Goal: Task Accomplishment & Management: Complete application form

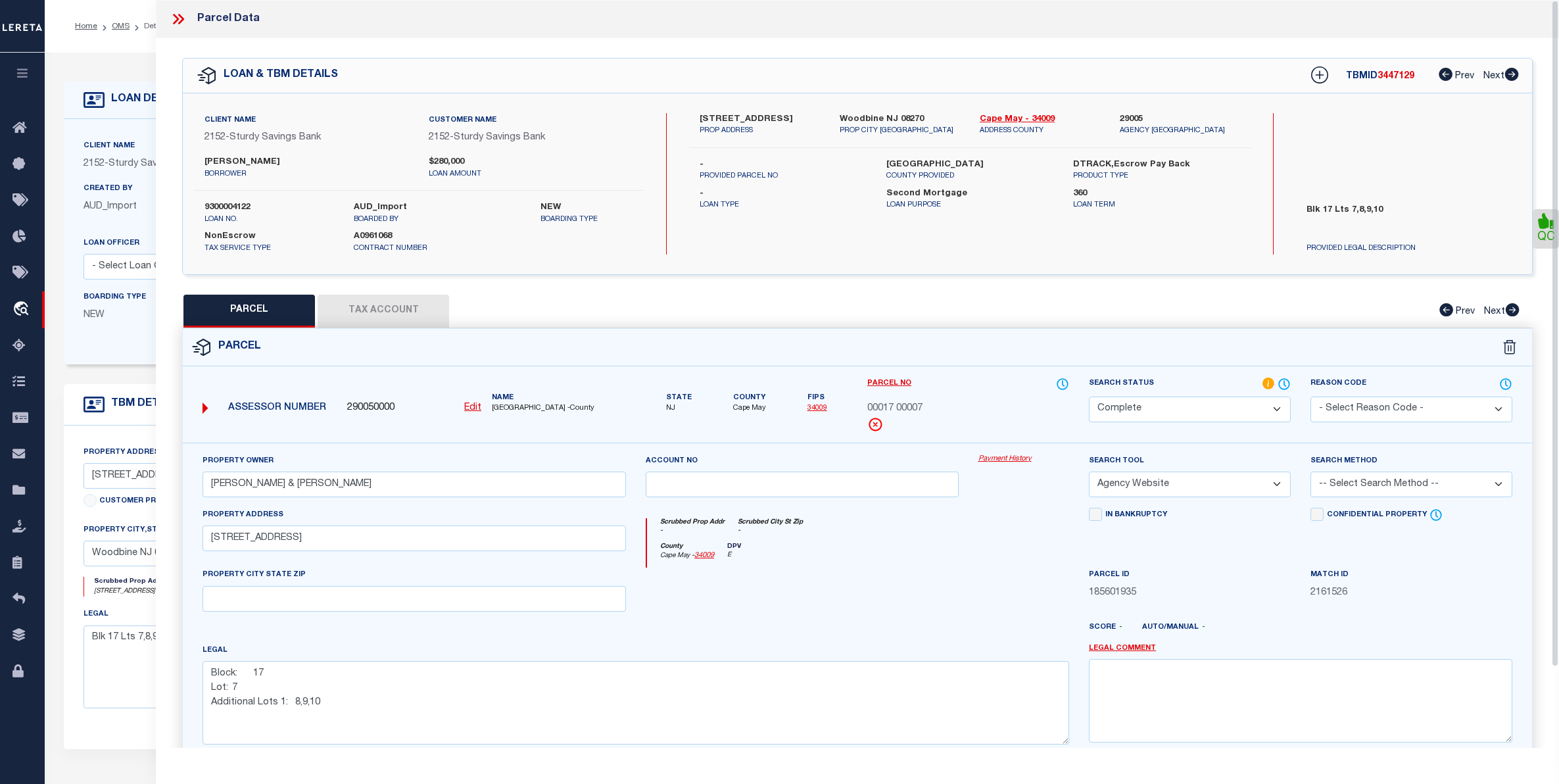
select select "200"
select select "CP"
select select "AGW"
select select "100"
select select "NonEscrow"
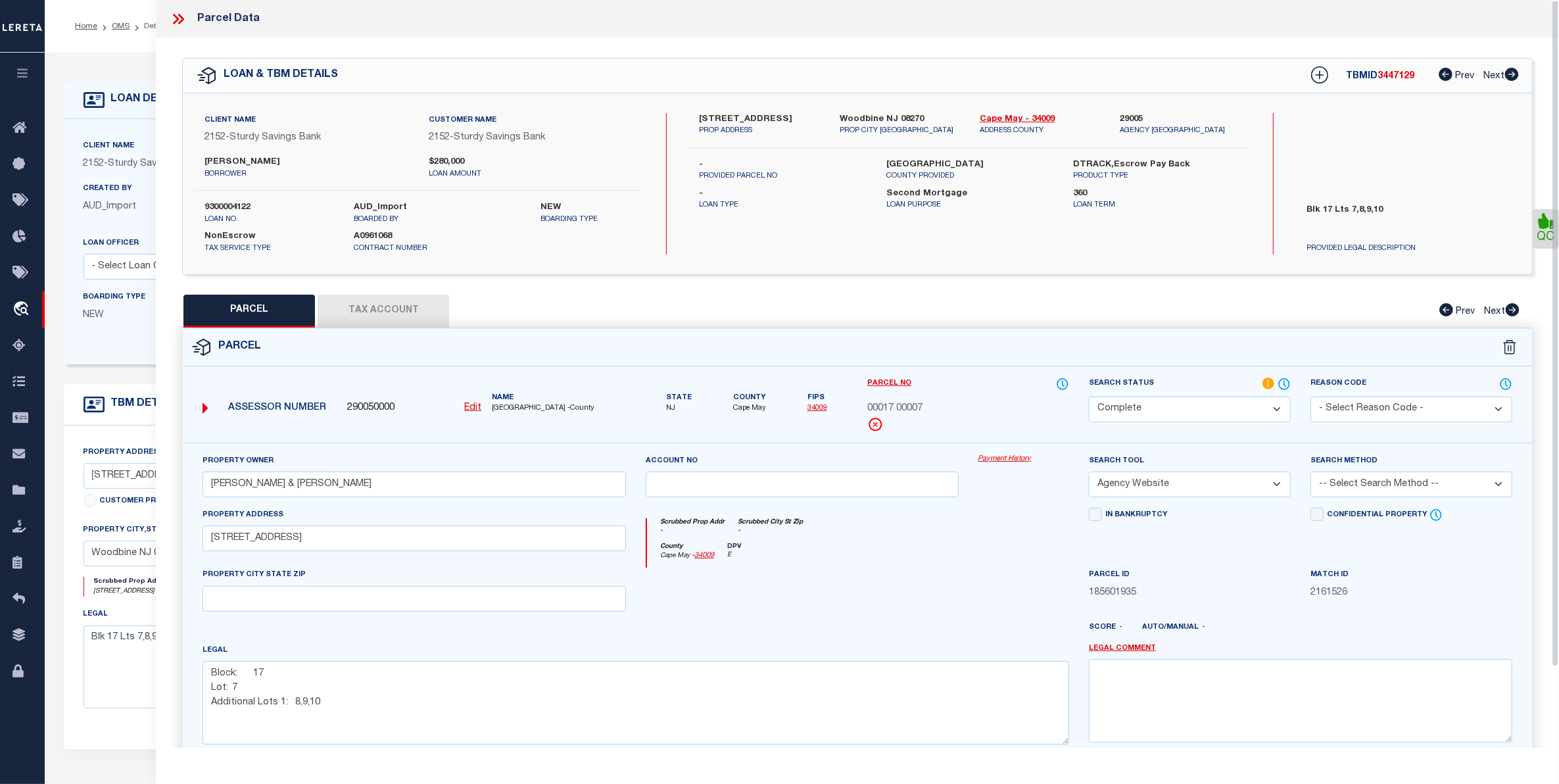
click at [175, 11] on icon at bounding box center [179, 19] width 17 height 17
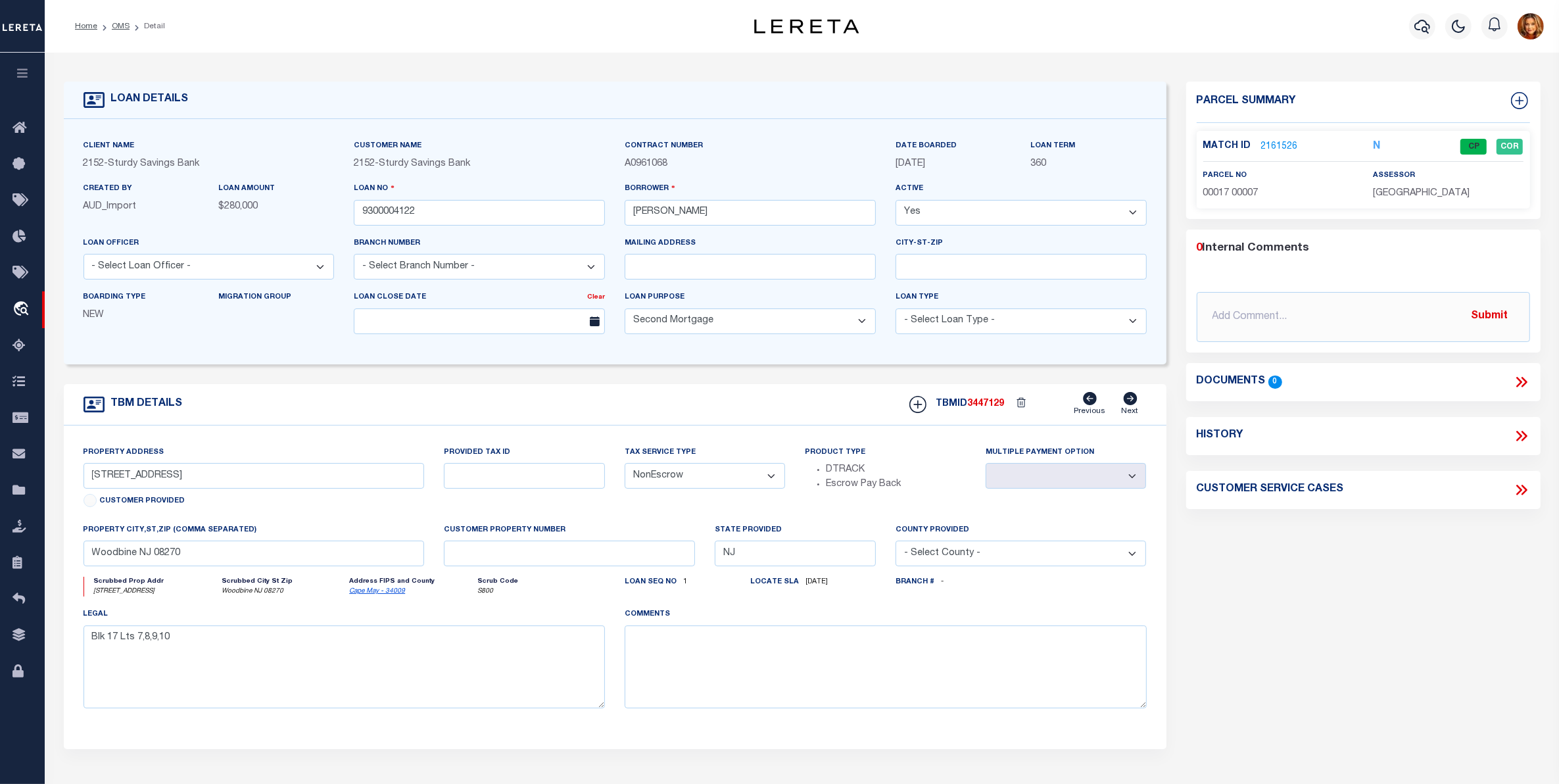
drag, startPoint x: 113, startPoint y: 24, endPoint x: 136, endPoint y: 30, distance: 23.8
click at [114, 23] on link "OMS" at bounding box center [121, 26] width 17 height 8
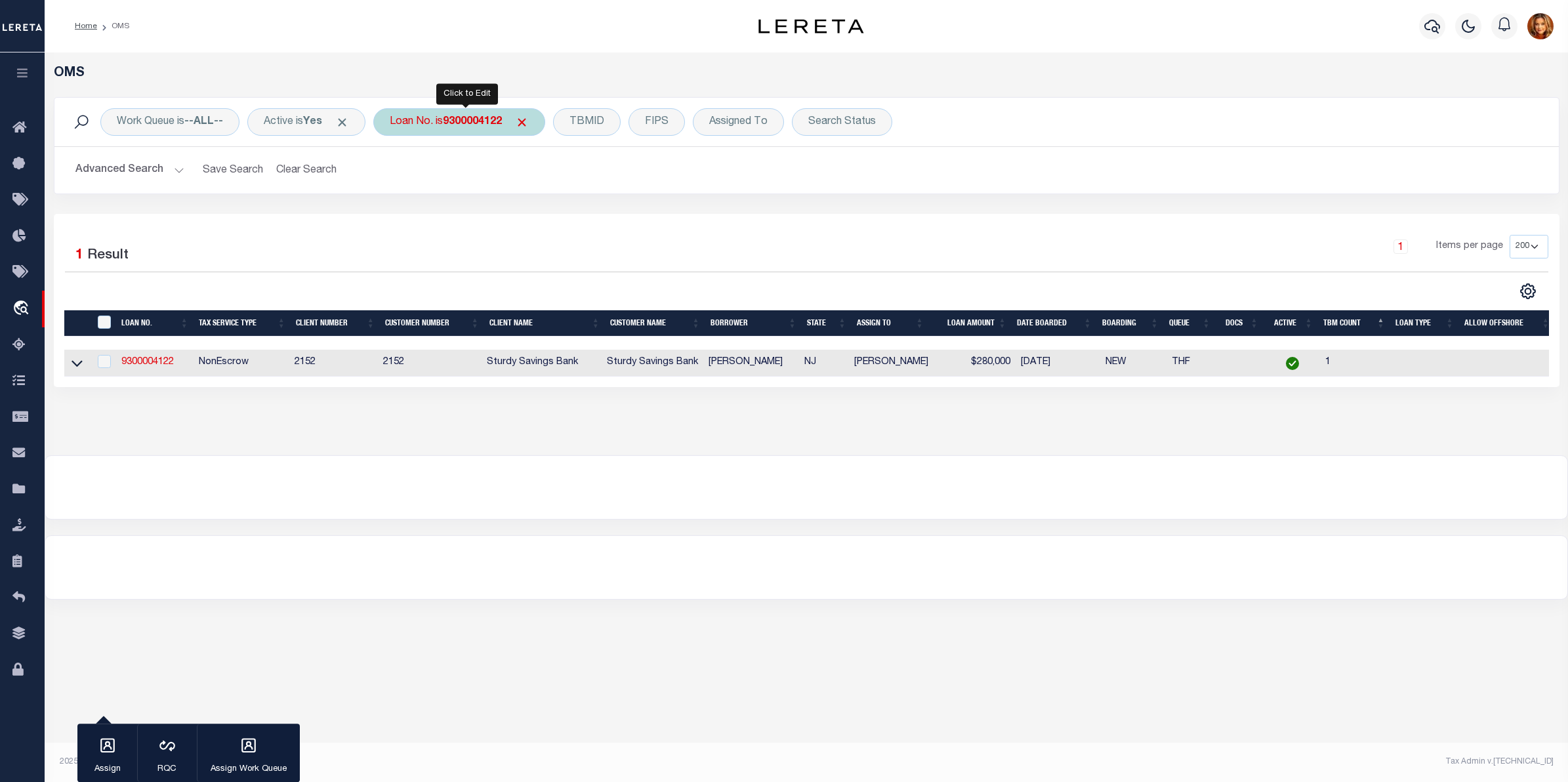
click at [473, 116] on b "9300004122" at bounding box center [472, 121] width 59 height 10
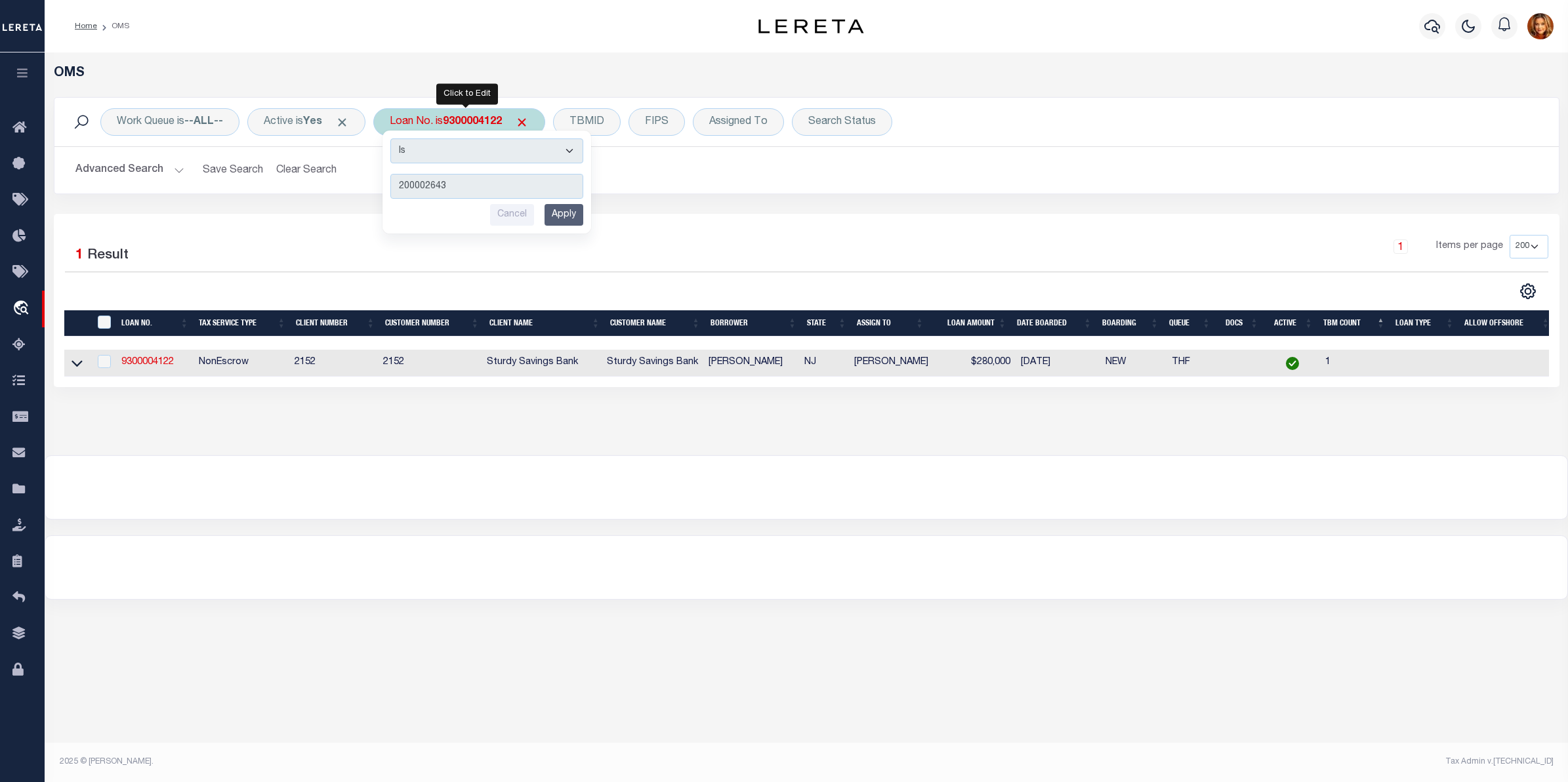
type input "2000026431"
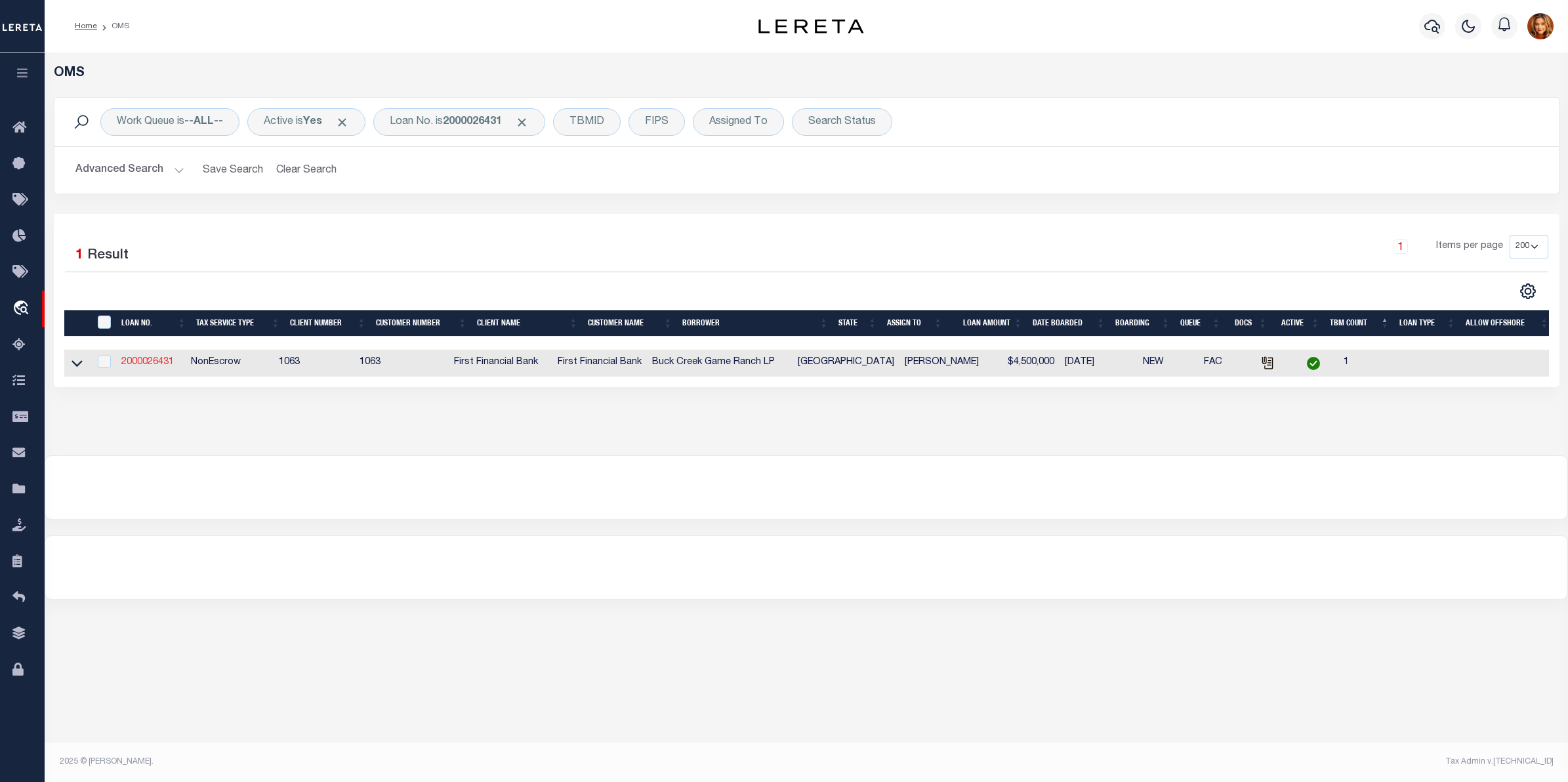
click at [139, 365] on link "2000026431" at bounding box center [147, 363] width 52 height 9
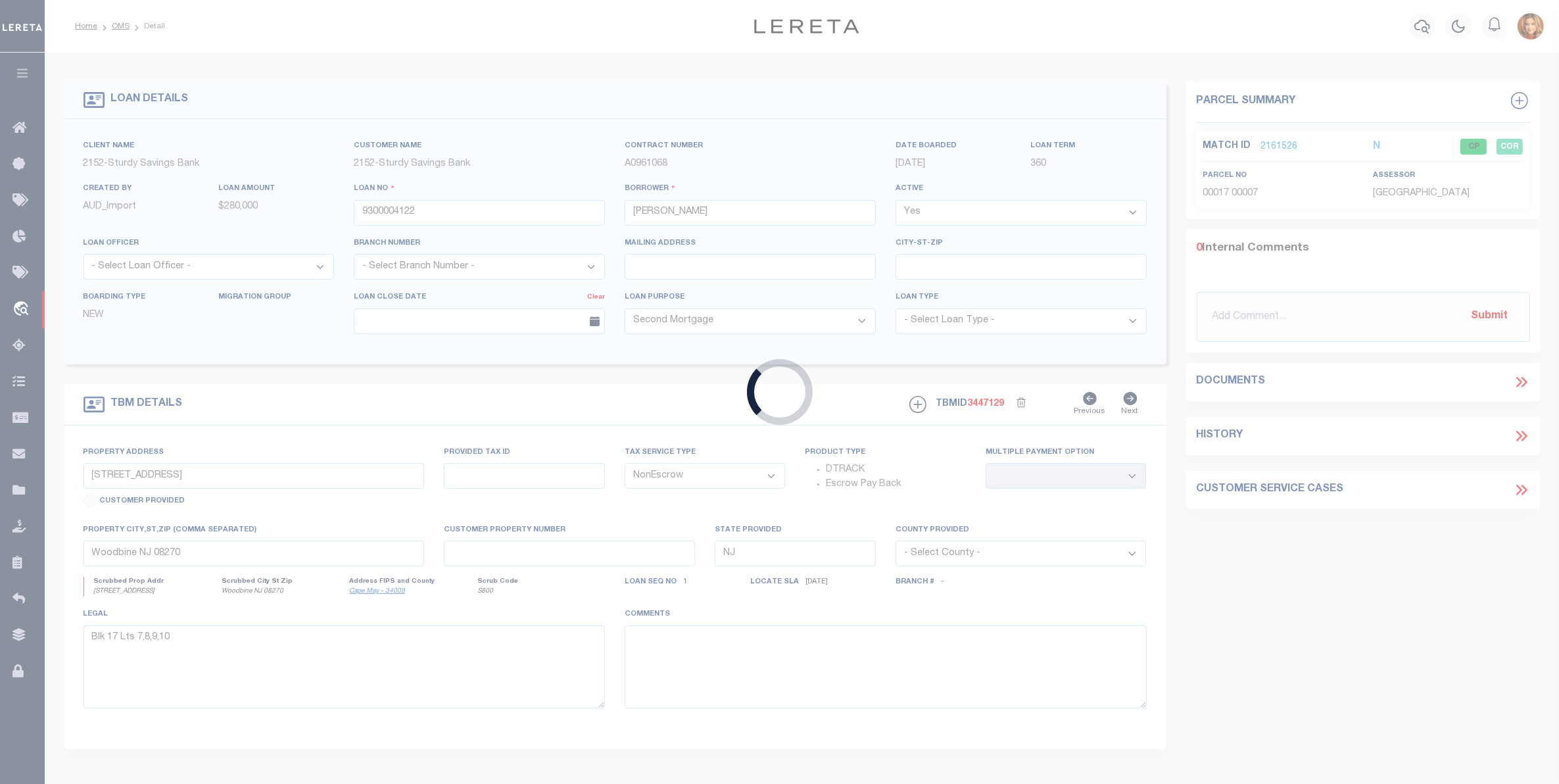
type input "2000026431"
type input "Buck Creek Game Ranch LP"
select select
select select "400"
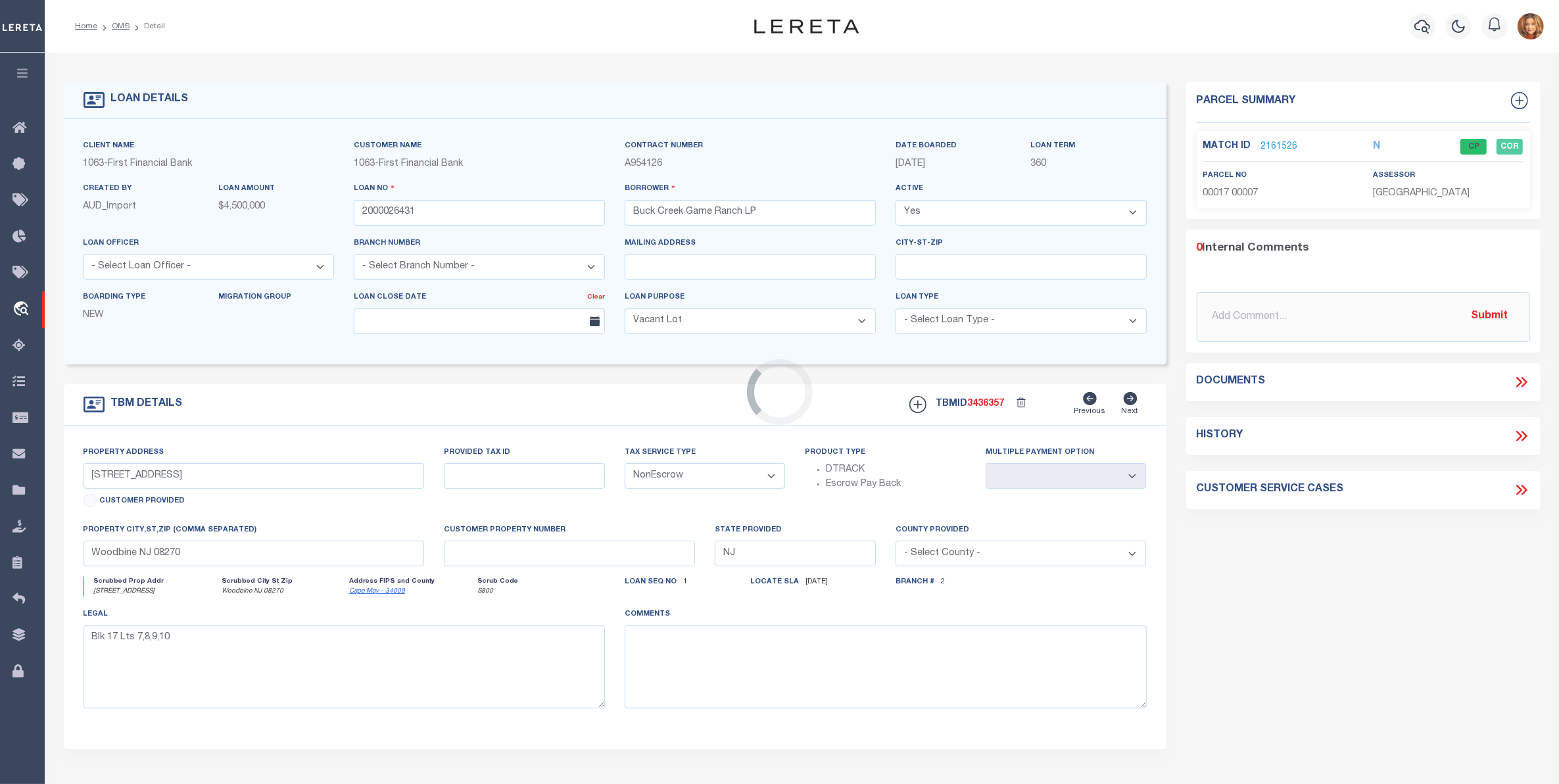
type input "1661 PR 1973"
select select
type input "Lawn [GEOGRAPHIC_DATA] 79530"
type input "[GEOGRAPHIC_DATA]"
select select "773"
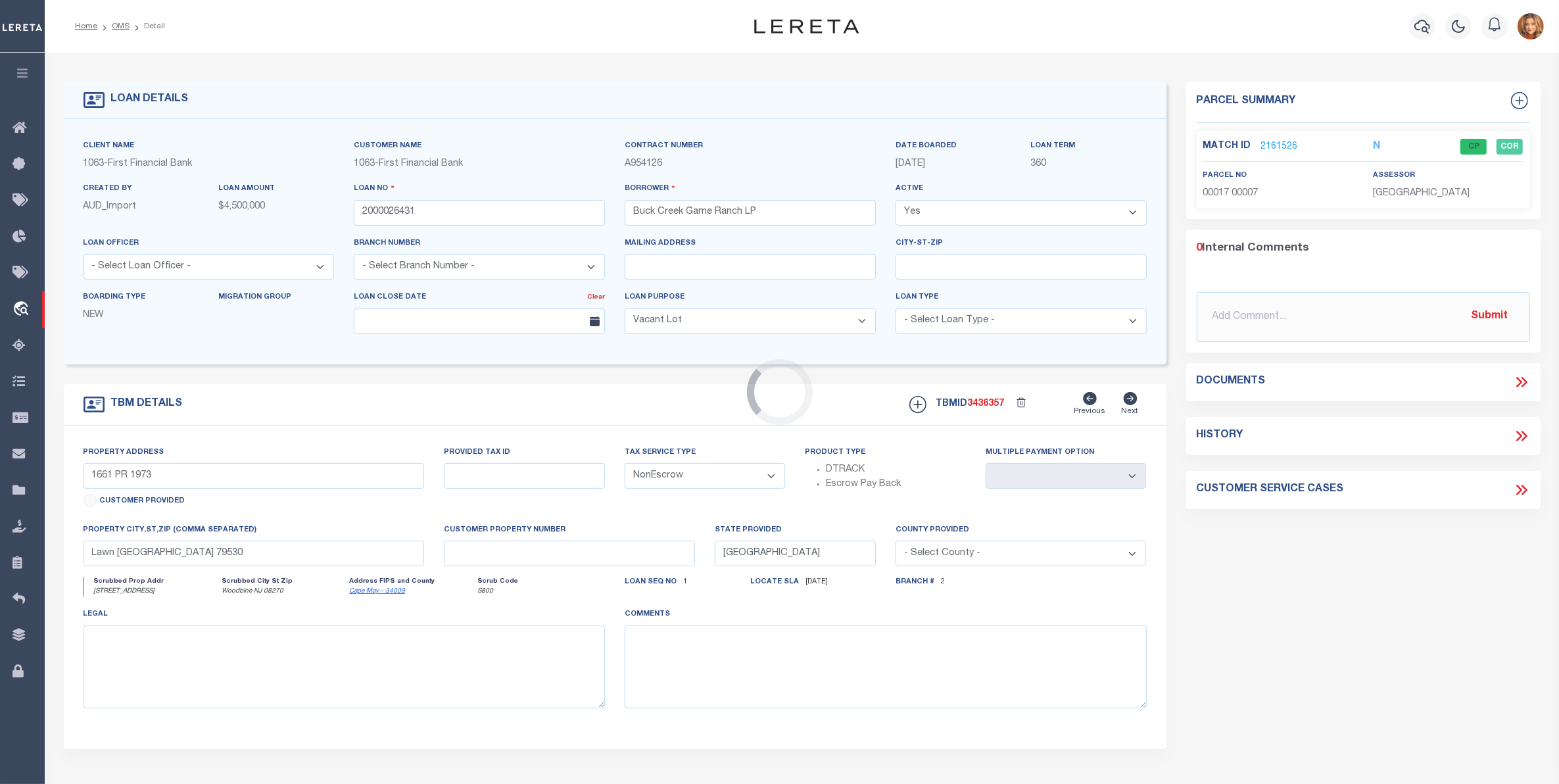
select select "490"
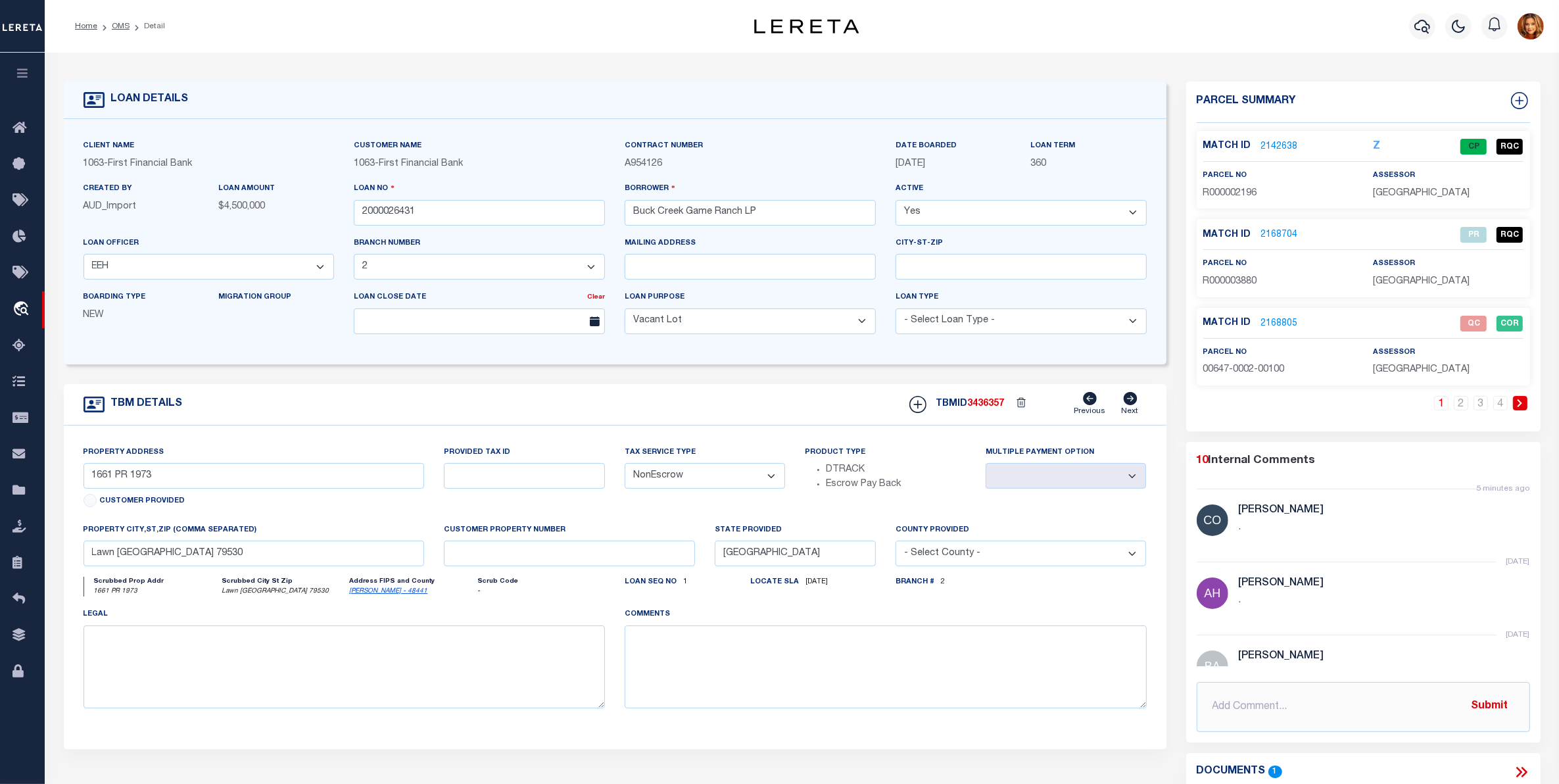
click at [1277, 320] on link "2168805" at bounding box center [1280, 323] width 37 height 13
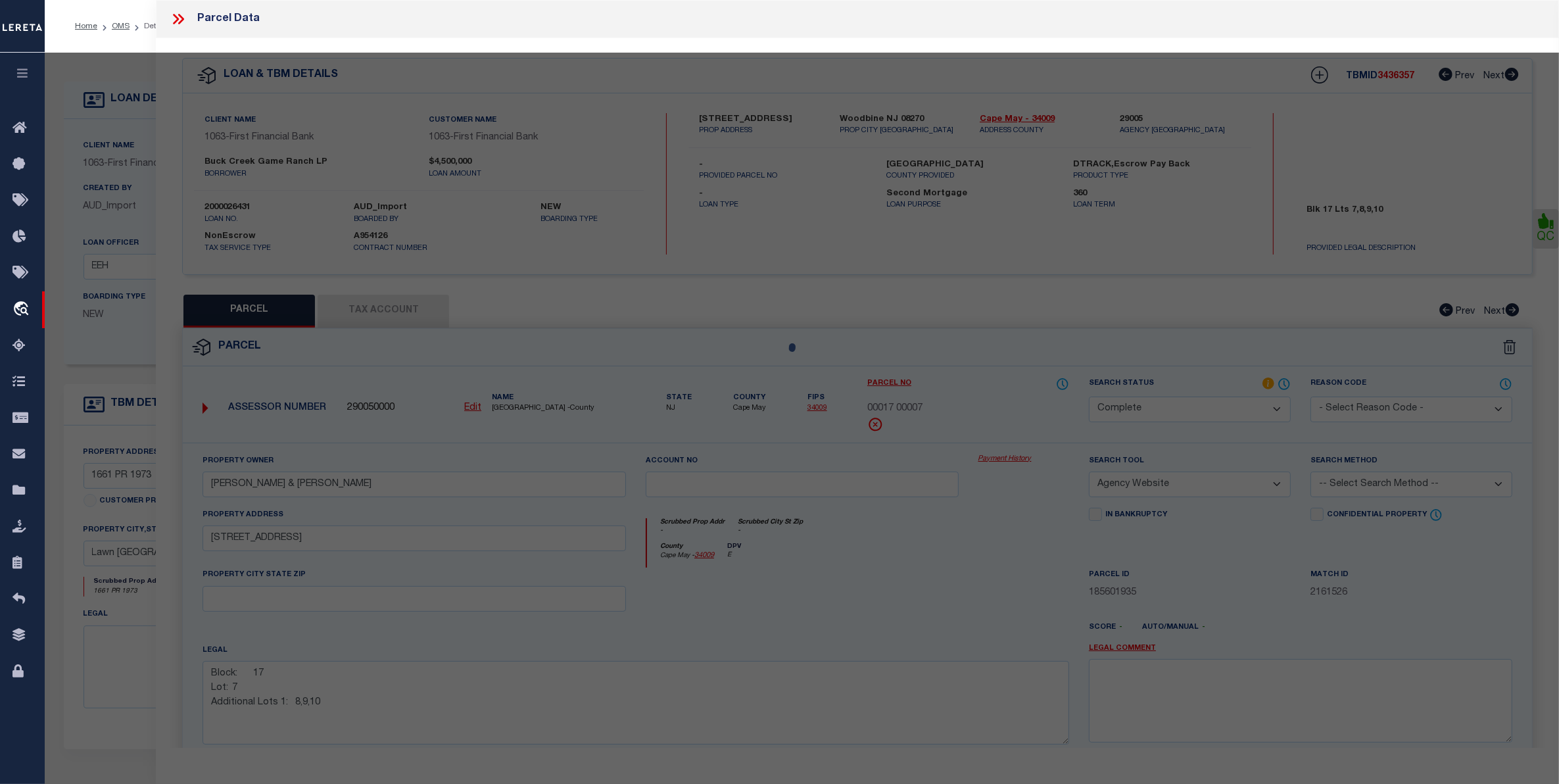
select select "AS"
select select
checkbox input "false"
select select "QC"
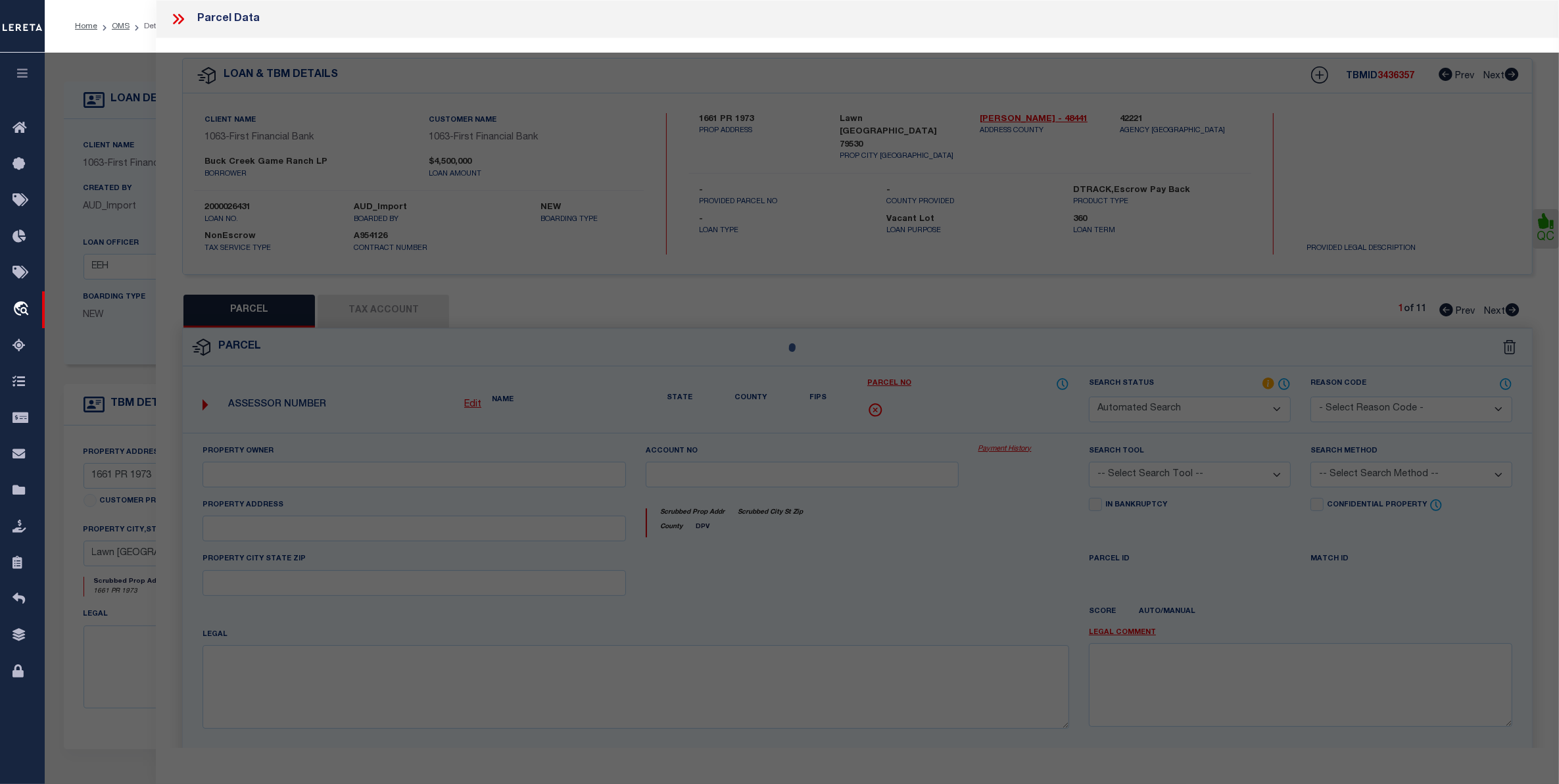
type input "[PERSON_NAME] ASSETS LTD A TX PARTNE"
type input "00647.0002.00100"
type textarea "E [PERSON_NAME][GEOGRAPHIC_DATA]: 647, SU: 2"
type textarea "duplicate payee"
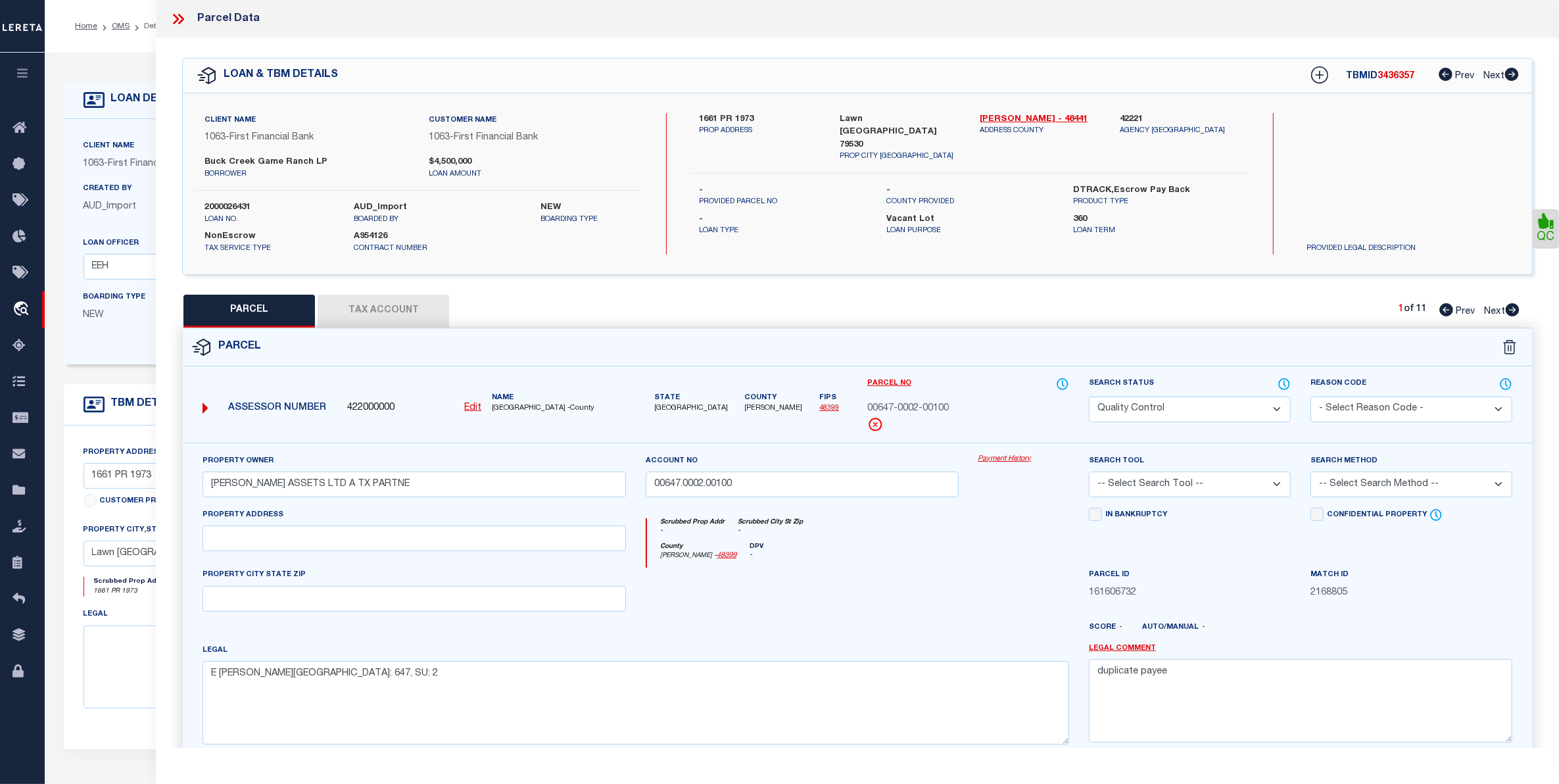
click at [1227, 409] on select "Automated Search Bad Parcel Complete Duplicate Parcel High Dollar Reporting In …" at bounding box center [1190, 409] width 202 height 25
select select "CP"
click at [1089, 397] on select "Automated Search Bad Parcel Complete Duplicate Parcel High Dollar Reporting In …" at bounding box center [1190, 409] width 202 height 25
click at [1214, 487] on select "-- Select Search Tool -- 3rd Party Website Agency File Agency Website ATLS CNV-…" at bounding box center [1190, 484] width 202 height 25
click at [1089, 473] on select "-- Select Search Tool -- 3rd Party Website Agency File Agency Website ATLS CNV-…" at bounding box center [1190, 484] width 202 height 25
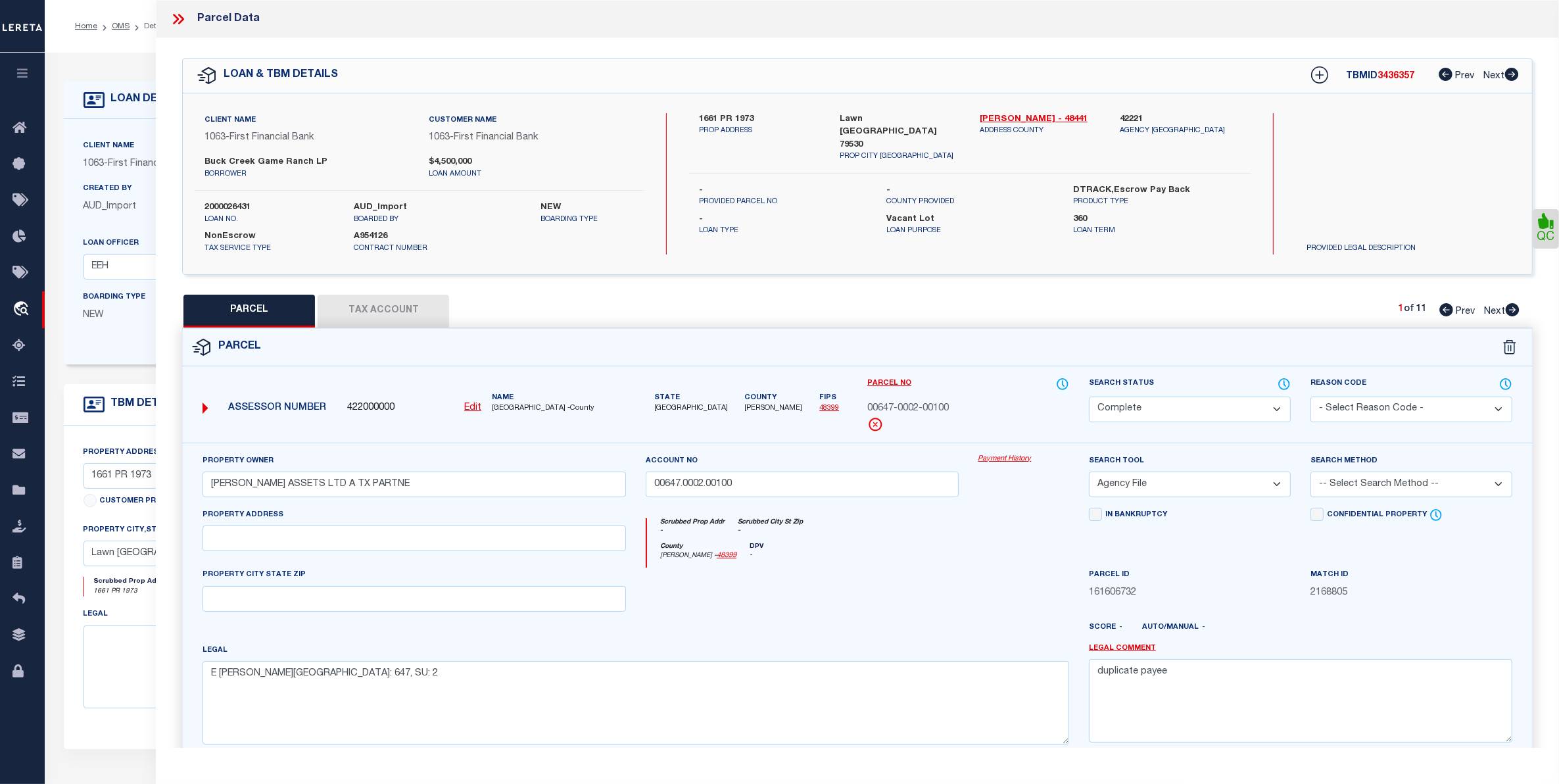
click at [1166, 492] on select "-- Select Search Tool -- 3rd Party Website Agency File Agency Website ATLS CNV-…" at bounding box center [1190, 484] width 202 height 25
select select "PHN"
click at [1089, 473] on select "-- Select Search Tool -- 3rd Party Website Agency File Agency Website ATLS CNV-…" at bounding box center [1190, 484] width 202 height 25
click at [1438, 488] on select "-- Select Search Method -- Property Address Legal Liability Info Provided" at bounding box center [1411, 484] width 202 height 25
select select "ADD"
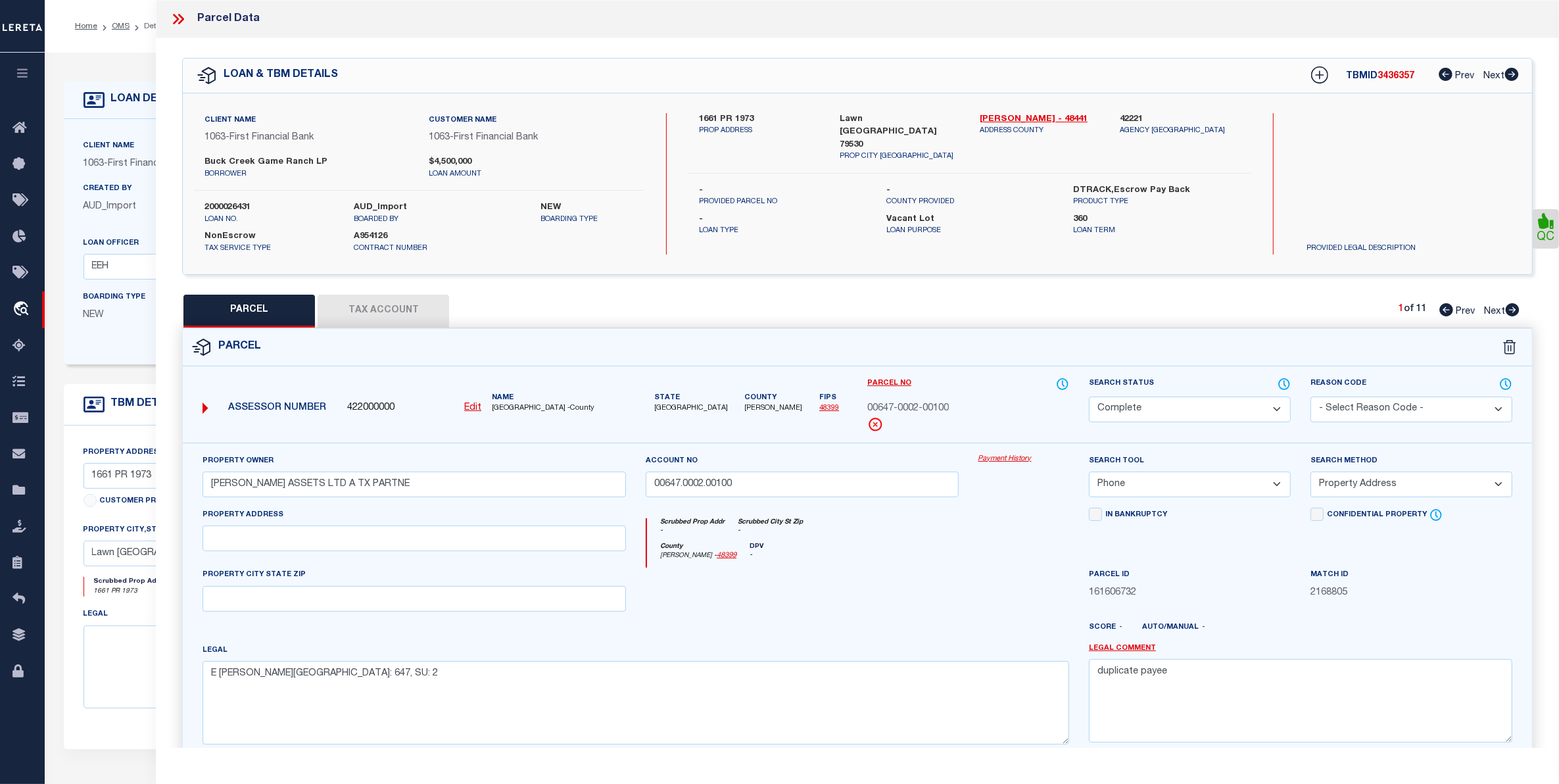
click at [1311, 473] on select "-- Select Search Method -- Property Address Legal Liability Info Provided" at bounding box center [1411, 484] width 202 height 25
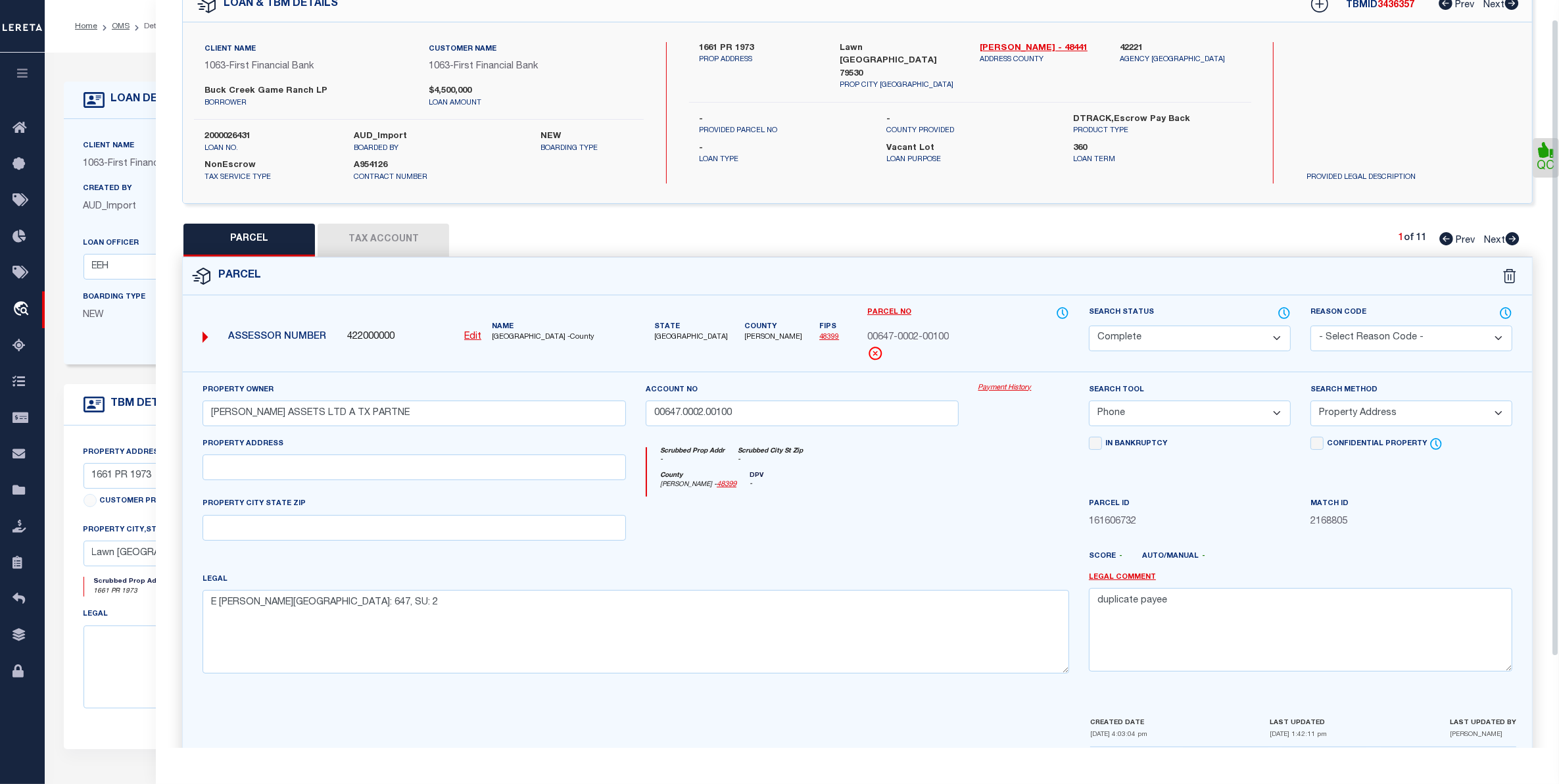
scroll to position [129, 0]
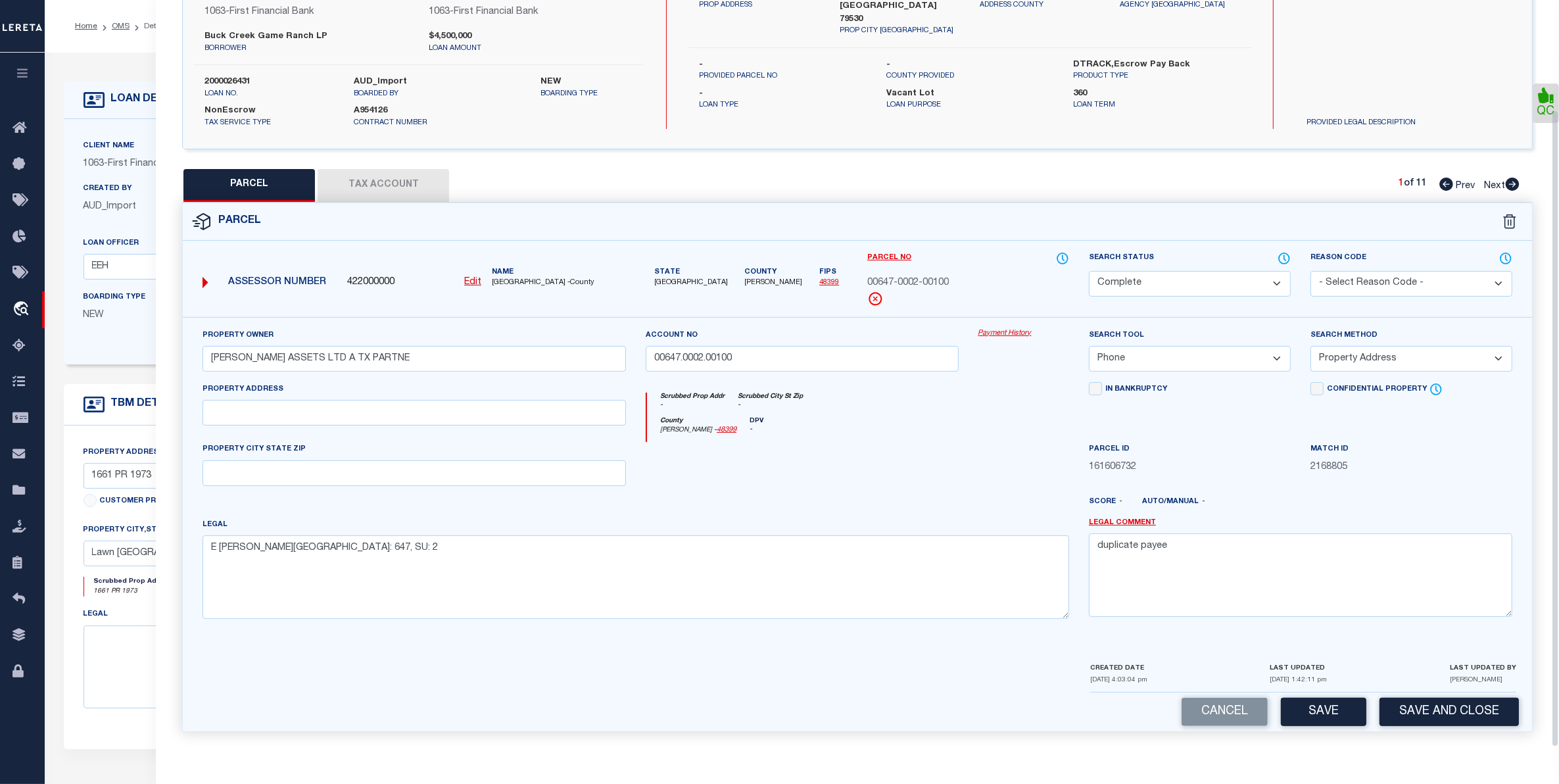
click at [1316, 711] on button "Save" at bounding box center [1324, 712] width 86 height 29
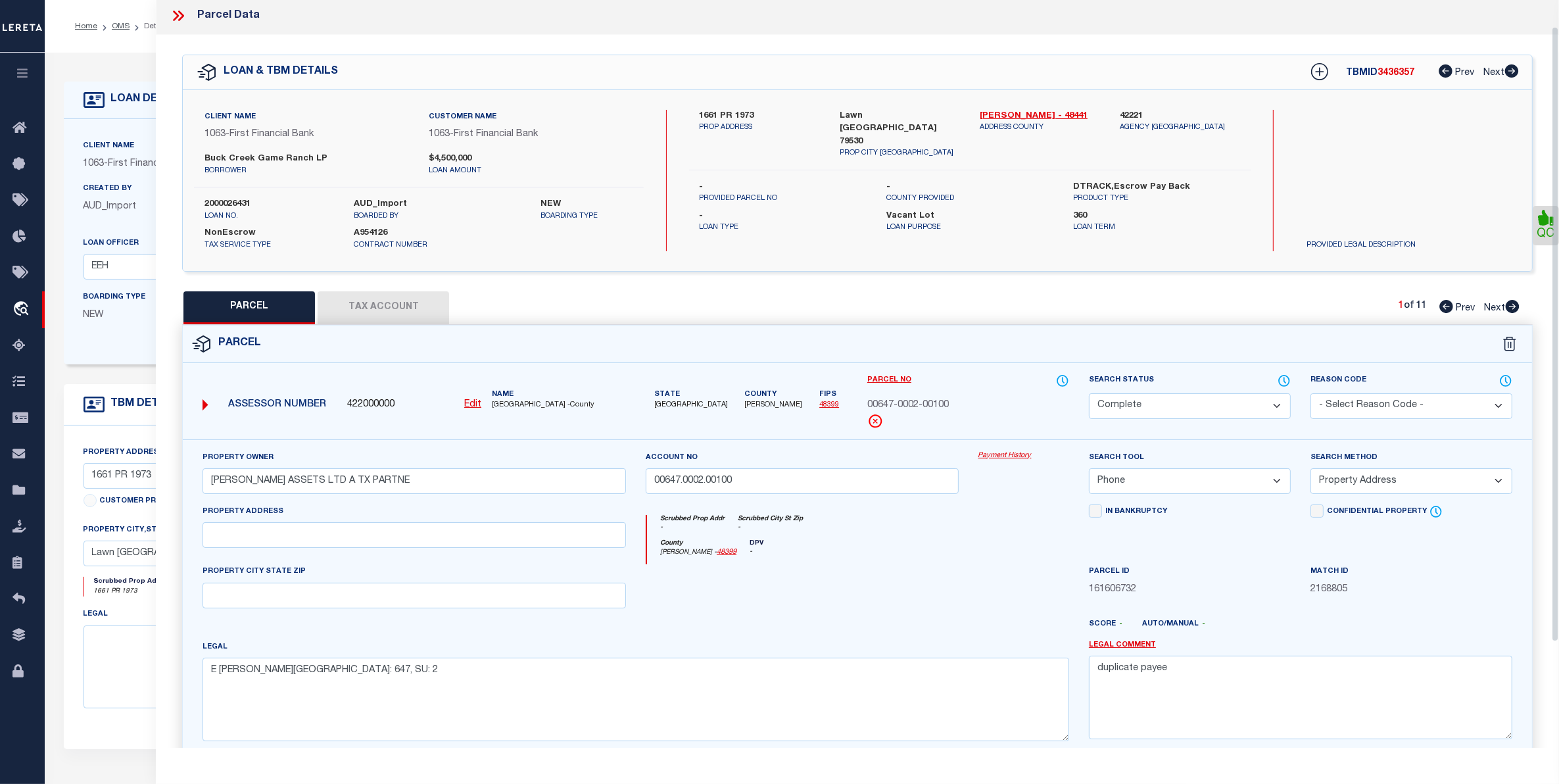
scroll to position [0, 0]
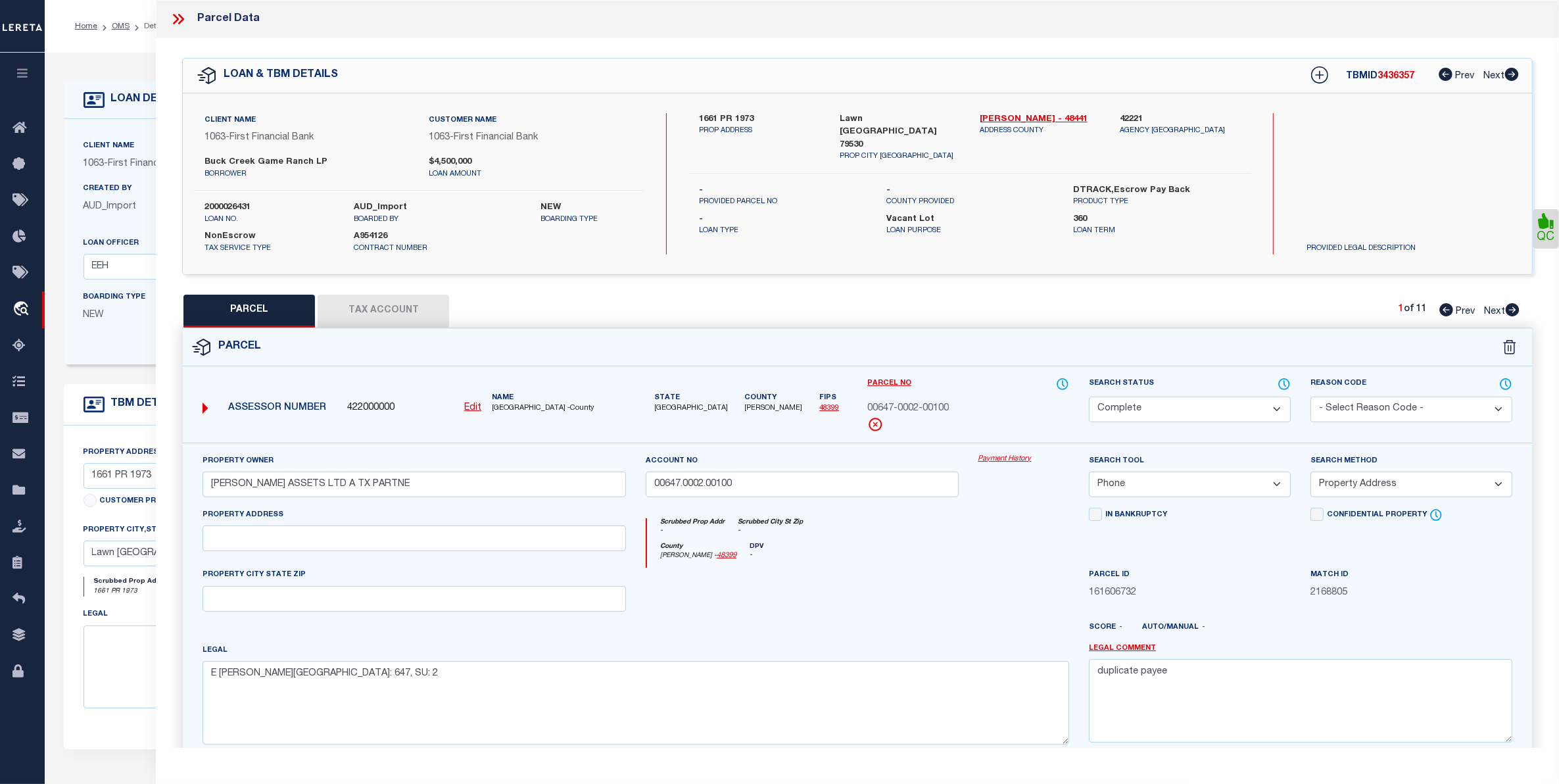
click at [171, 17] on icon at bounding box center [179, 19] width 17 height 17
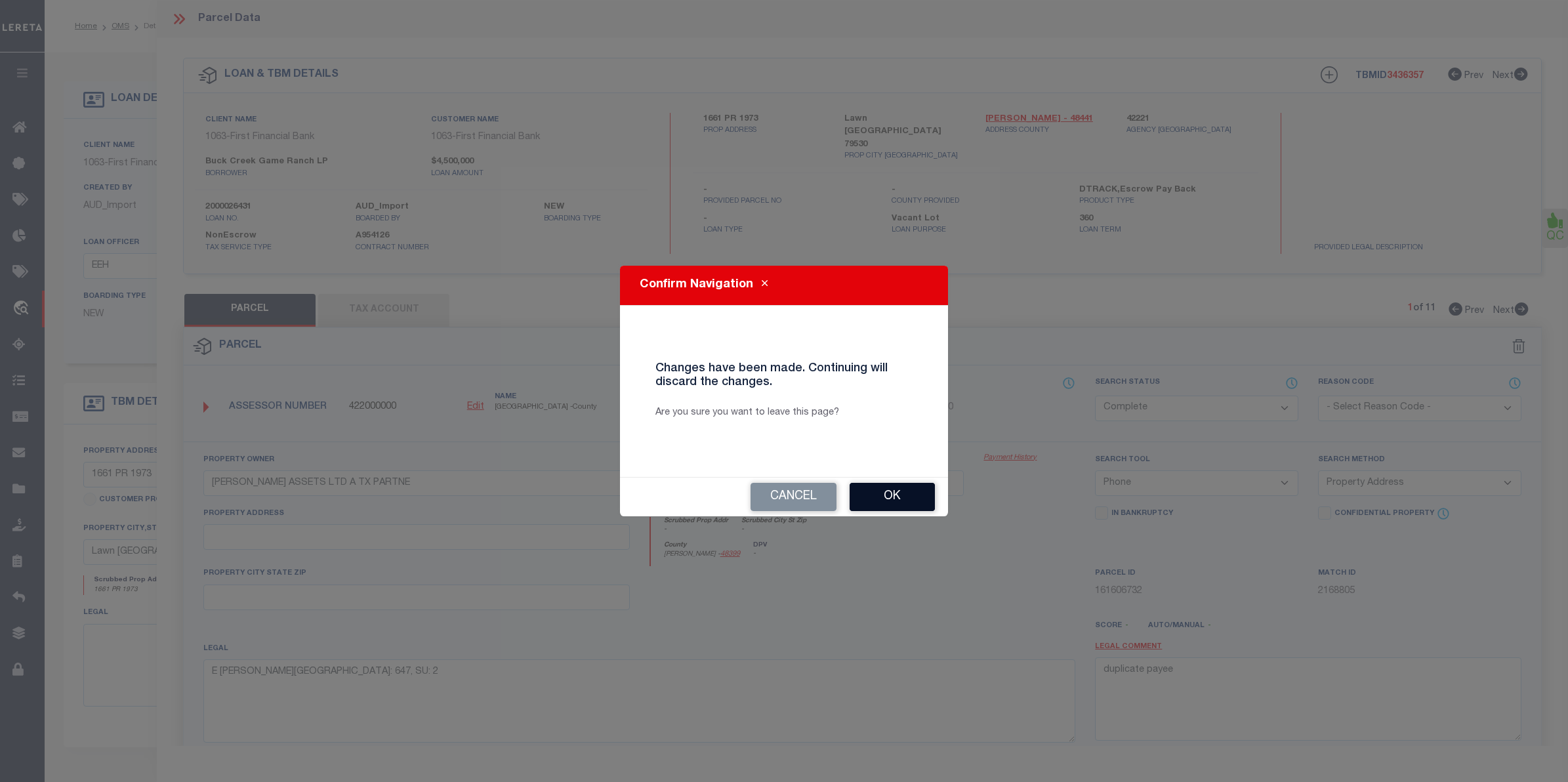
click at [871, 495] on button "Ok" at bounding box center [892, 497] width 86 height 28
select select "QC"
select select
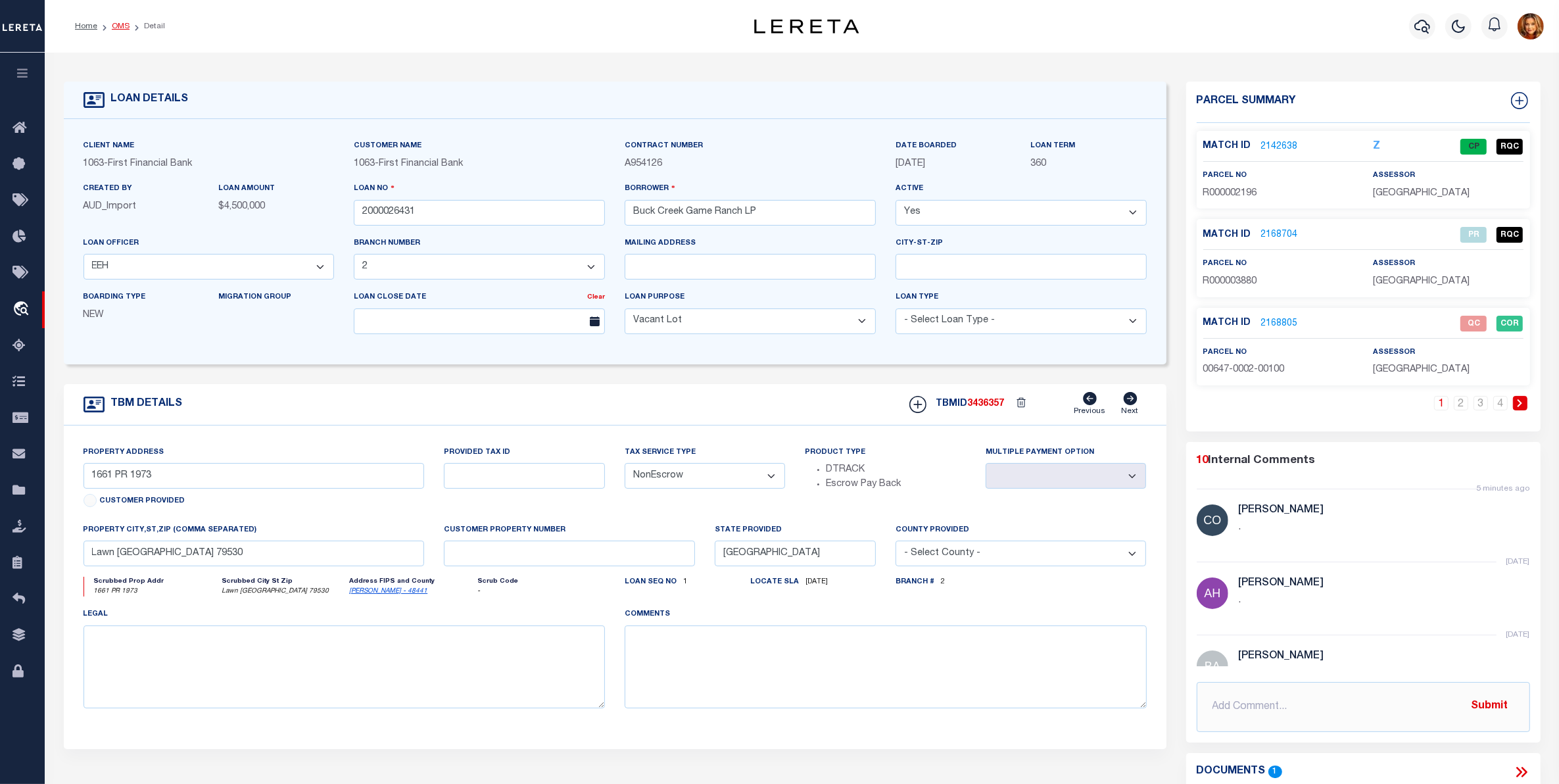
click at [114, 26] on link "OMS" at bounding box center [121, 26] width 17 height 8
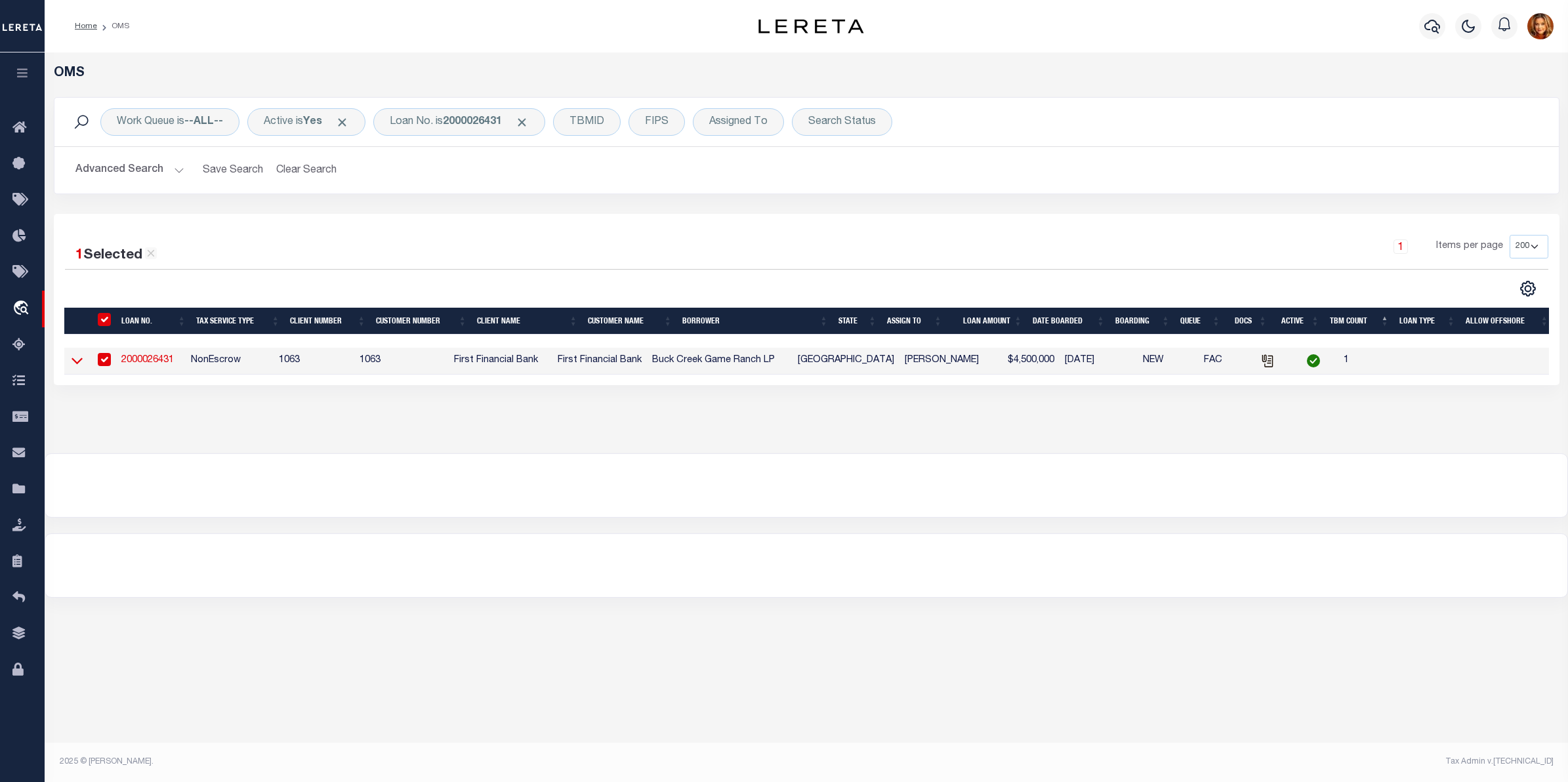
click at [74, 365] on icon at bounding box center [77, 361] width 11 height 6
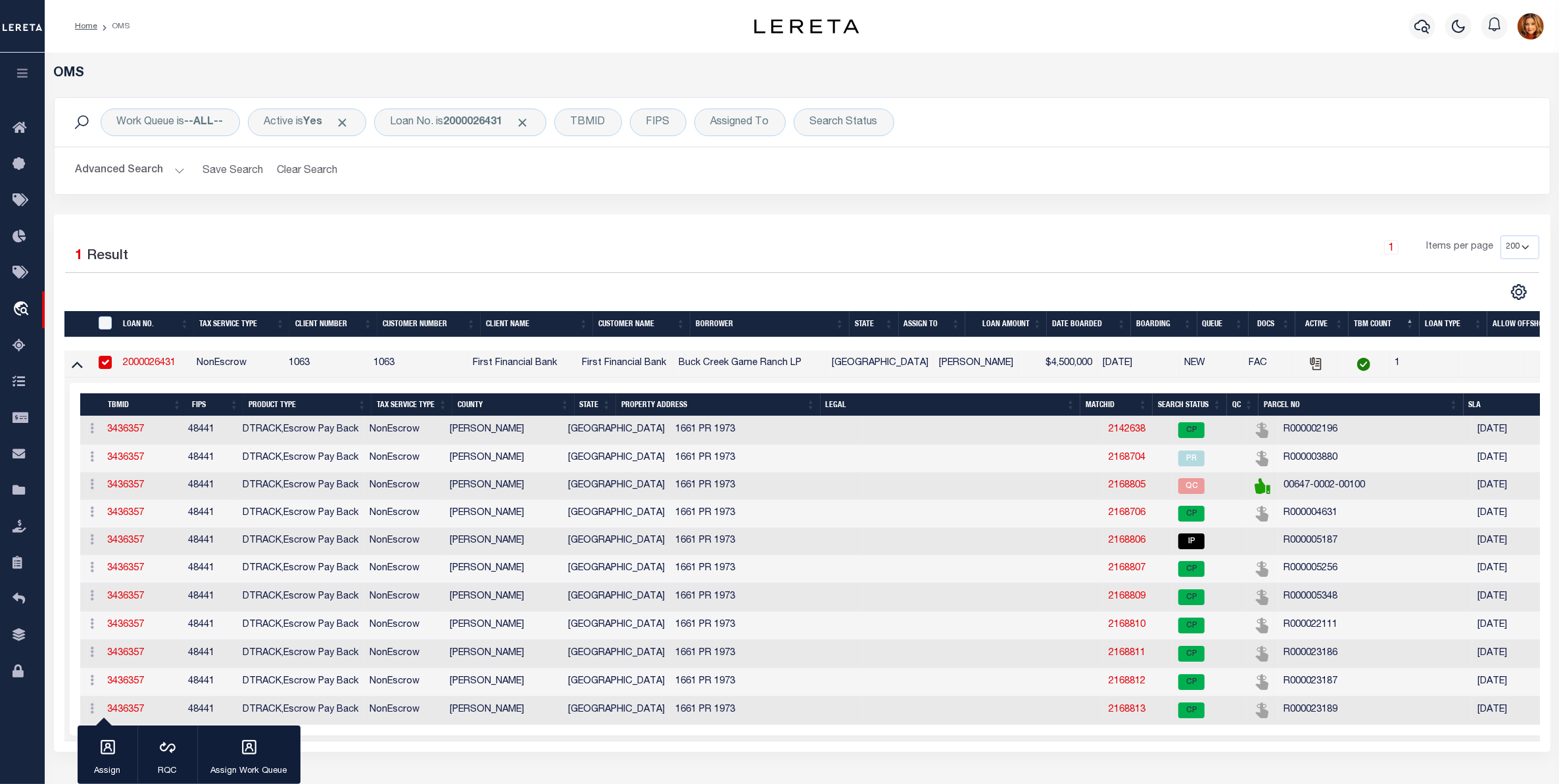
click at [1176, 406] on th "Search Status" at bounding box center [1190, 404] width 75 height 23
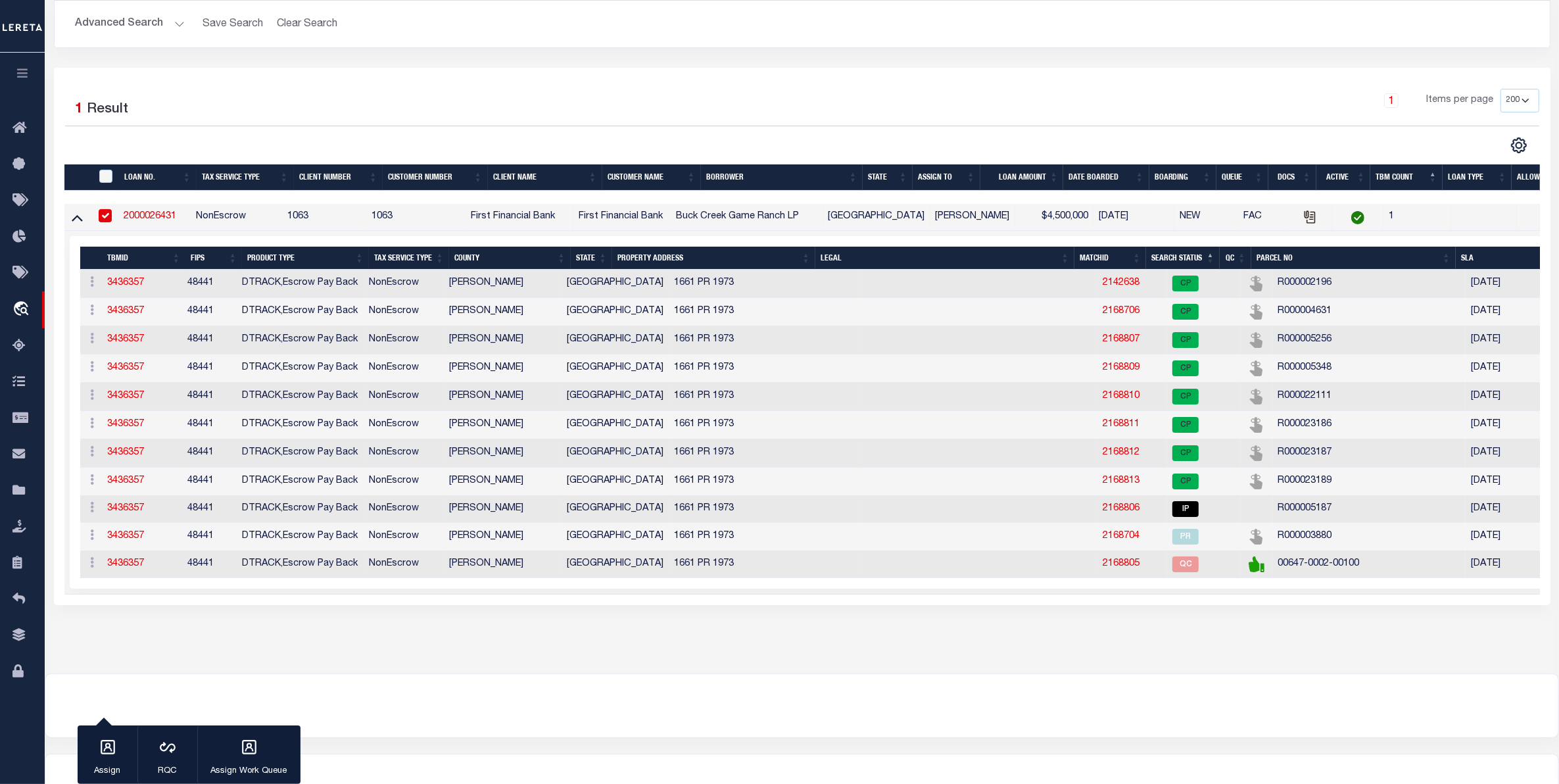
scroll to position [221, 0]
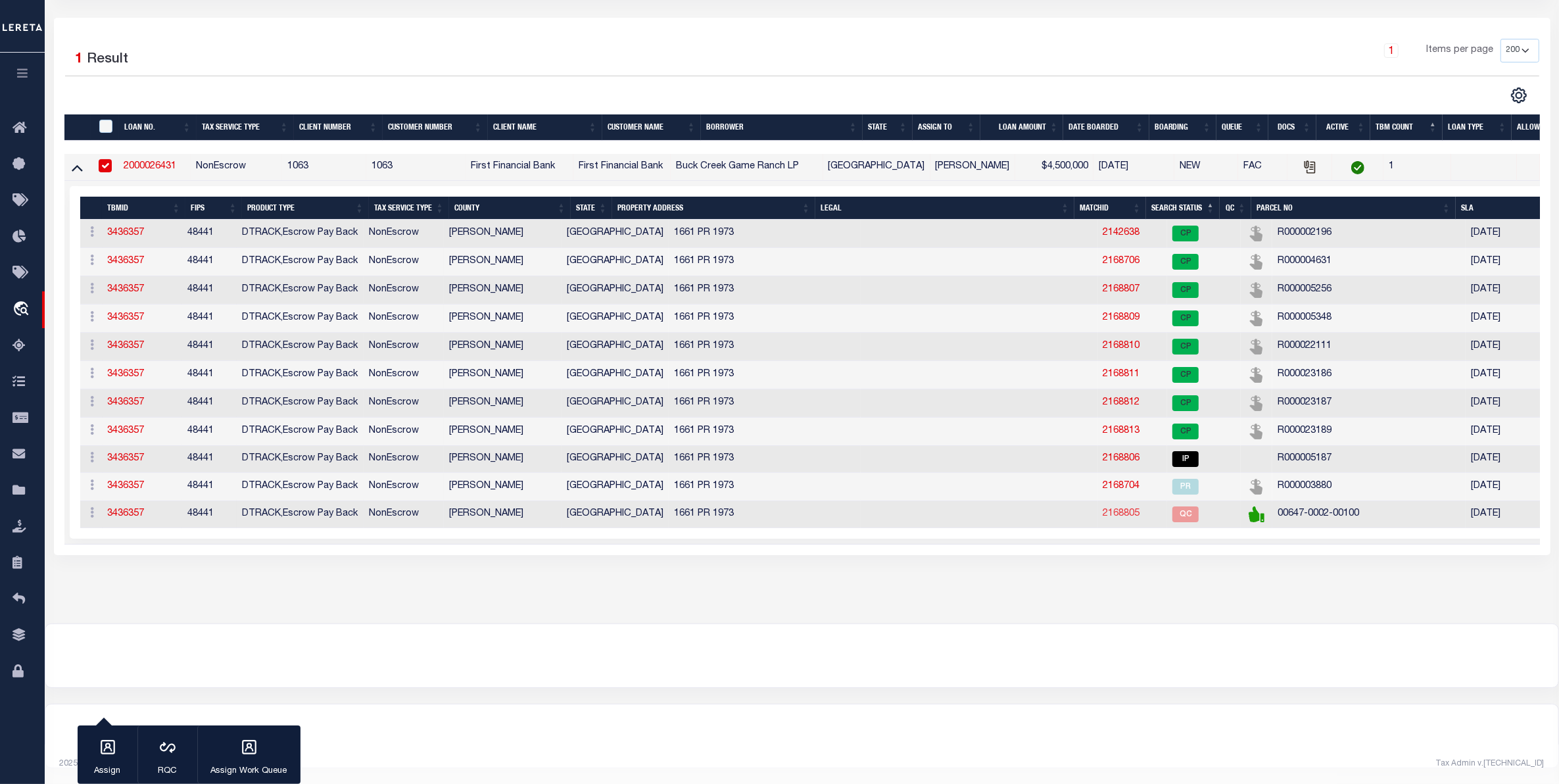
click at [1103, 509] on link "2168805" at bounding box center [1122, 513] width 37 height 10
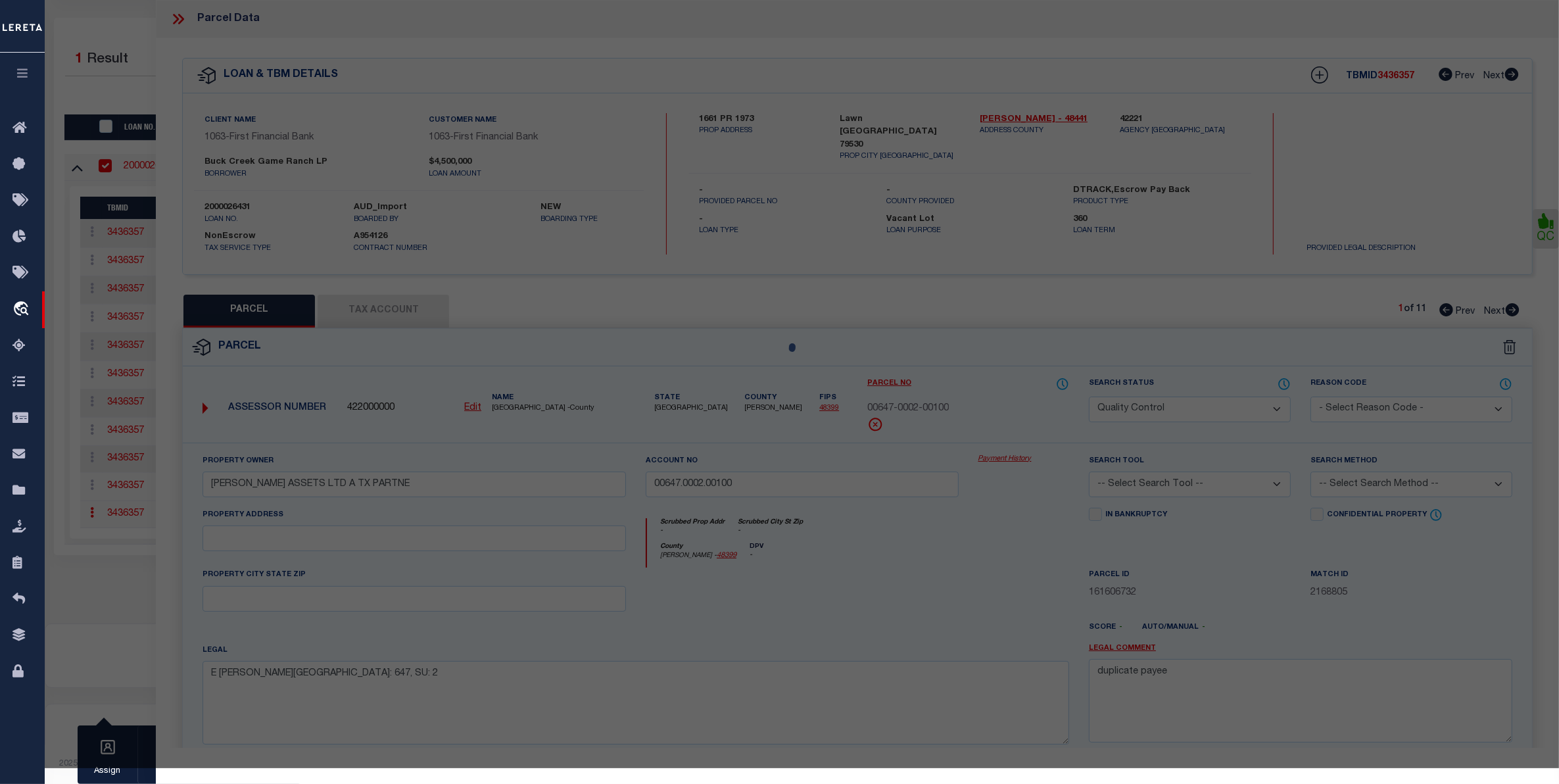
select select "AS"
checkbox input "false"
select select "QC"
type input "[PERSON_NAME] ASSETS LTD A TX PARTNE"
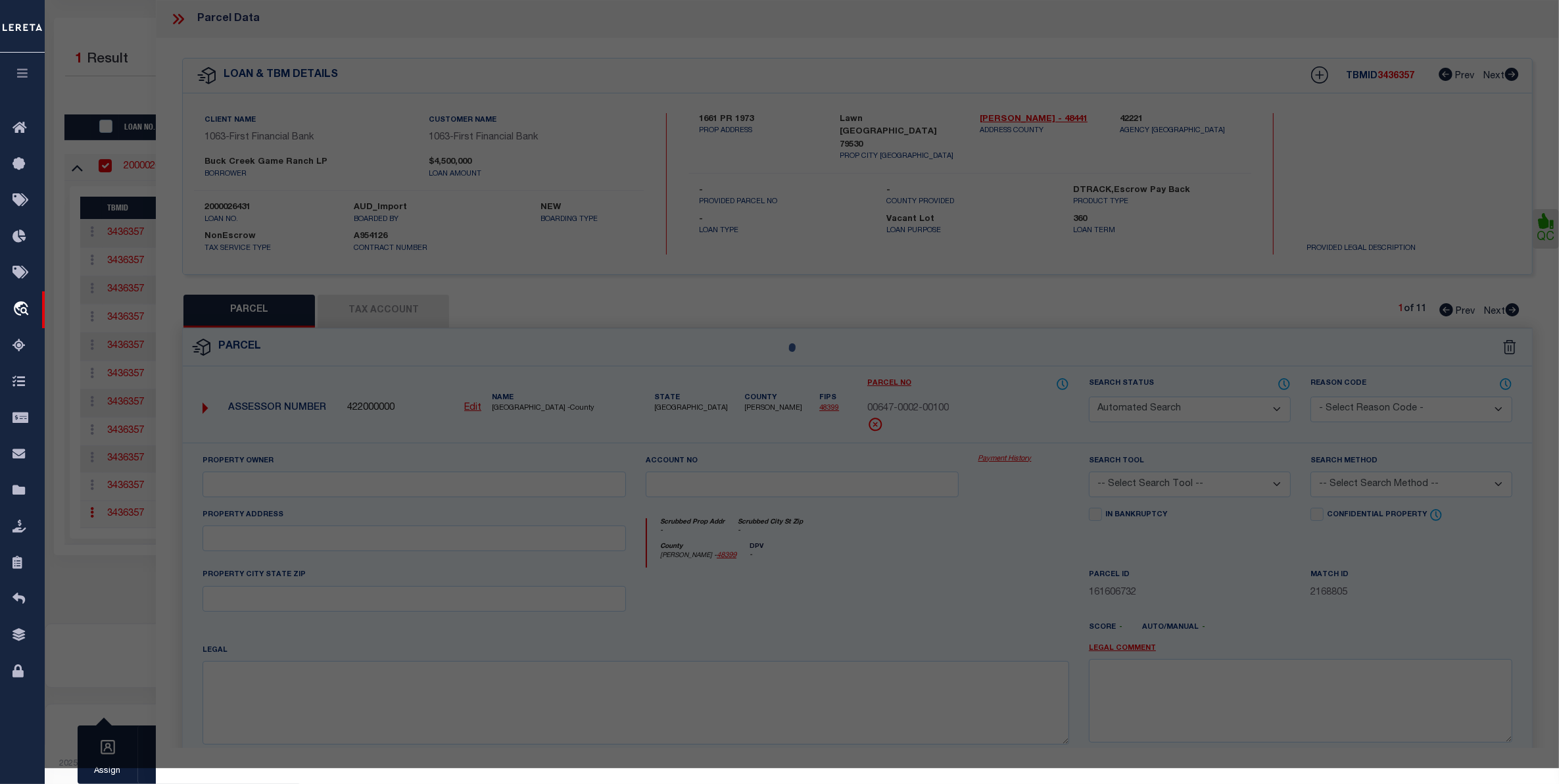
type input "00647.0002.00100"
type textarea "E [PERSON_NAME][GEOGRAPHIC_DATA]: 647, SU: 2"
type textarea "duplicate payee"
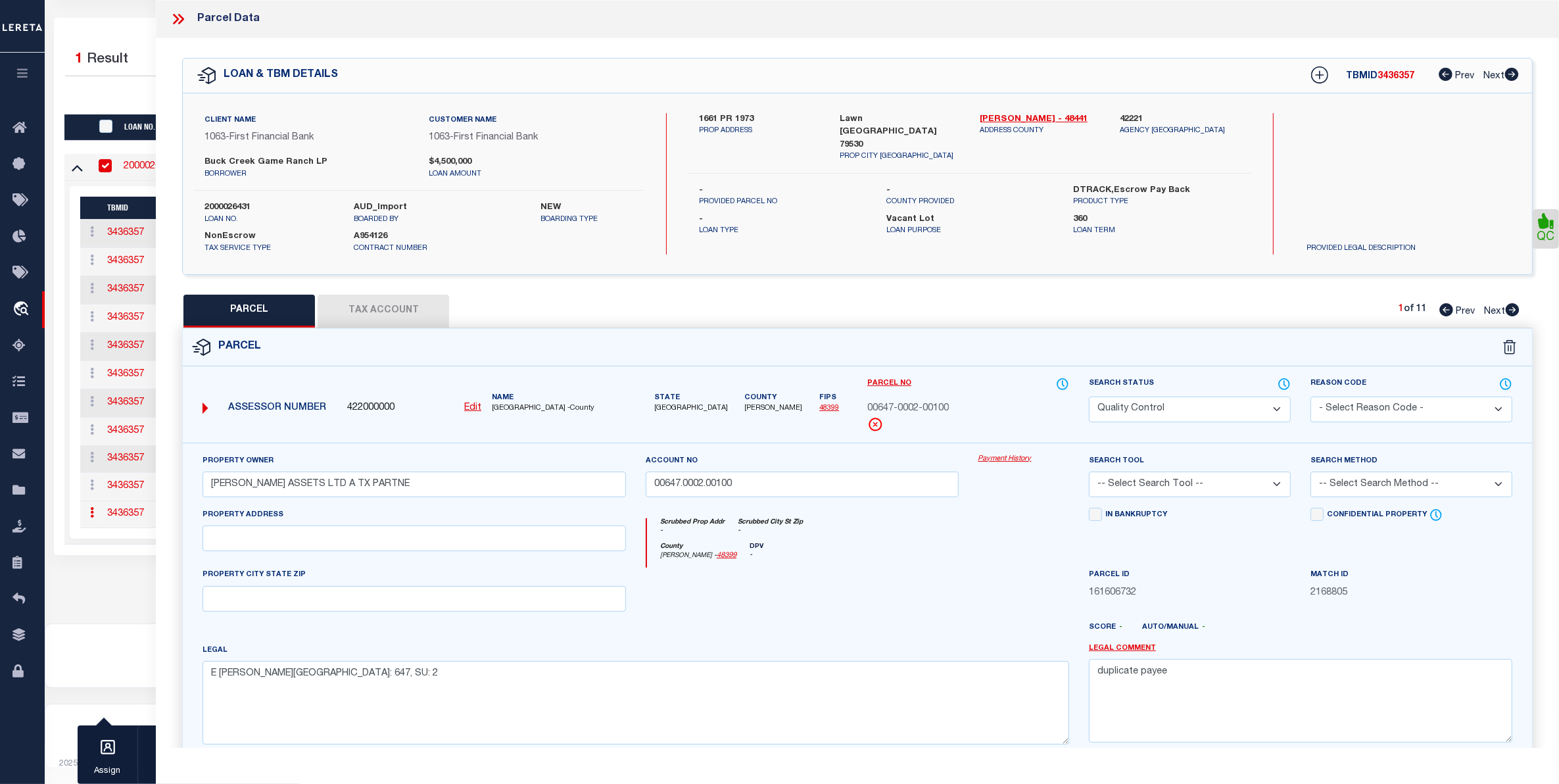
click at [475, 408] on u "Edit" at bounding box center [473, 408] width 17 height 10
type input "422000000"
type input "00647-0002-00100"
select select "QC"
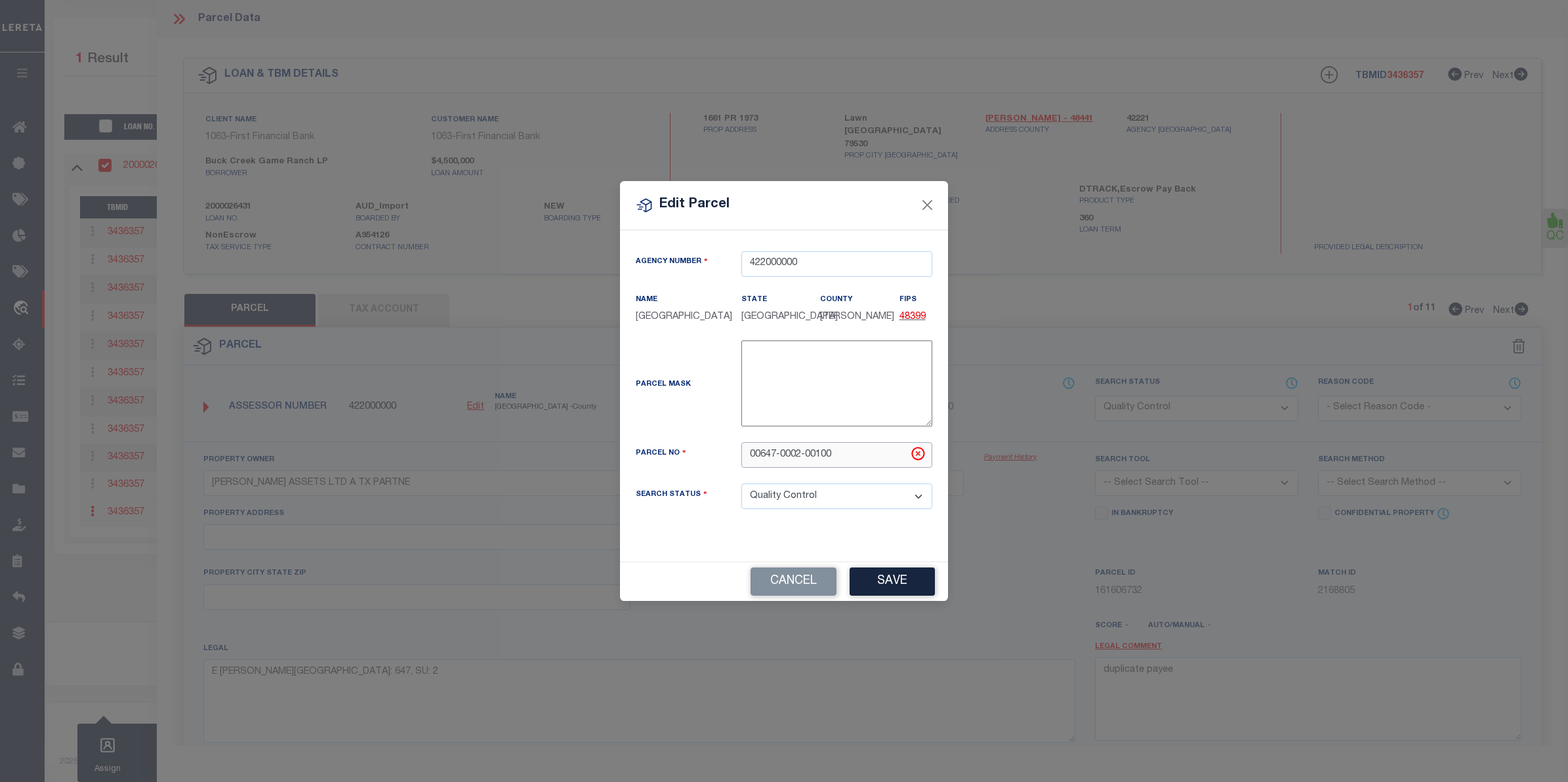
drag, startPoint x: 836, startPoint y: 463, endPoint x: 656, endPoint y: 473, distance: 180.3
click at [656, 468] on div "Parcel No 00647-0002-00100" at bounding box center [783, 454] width 316 height 25
click at [805, 466] on input "R00000" at bounding box center [836, 454] width 191 height 25
type input "R000004546"
click at [881, 591] on button "Save" at bounding box center [892, 582] width 86 height 28
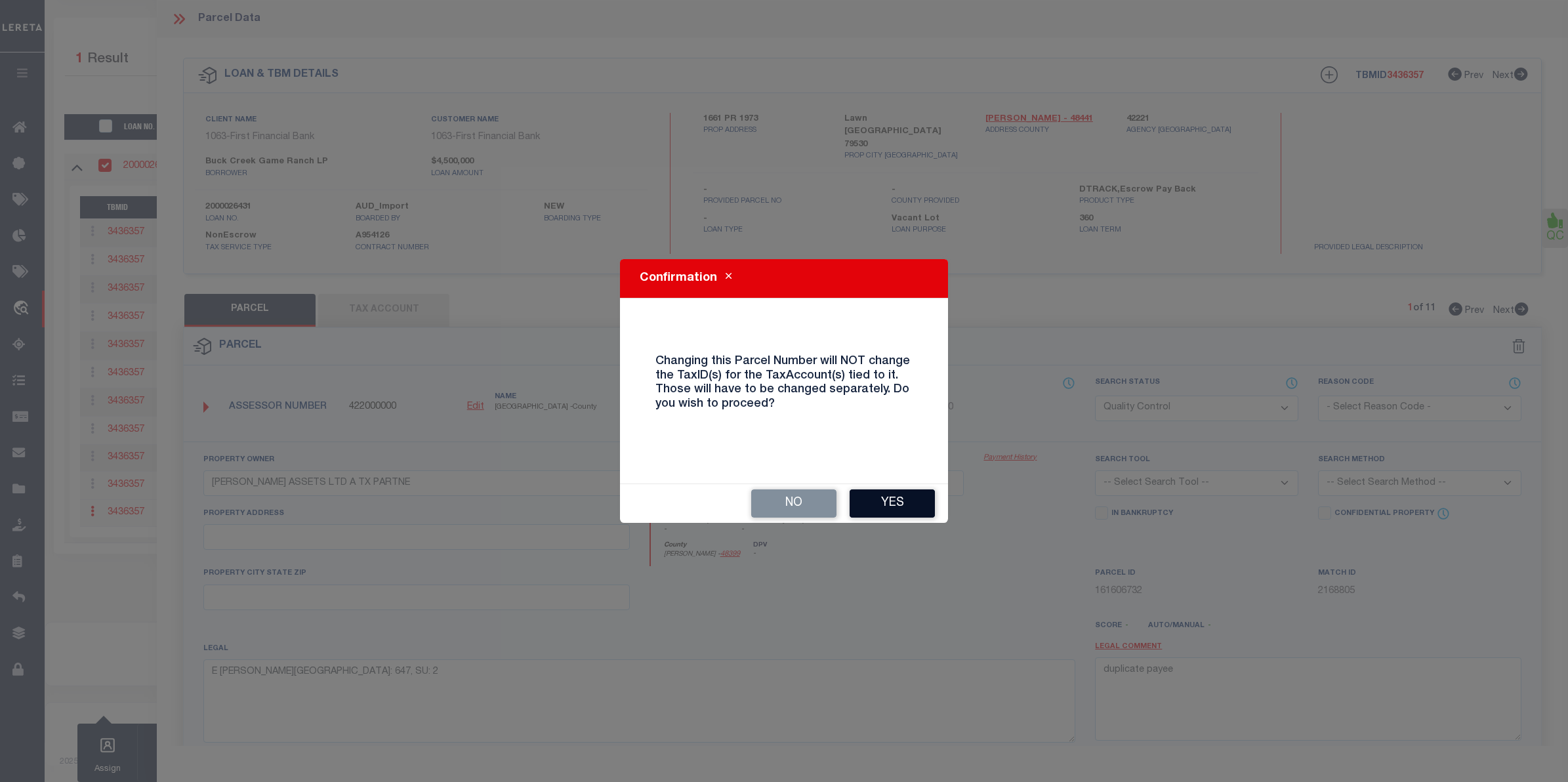
click at [896, 499] on button "Yes" at bounding box center [892, 503] width 86 height 28
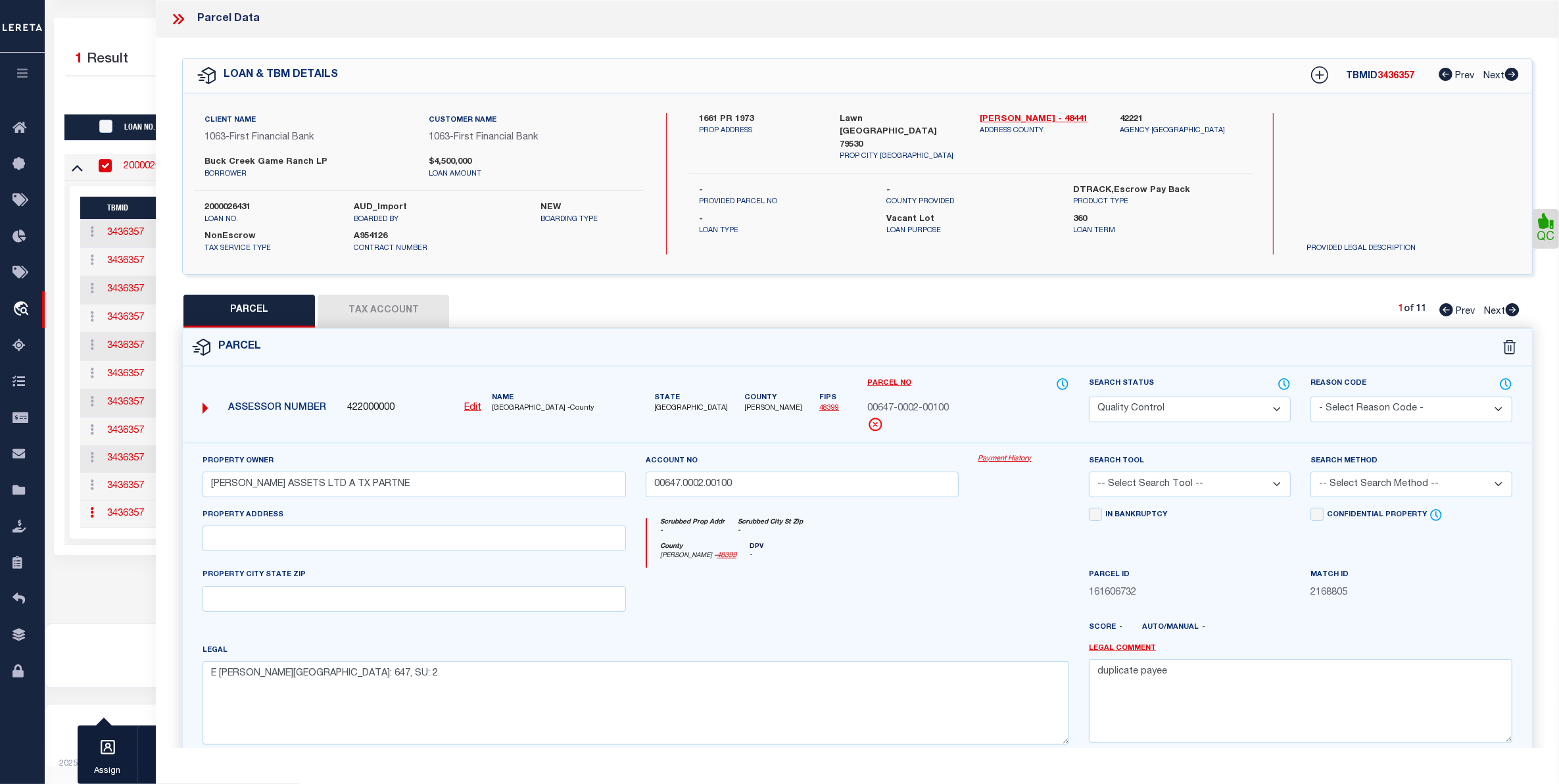
select select "QC"
checkbox input "false"
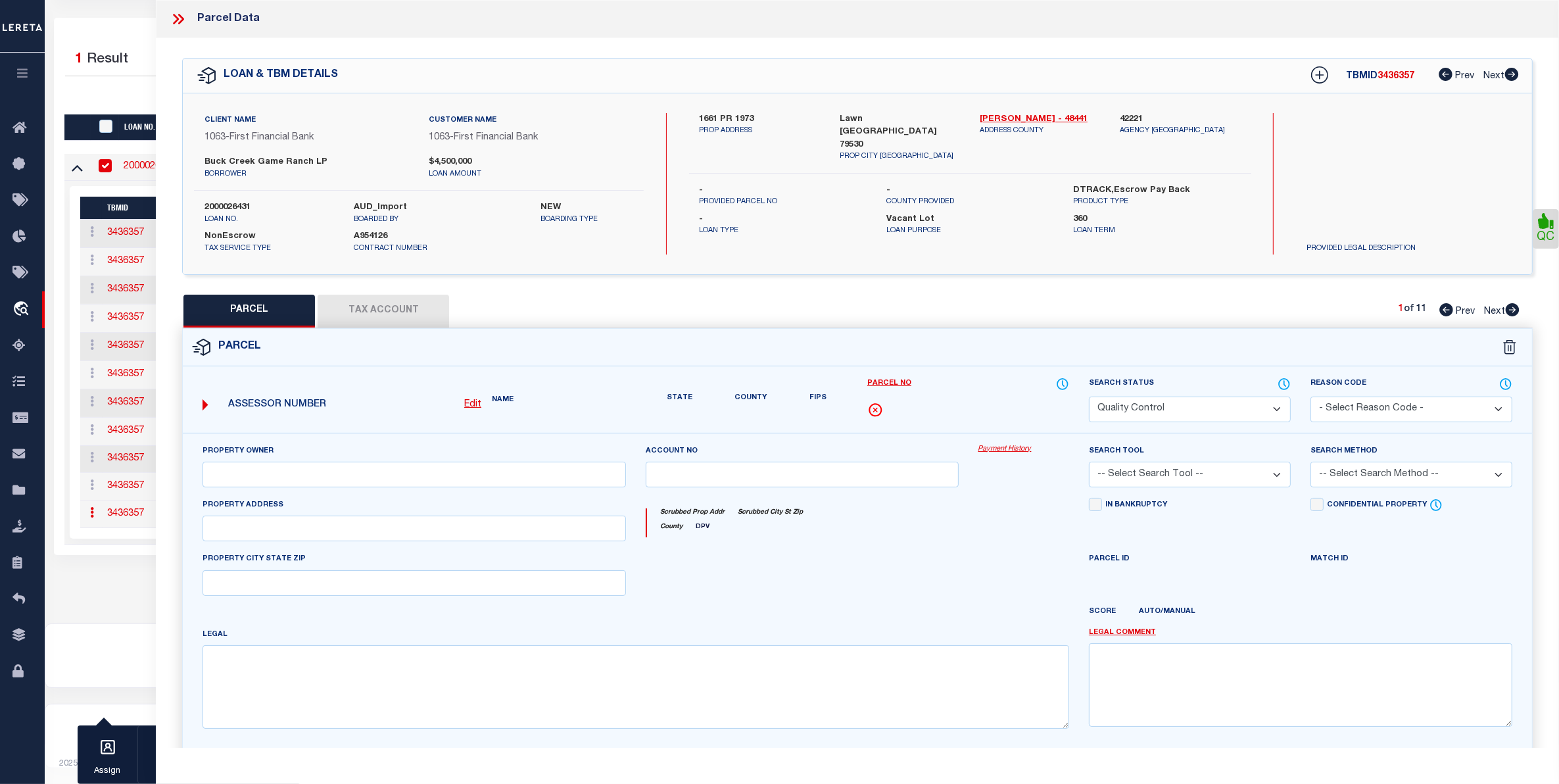
type input "[PERSON_NAME] ASSETS LTD A TX PARTNE"
type input "00647.0002.00100"
type textarea "E [PERSON_NAME][GEOGRAPHIC_DATA]: 647, SU: 2"
type textarea "duplicate payee"
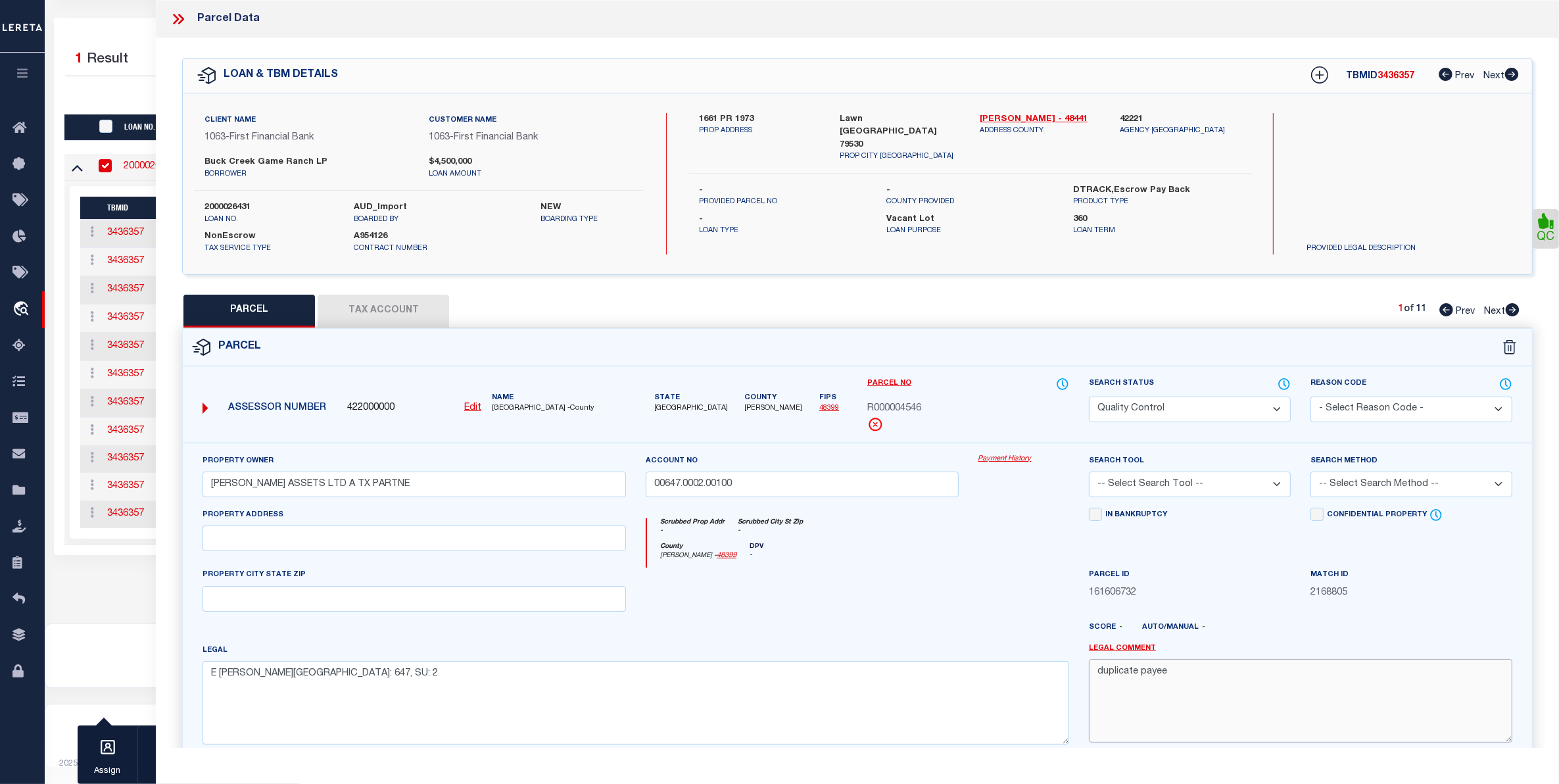
drag, startPoint x: 1183, startPoint y: 672, endPoint x: 948, endPoint y: 679, distance: 235.1
click at [948, 679] on div "Property Owner [PERSON_NAME] ASSETS LTD A TX PARTNE Account no 00647.0002.00100…" at bounding box center [857, 604] width 1330 height 301
drag, startPoint x: 398, startPoint y: 302, endPoint x: 237, endPoint y: 317, distance: 161.7
click at [393, 301] on button "Tax Account" at bounding box center [383, 310] width 132 height 33
select select "100"
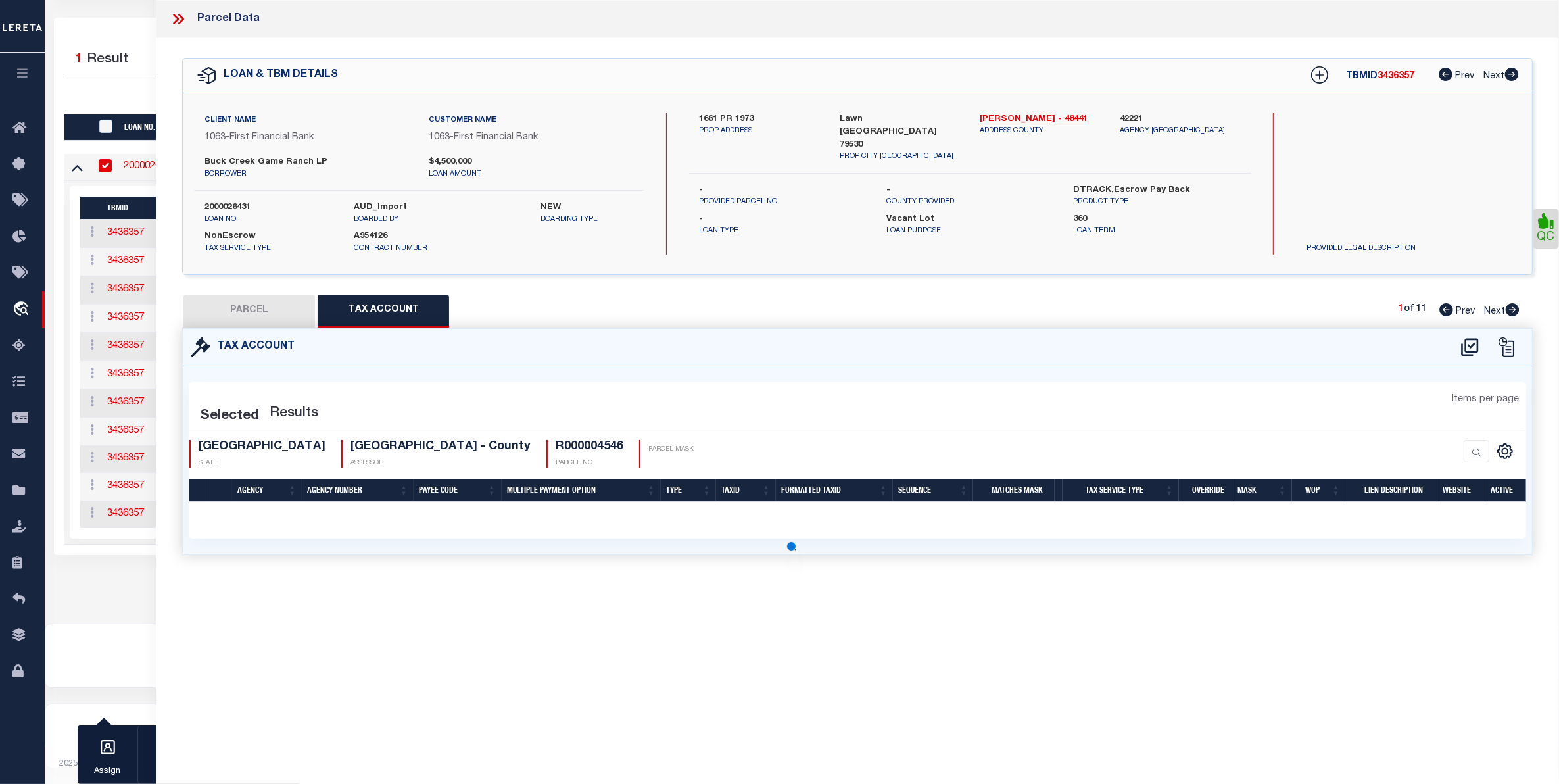
select select "100"
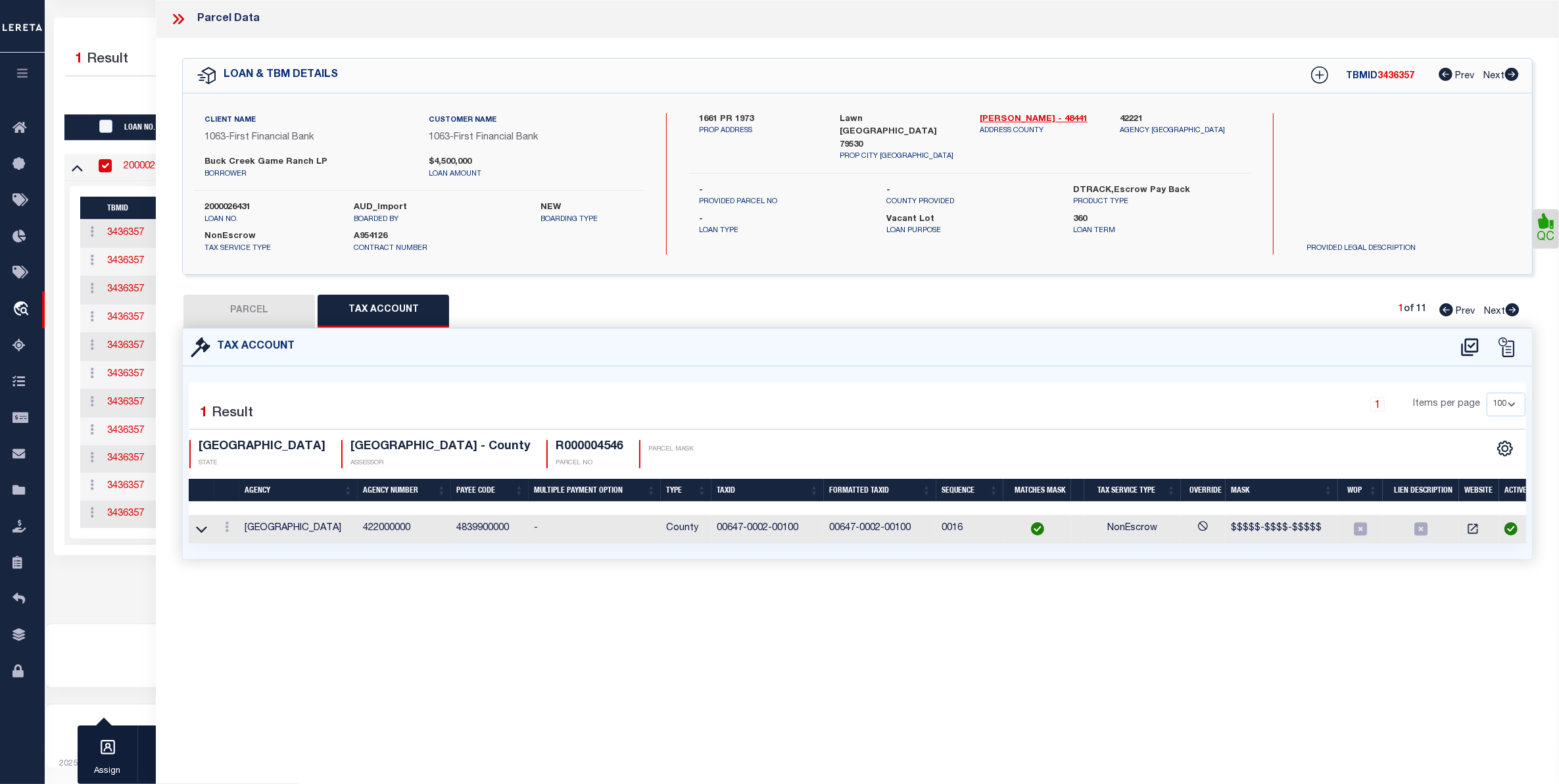
click at [258, 306] on button "PARCEL" at bounding box center [249, 310] width 132 height 33
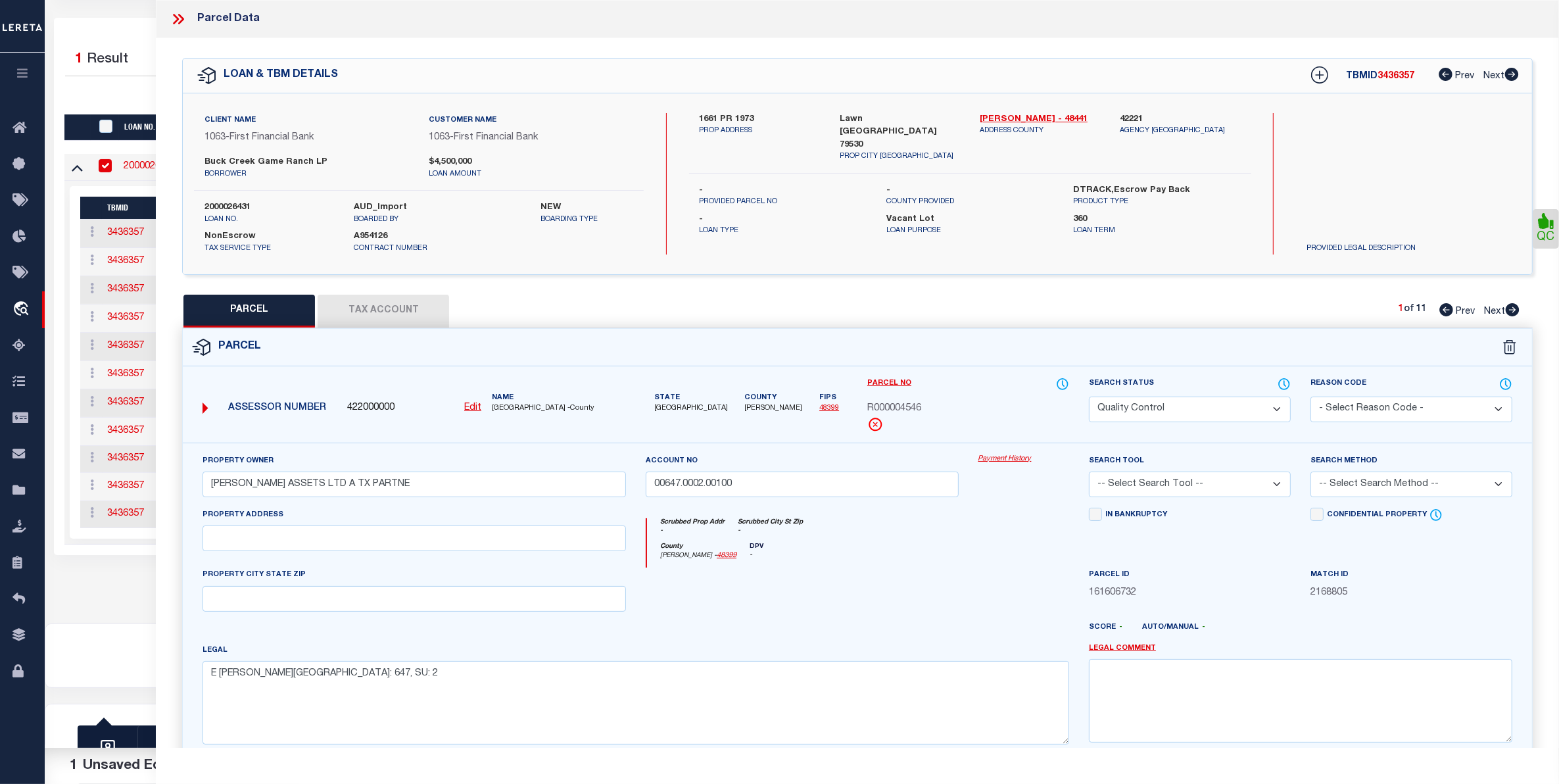
click at [1274, 405] on select "Automated Search Bad Parcel Complete Duplicate Parcel High Dollar Reporting In …" at bounding box center [1190, 409] width 202 height 25
select select "CP"
click at [1089, 397] on select "Automated Search Bad Parcel Complete Duplicate Parcel High Dollar Reporting In …" at bounding box center [1190, 409] width 202 height 25
click at [1225, 482] on select "-- Select Search Tool -- 3rd Party Website Agency File Agency Website ATLS CNV-…" at bounding box center [1190, 484] width 202 height 25
select select "TPW"
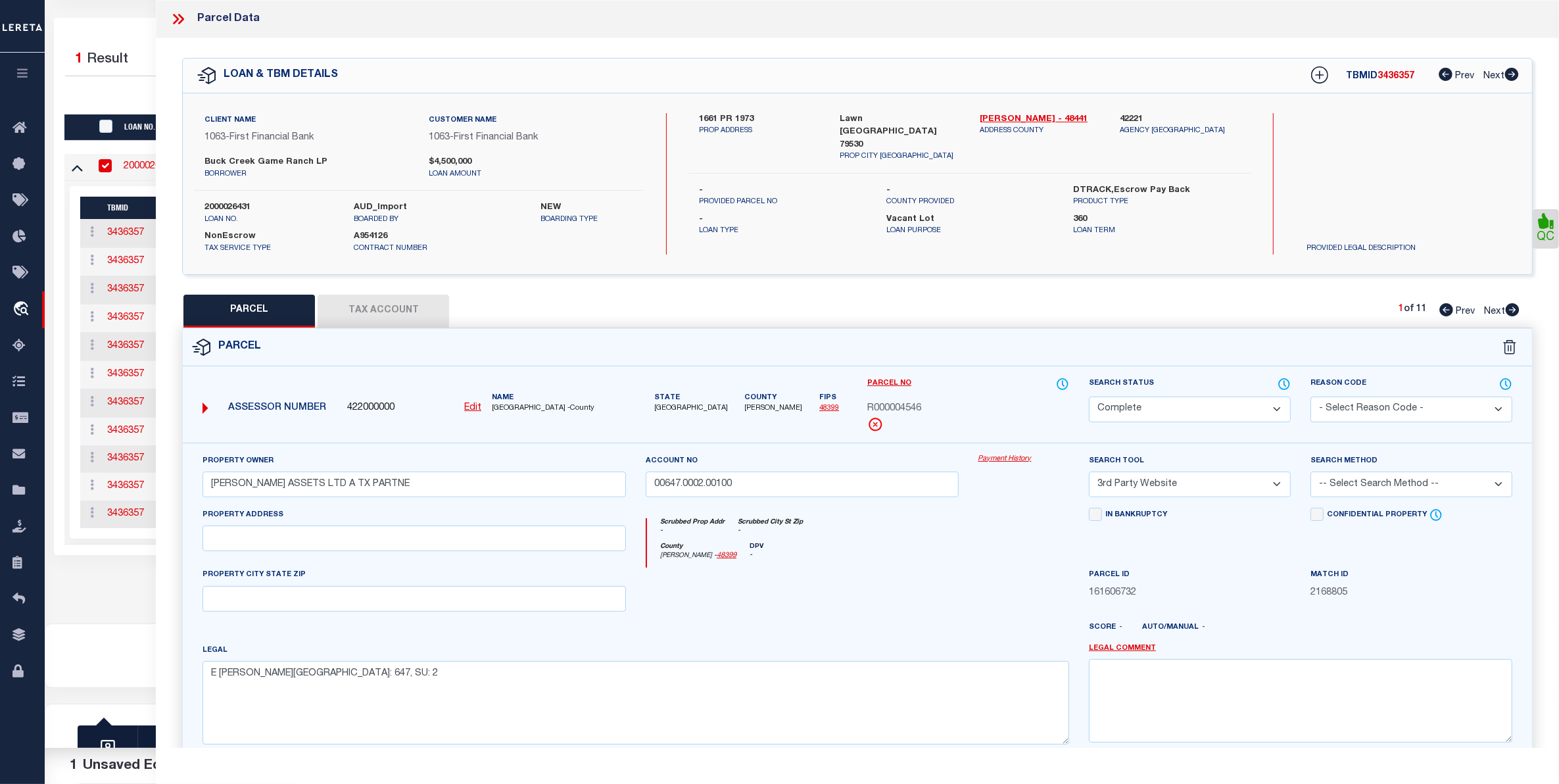
click at [1089, 473] on select "-- Select Search Tool -- 3rd Party Website Agency File Agency Website ATLS CNV-…" at bounding box center [1190, 484] width 202 height 25
click at [1452, 486] on select "-- Select Search Method -- Property Address Legal Liability Info Provided" at bounding box center [1411, 484] width 202 height 25
select select "ADD"
click at [1311, 473] on select "-- Select Search Method -- Property Address Legal Liability Info Provided" at bounding box center [1411, 484] width 202 height 25
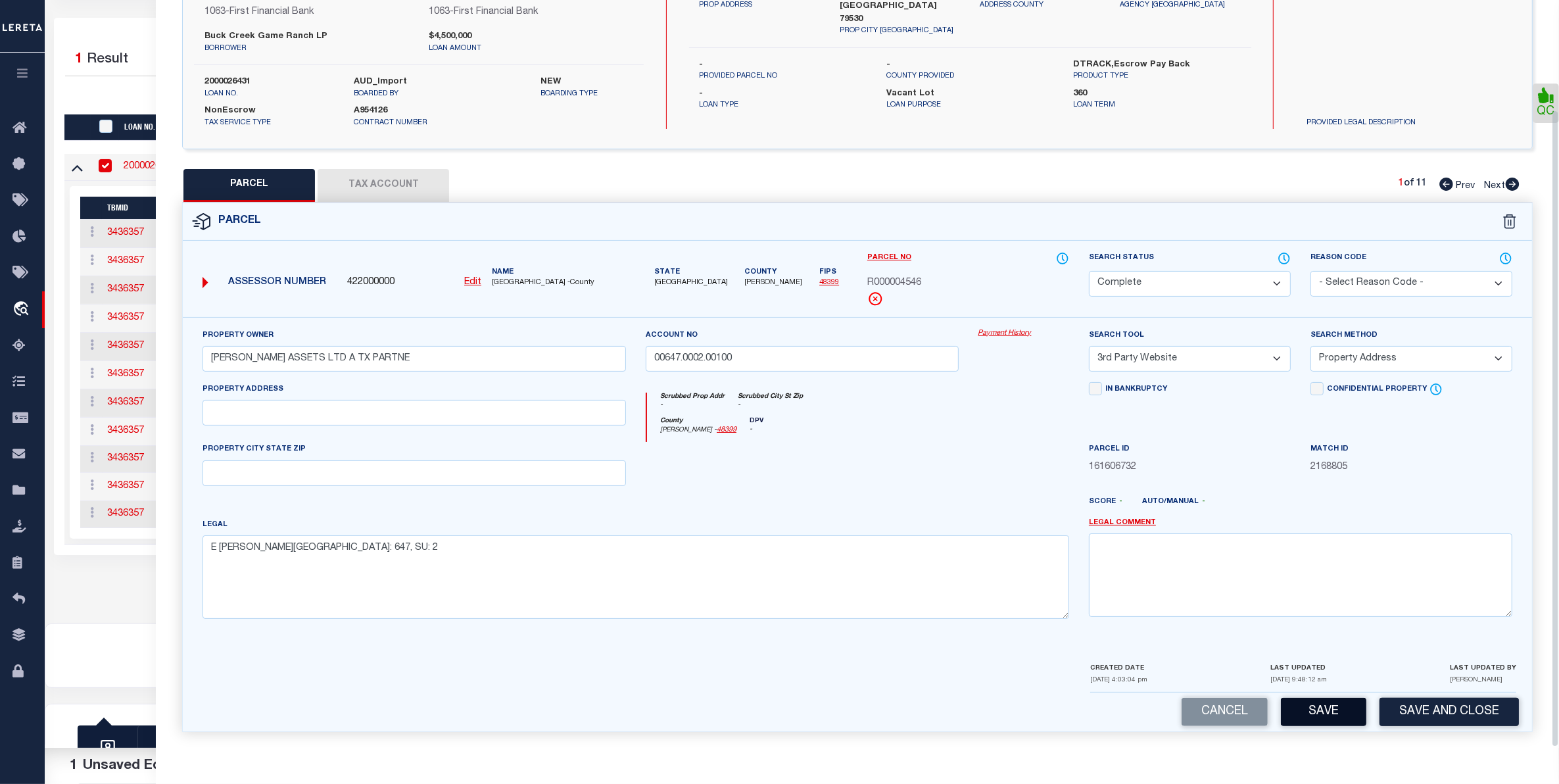
click at [1312, 709] on button "Save" at bounding box center [1324, 712] width 86 height 29
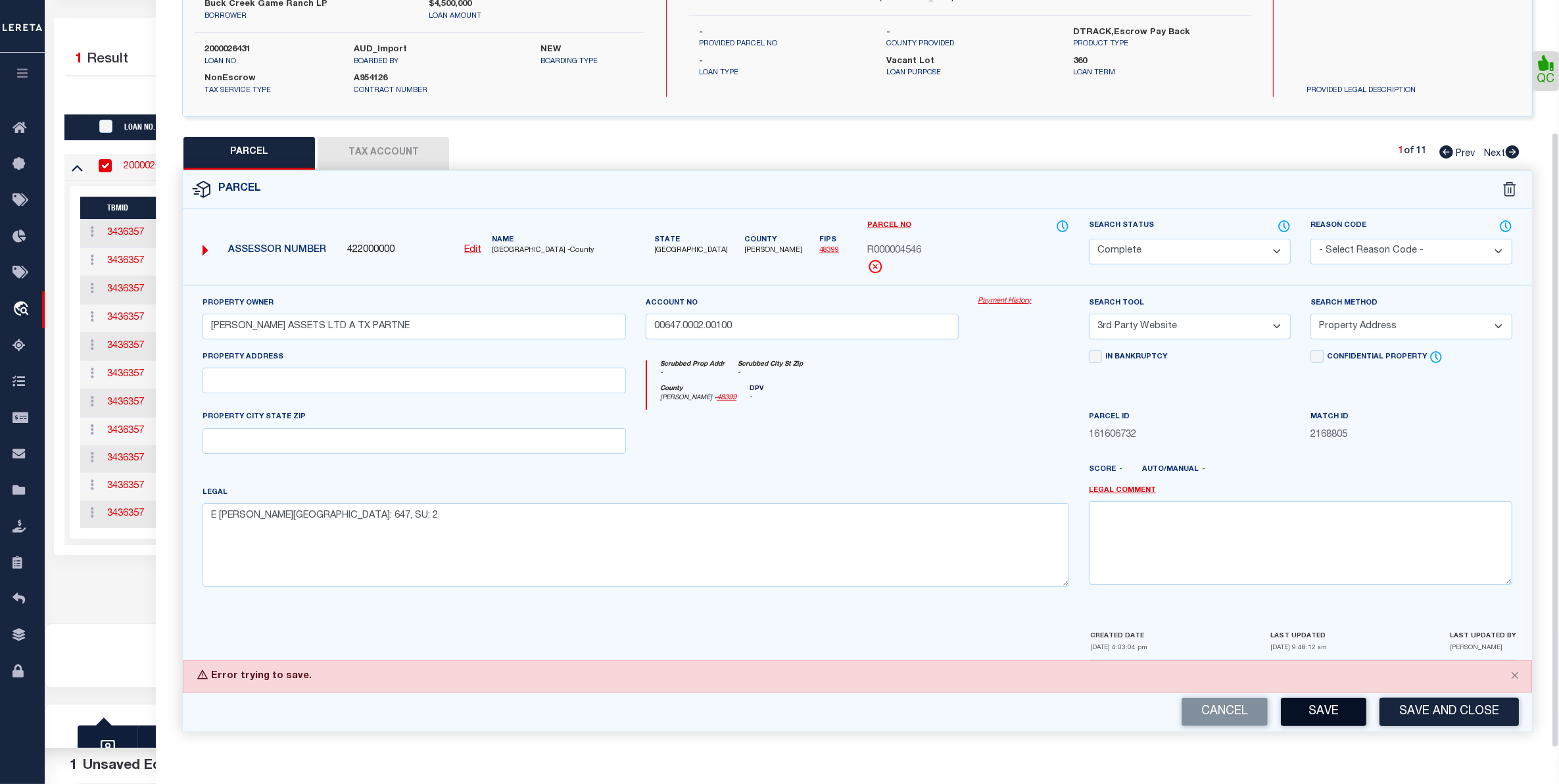
click at [1317, 715] on button "Save" at bounding box center [1324, 712] width 86 height 29
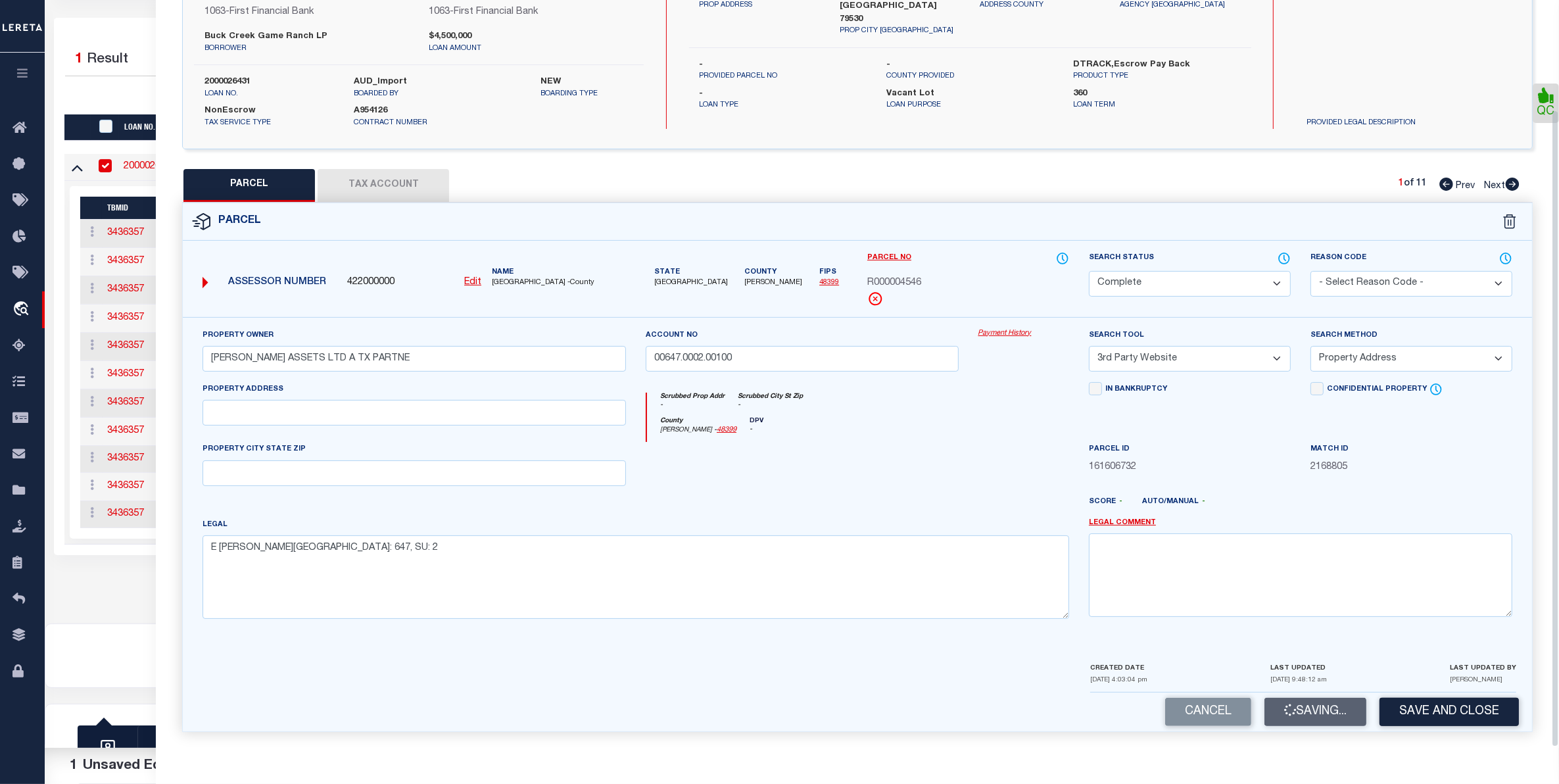
scroll to position [161, 0]
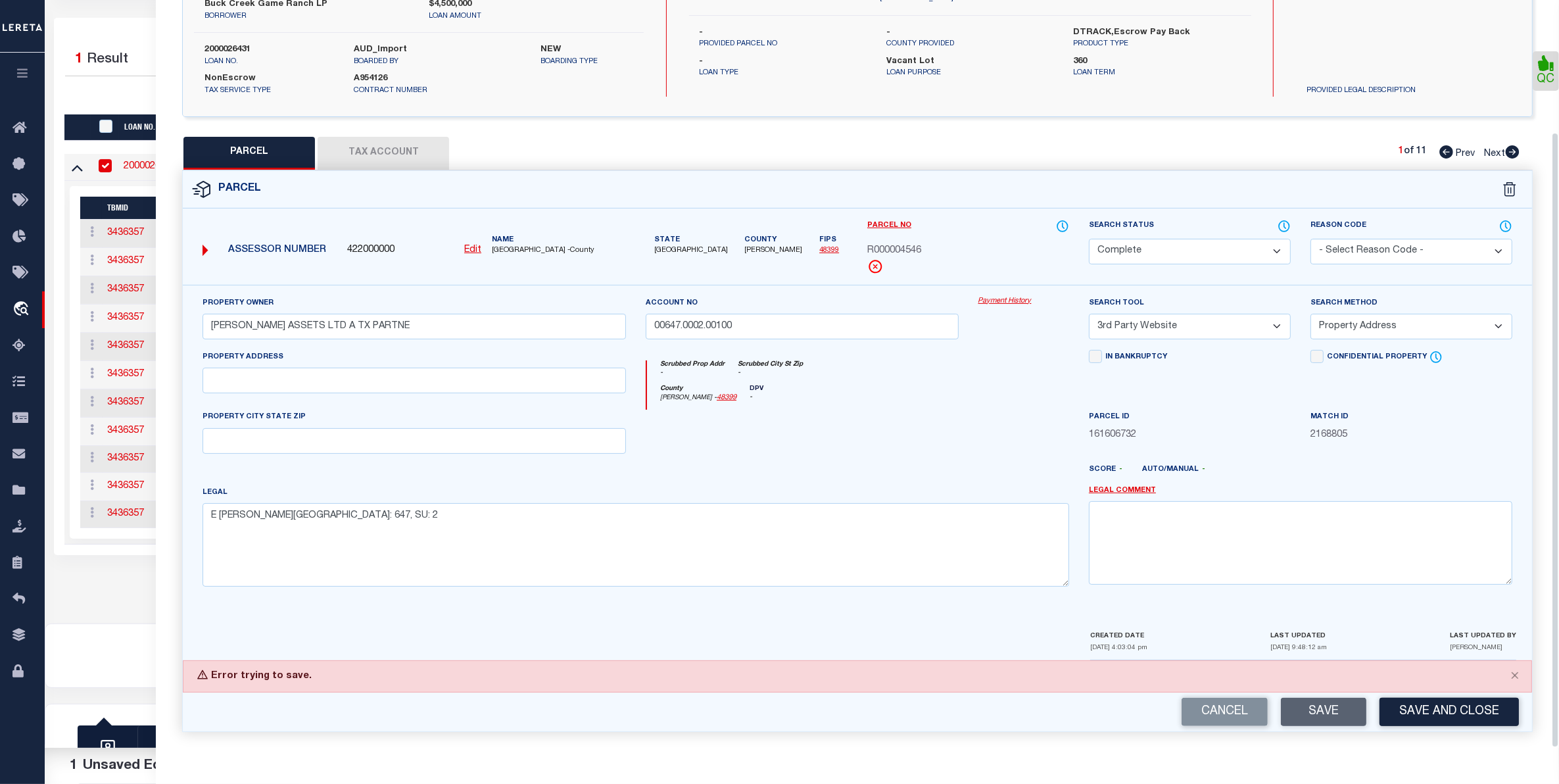
click at [1317, 715] on div "Cancel Save Save and Close" at bounding box center [857, 711] width 1349 height 39
click at [1514, 673] on button "Close" at bounding box center [1515, 675] width 33 height 29
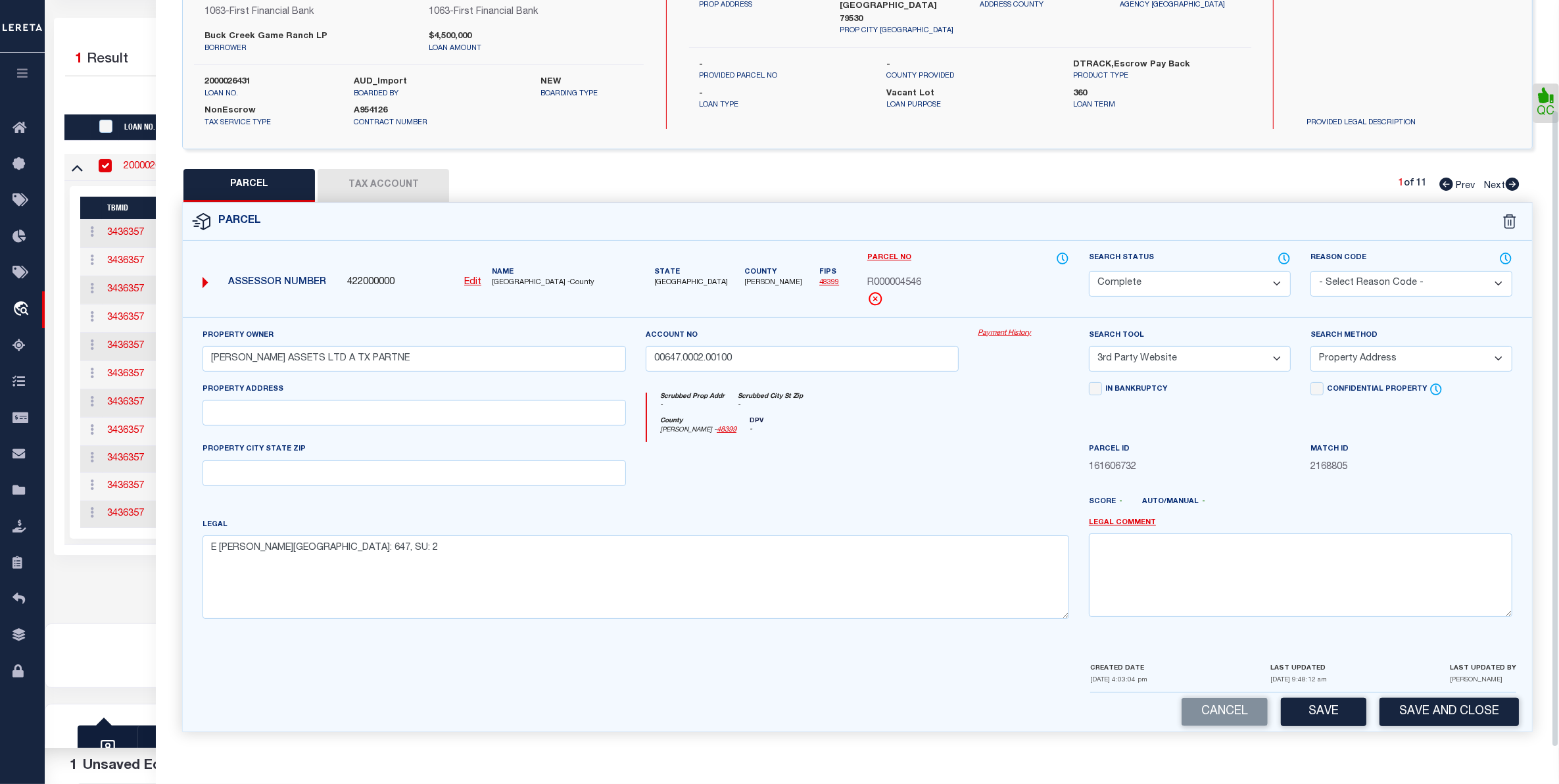
scroll to position [129, 0]
click at [1320, 710] on button "Save" at bounding box center [1324, 712] width 86 height 29
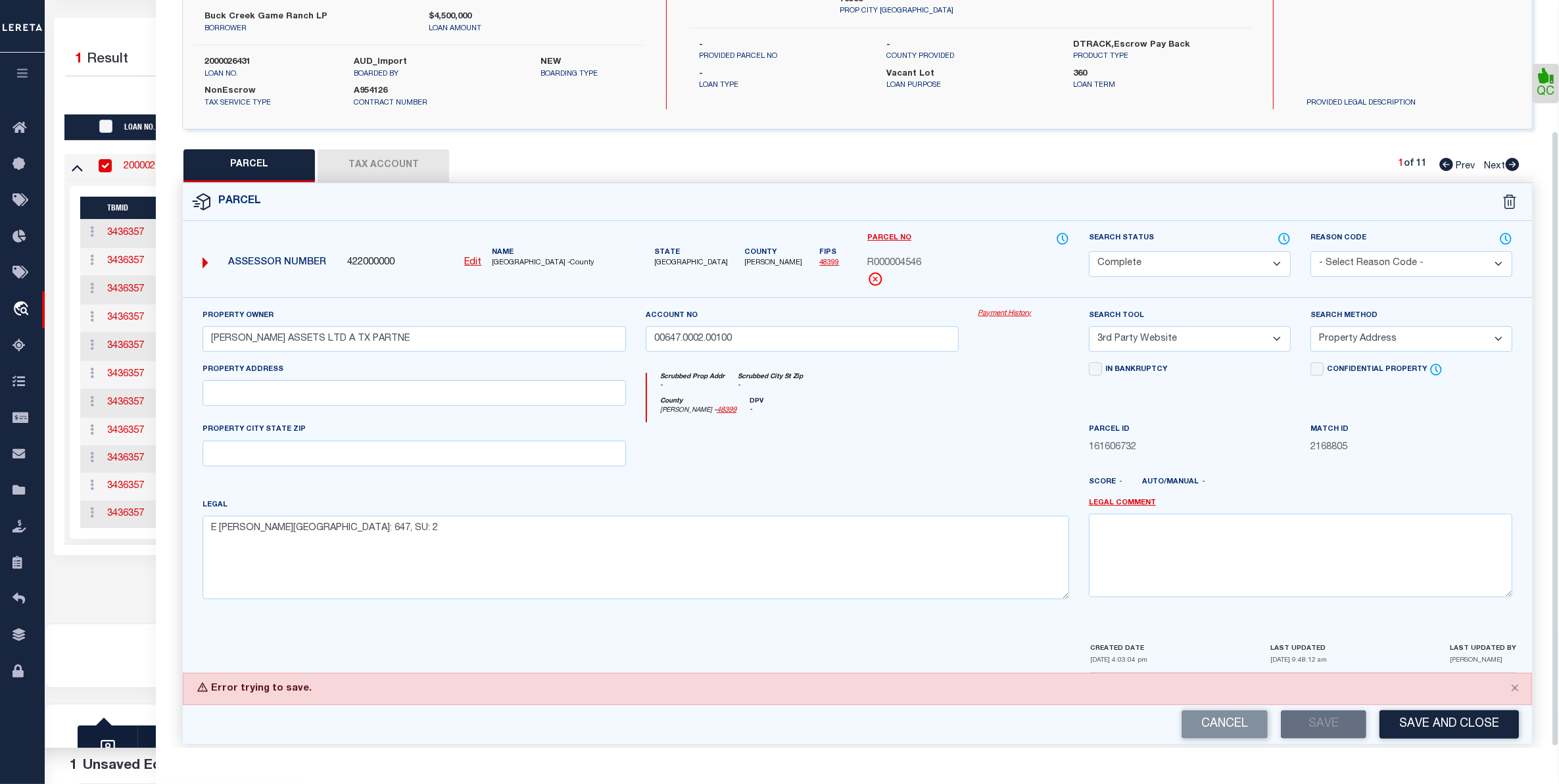
scroll to position [161, 0]
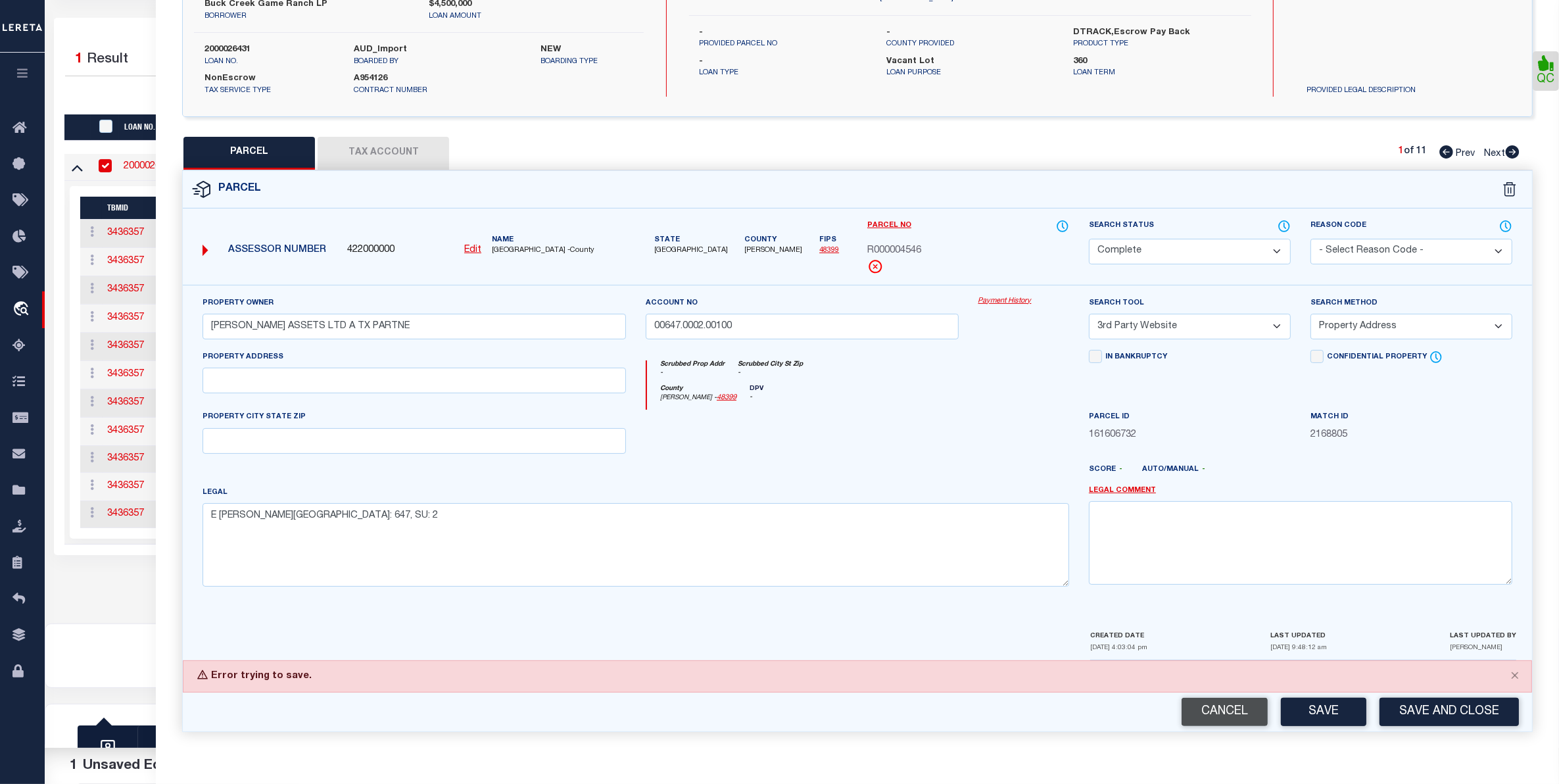
click at [1229, 707] on button "Cancel" at bounding box center [1225, 712] width 87 height 29
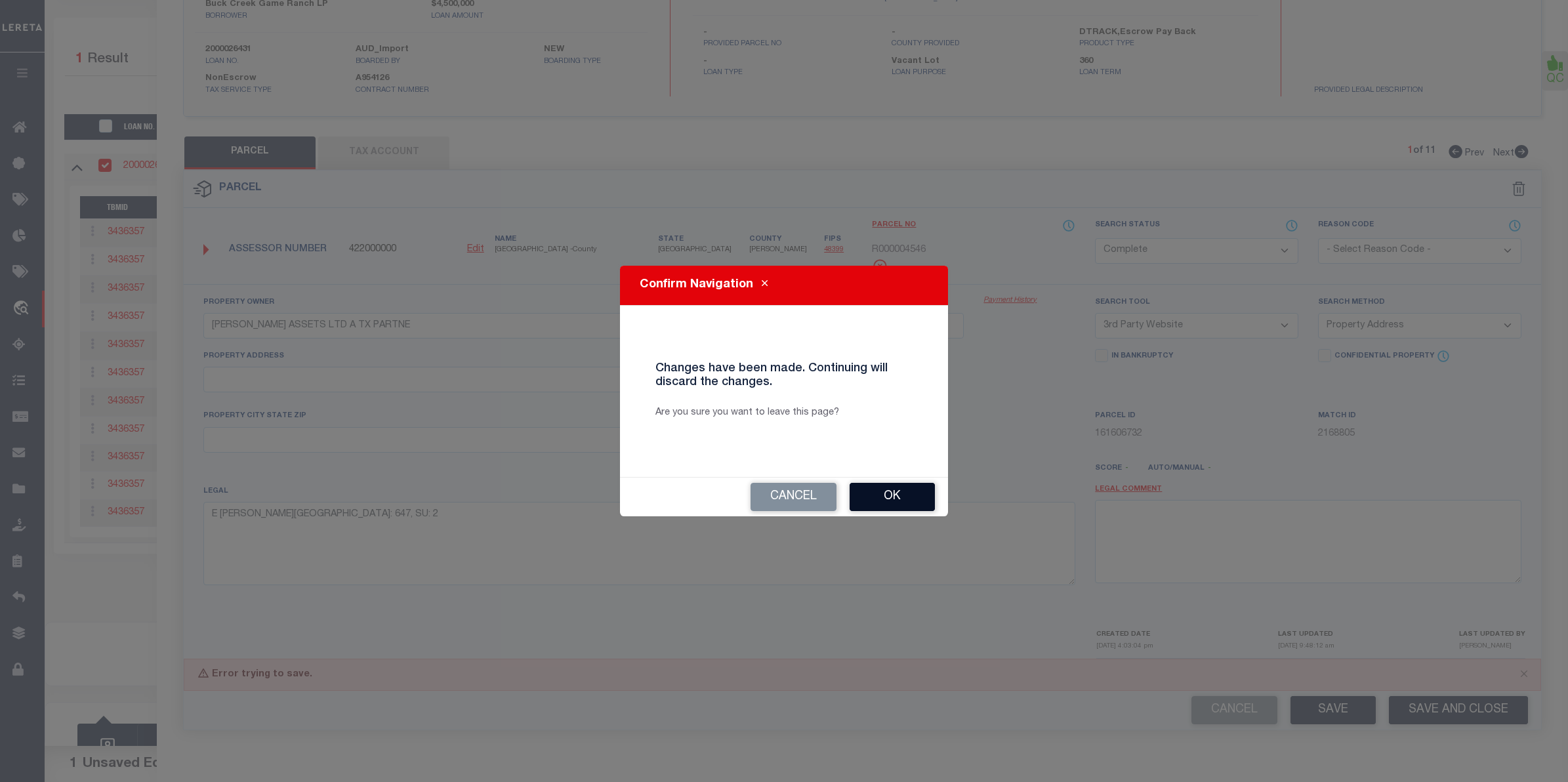
click at [883, 491] on button "Ok" at bounding box center [892, 497] width 86 height 28
select select "QC"
select select
type textarea "duplicate payee"
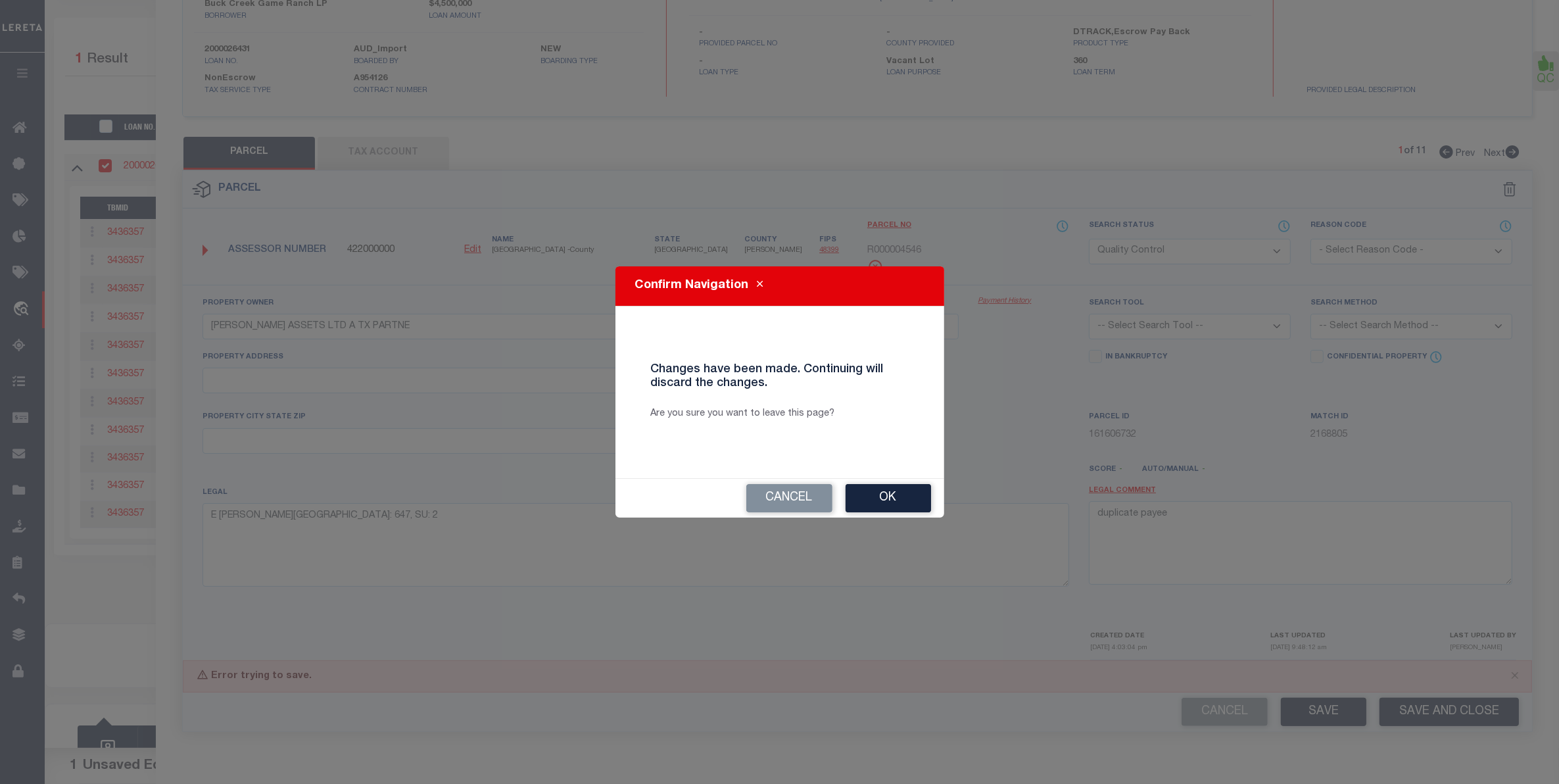
scroll to position [129, 0]
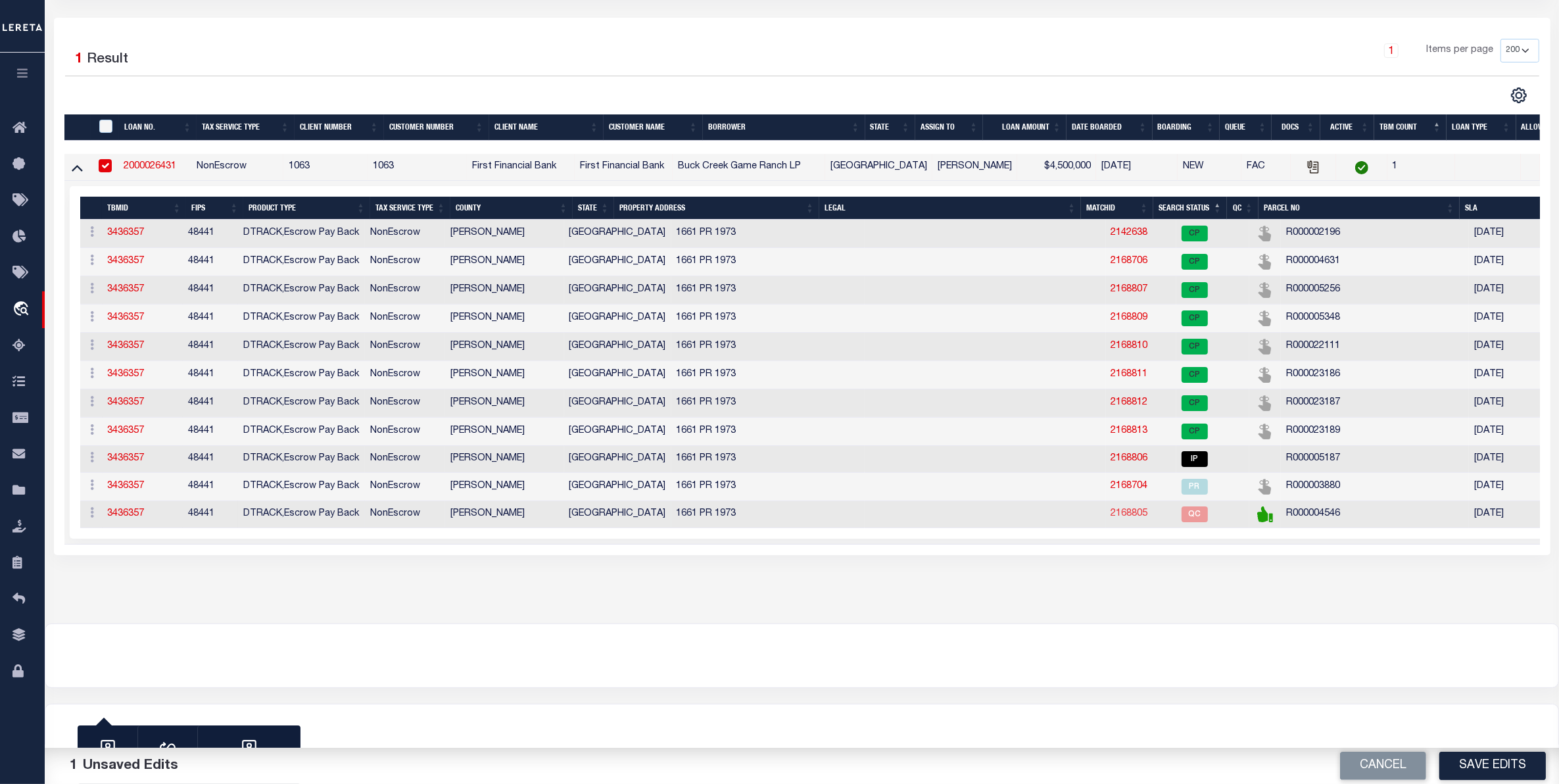
click at [1111, 509] on link "2168805" at bounding box center [1130, 513] width 37 height 10
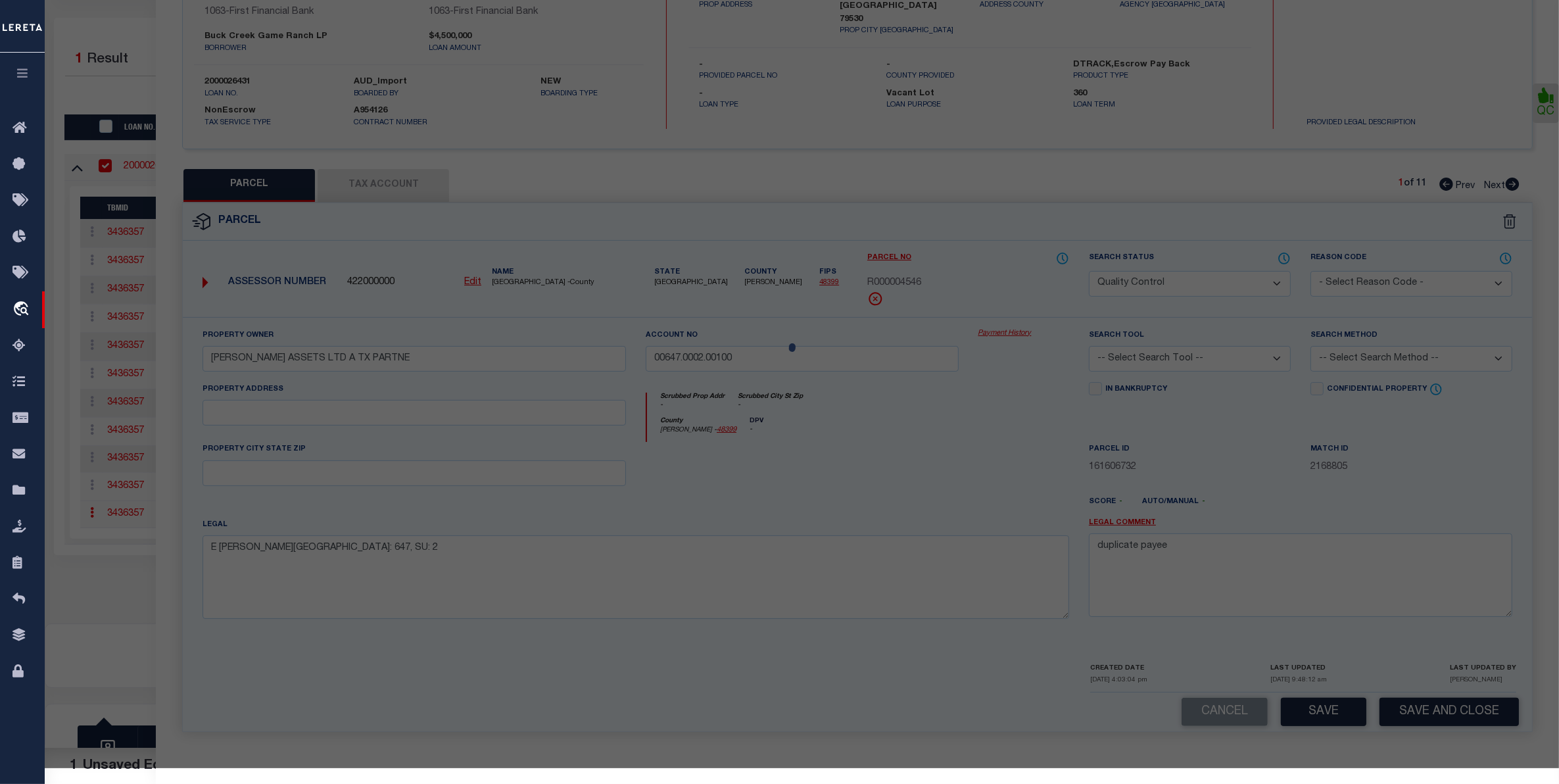
select select "AS"
checkbox input "false"
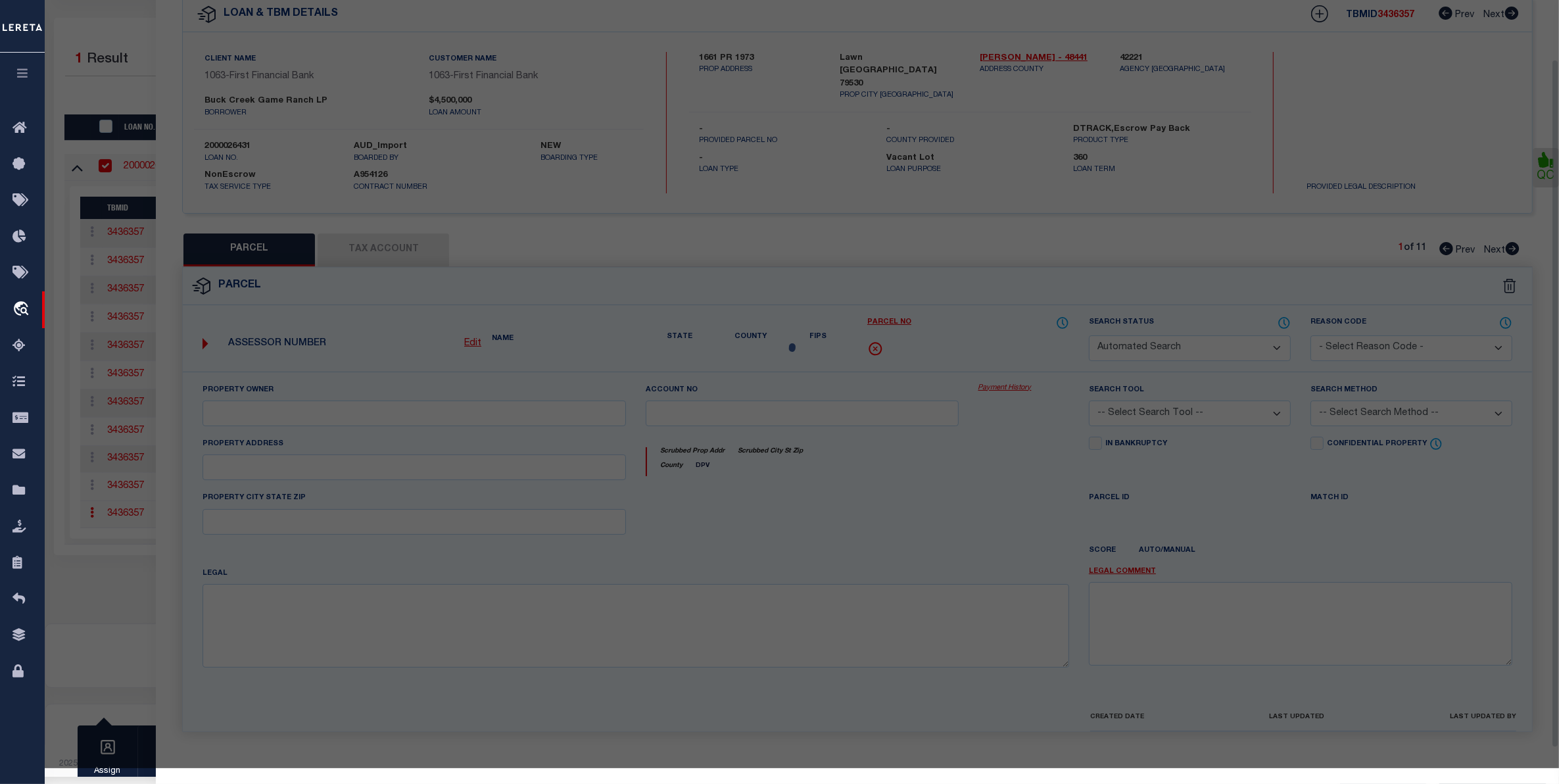
select select "QC"
type input "[PERSON_NAME] ASSETS LTD A TX PARTNE"
type input "00647.0002.00100"
type textarea "E [PERSON_NAME][GEOGRAPHIC_DATA]: 647, SU: 2"
type textarea "duplicate payee"
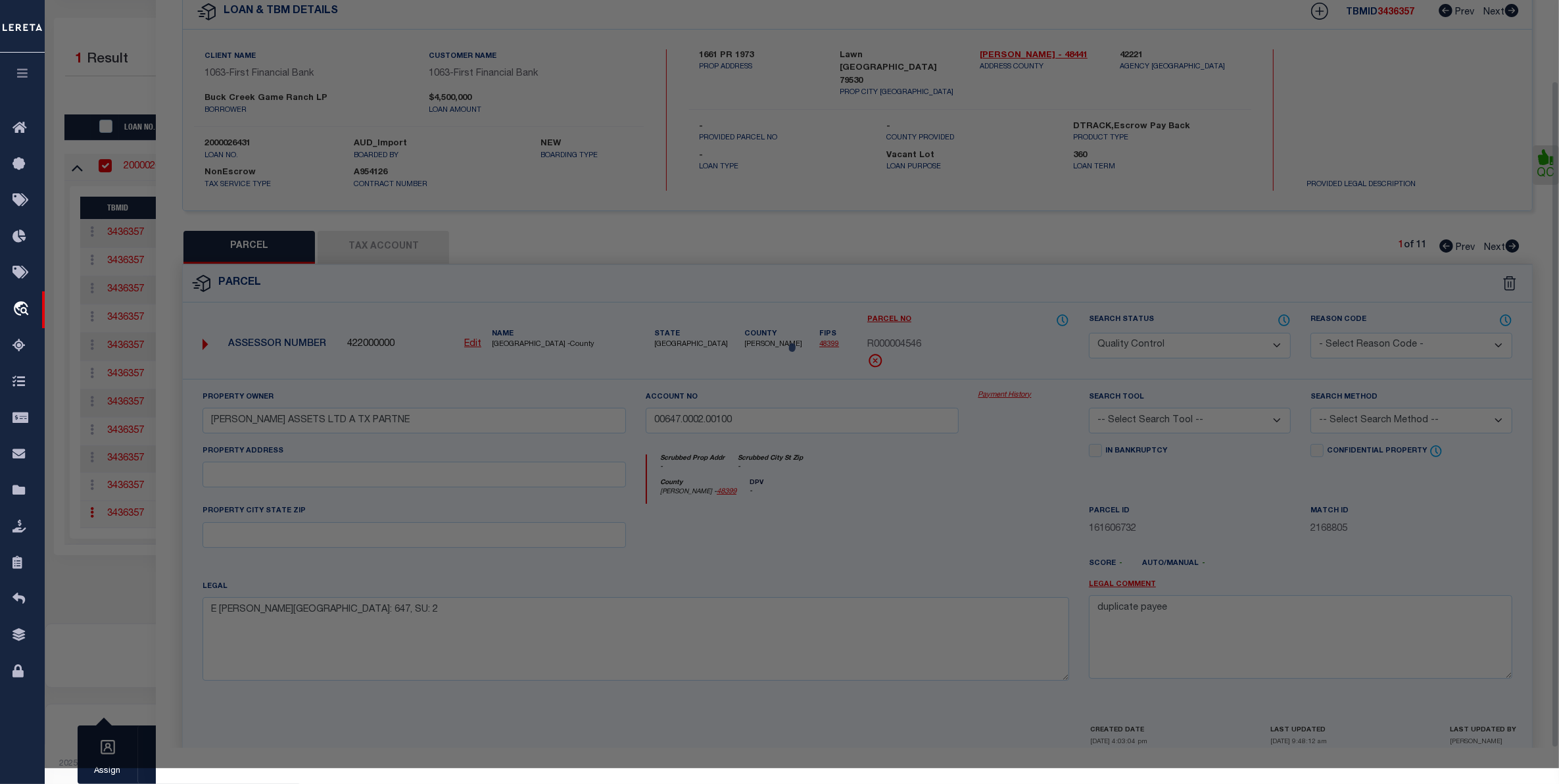
scroll to position [90, 0]
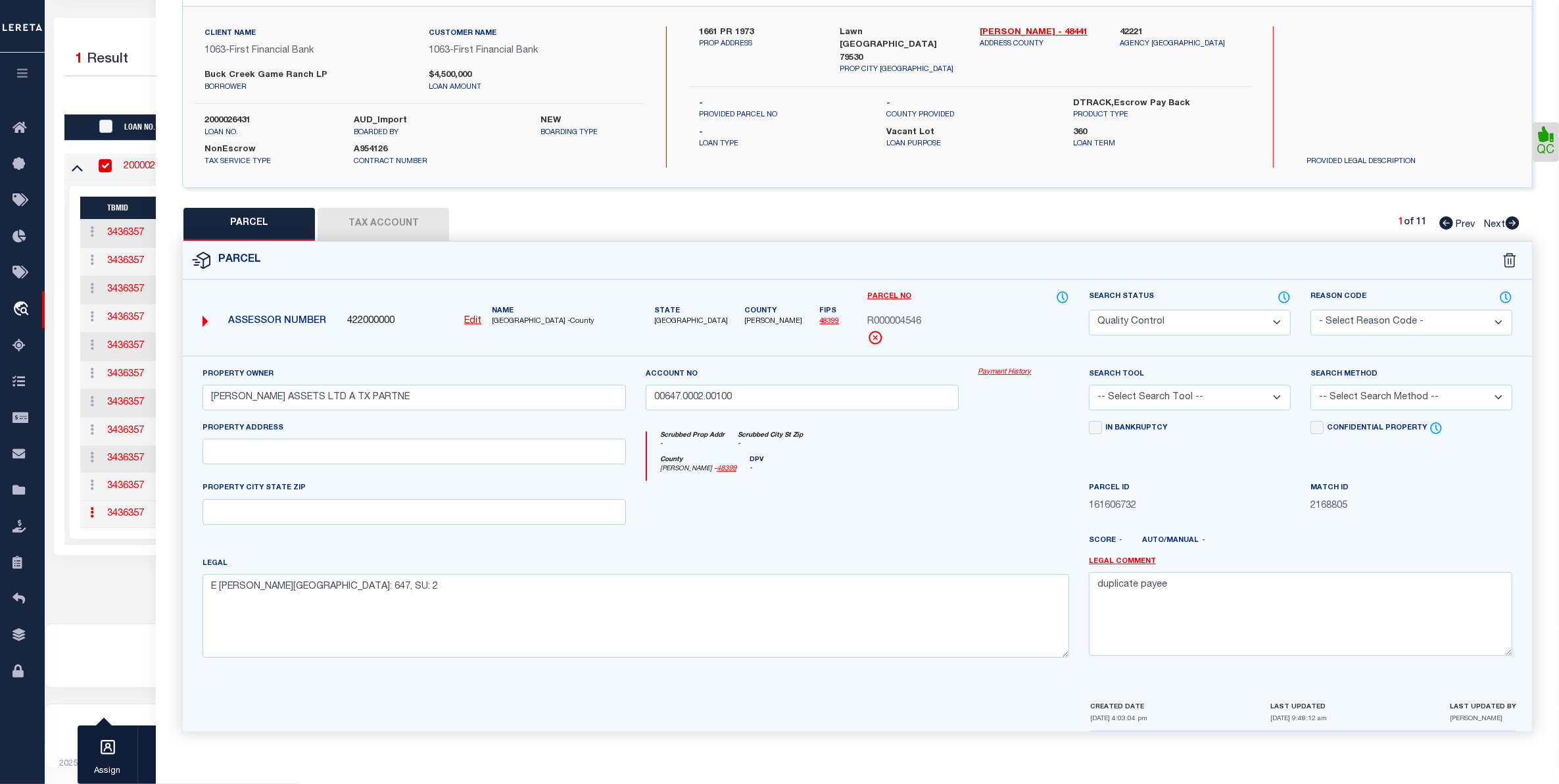
click at [1251, 317] on select "Automated Search Bad Parcel Complete Duplicate Parcel High Dollar Reporting In …" at bounding box center [1190, 322] width 202 height 25
select select "PC"
click at [1089, 309] on select "Automated Search Bad Parcel Complete Duplicate Parcel High Dollar Reporting In …" at bounding box center [1190, 322] width 202 height 25
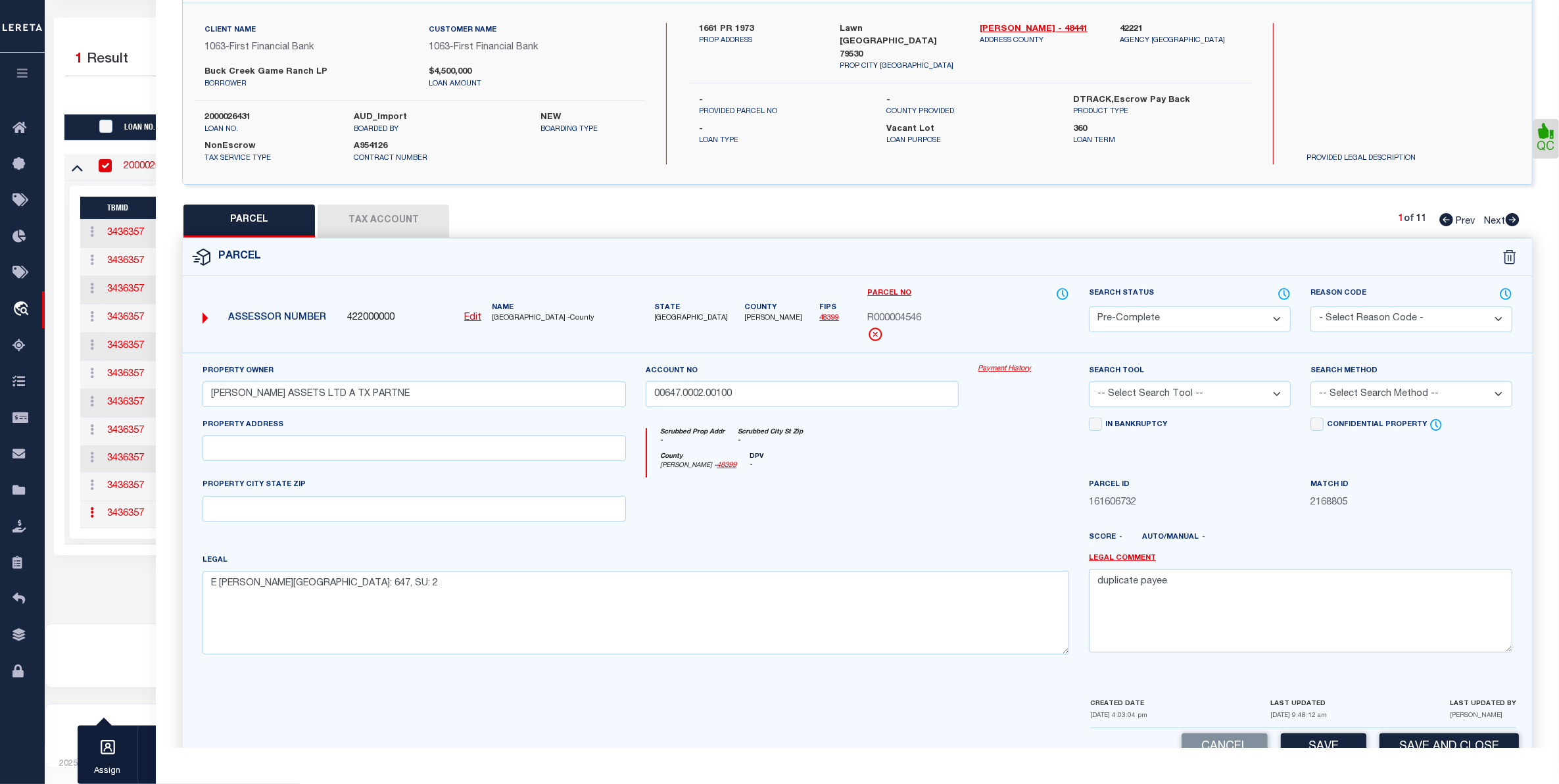
click at [1238, 386] on select "-- Select Search Tool -- 3rd Party Website Agency File Agency Website ATLS CNV-…" at bounding box center [1190, 394] width 202 height 25
click at [1089, 382] on select "-- Select Search Tool -- 3rd Party Website Agency File Agency Website ATLS CNV-…" at bounding box center [1190, 394] width 202 height 25
click at [1203, 393] on select "-- Select Search Tool -- 3rd Party Website Agency File Agency Website ATLS CNV-…" at bounding box center [1190, 394] width 202 height 25
select select "AGW"
click at [1089, 382] on select "-- Select Search Tool -- 3rd Party Website Agency File Agency Website ATLS CNV-…" at bounding box center [1190, 394] width 202 height 25
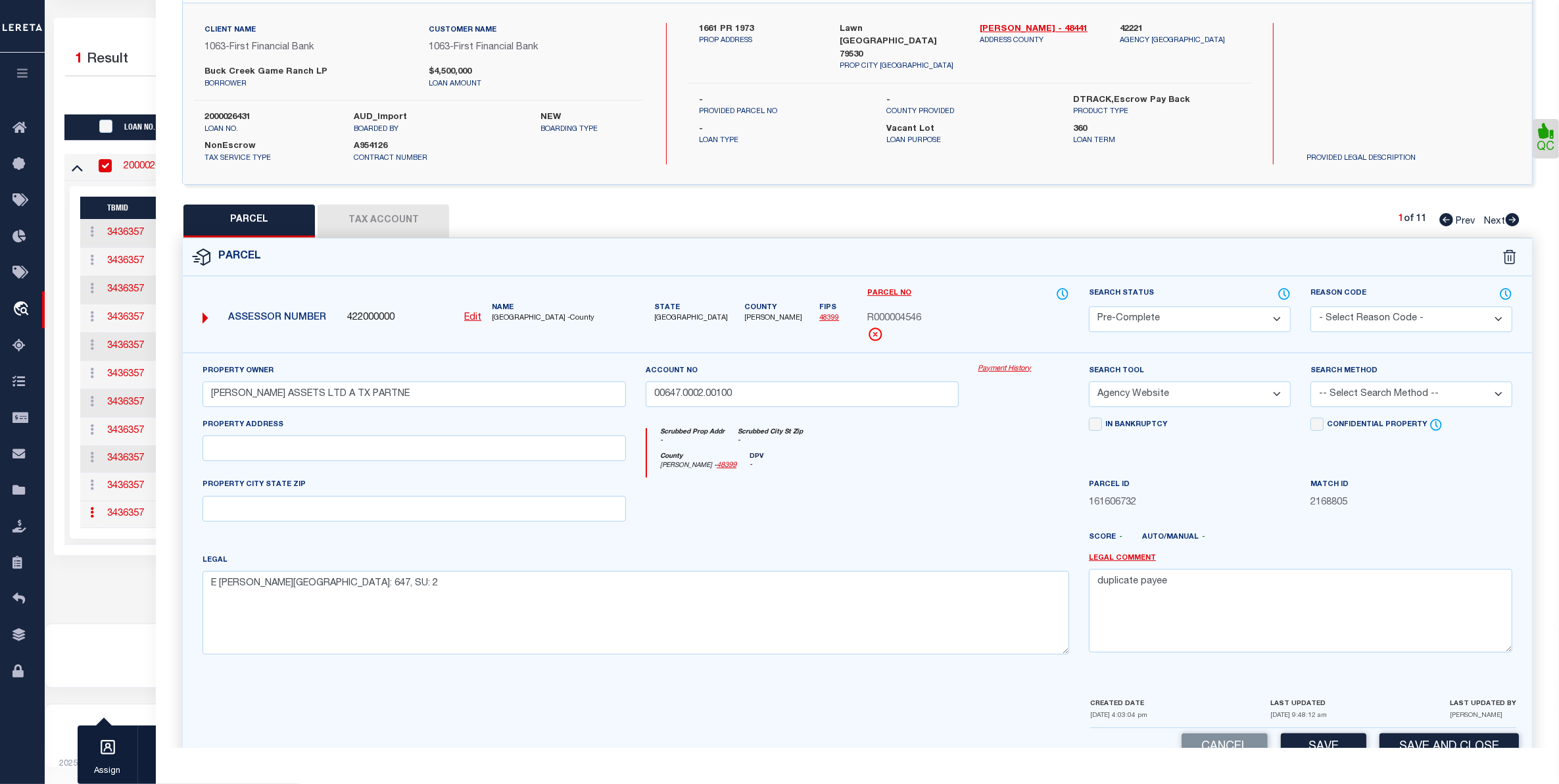
click at [1429, 389] on select "-- Select Search Method -- Property Address Legal Liability Info Provided" at bounding box center [1411, 394] width 202 height 25
select select "ADD"
click at [1311, 382] on select "-- Select Search Method -- Property Address Legal Liability Info Provided" at bounding box center [1411, 394] width 202 height 25
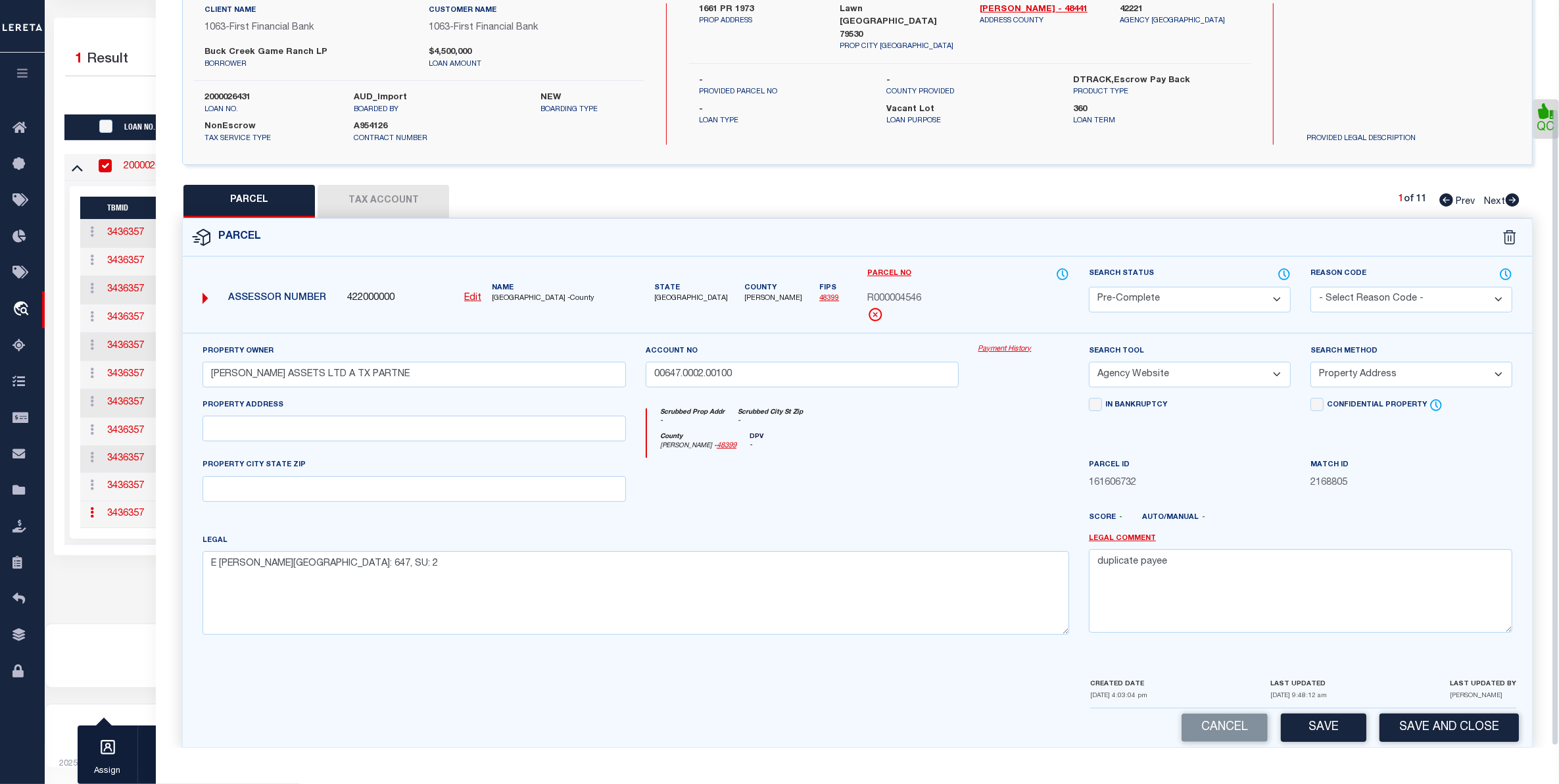
scroll to position [129, 0]
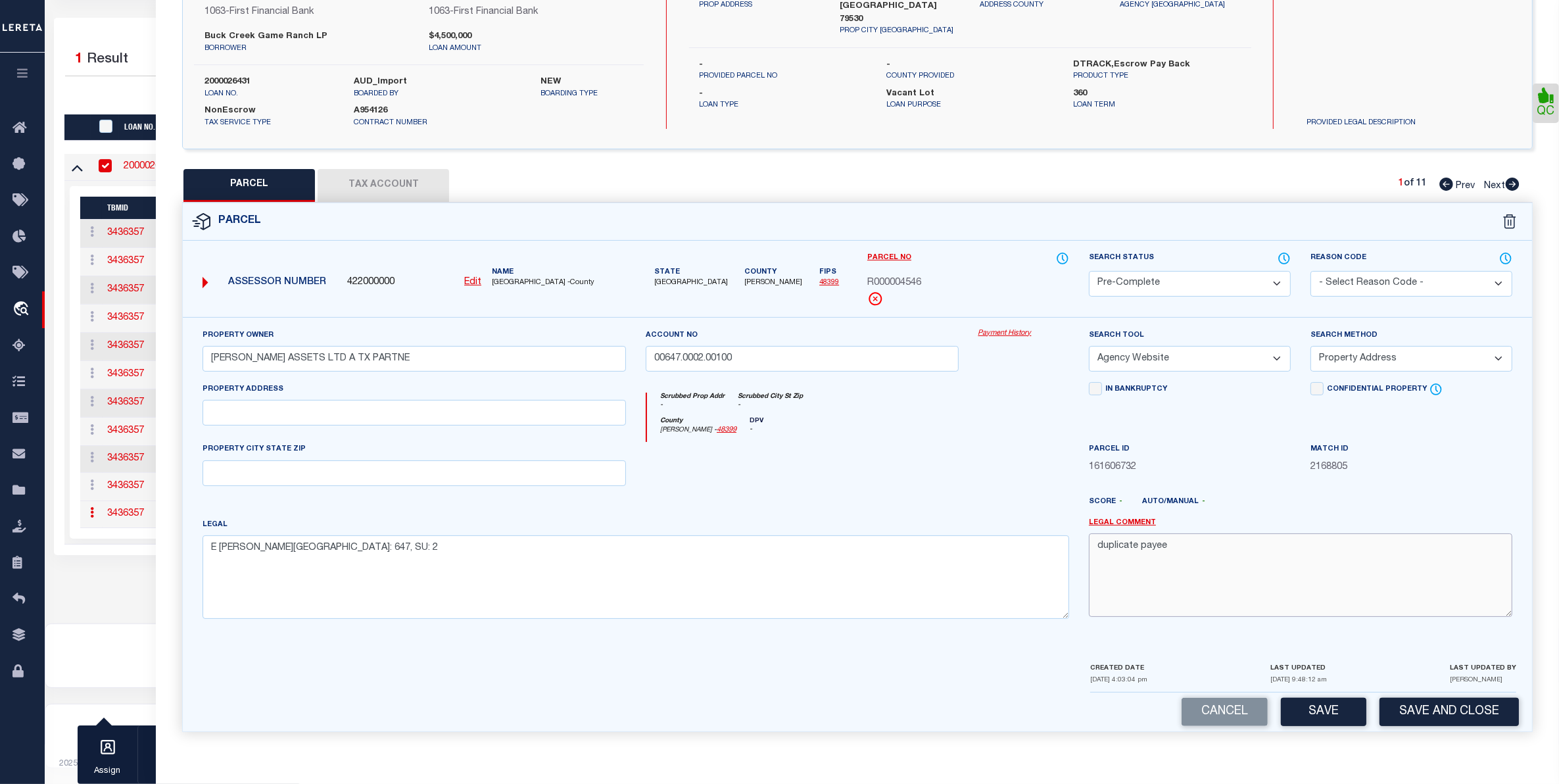
drag, startPoint x: 1020, startPoint y: 544, endPoint x: 903, endPoint y: 551, distance: 117.2
click at [903, 551] on div "Property Owner [PERSON_NAME] ASSETS LTD A TX PARTNE Account no 00647.0002.00100…" at bounding box center [857, 478] width 1330 height 301
click at [1324, 707] on button "Save" at bounding box center [1324, 712] width 86 height 29
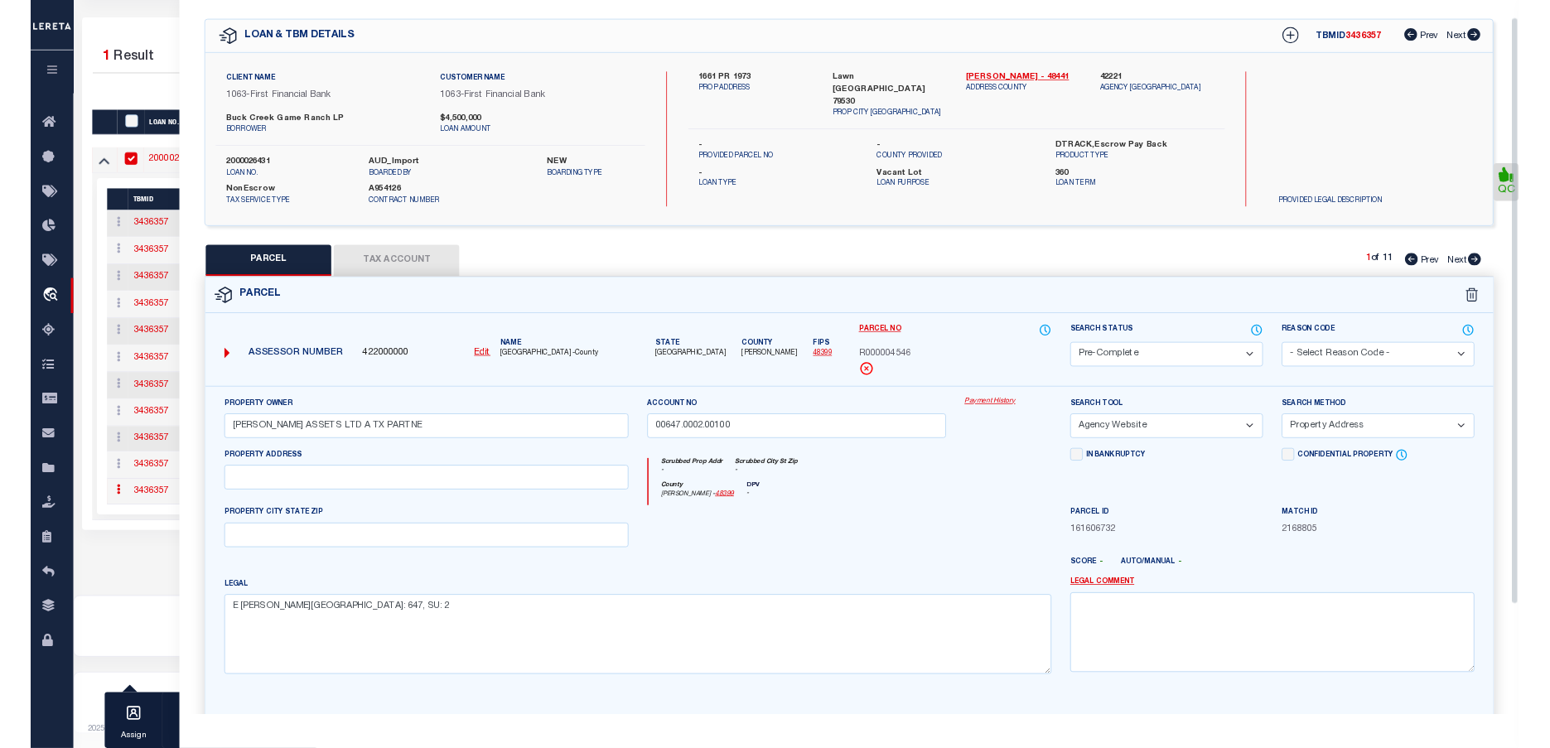
scroll to position [0, 0]
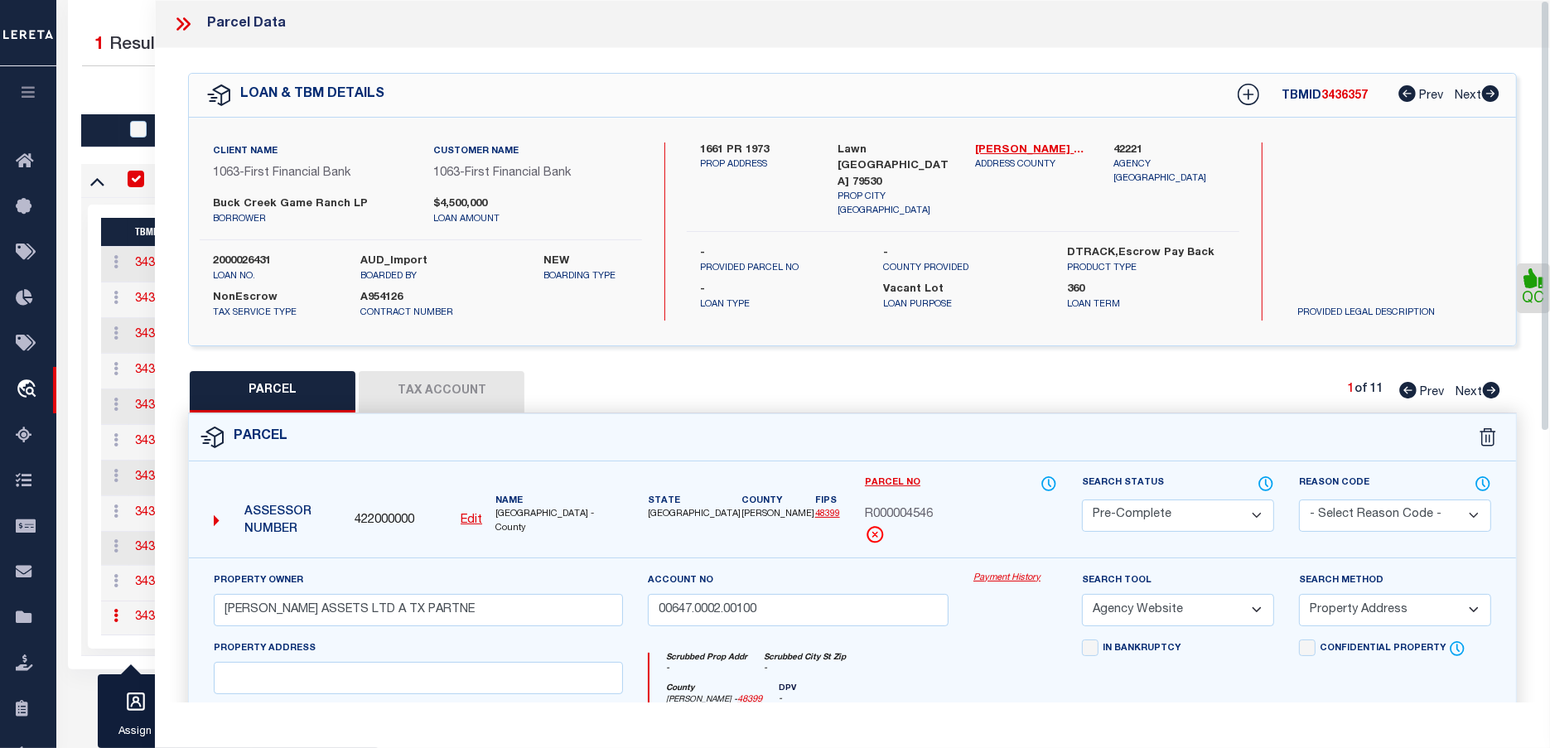
click at [176, 22] on icon at bounding box center [183, 24] width 22 height 22
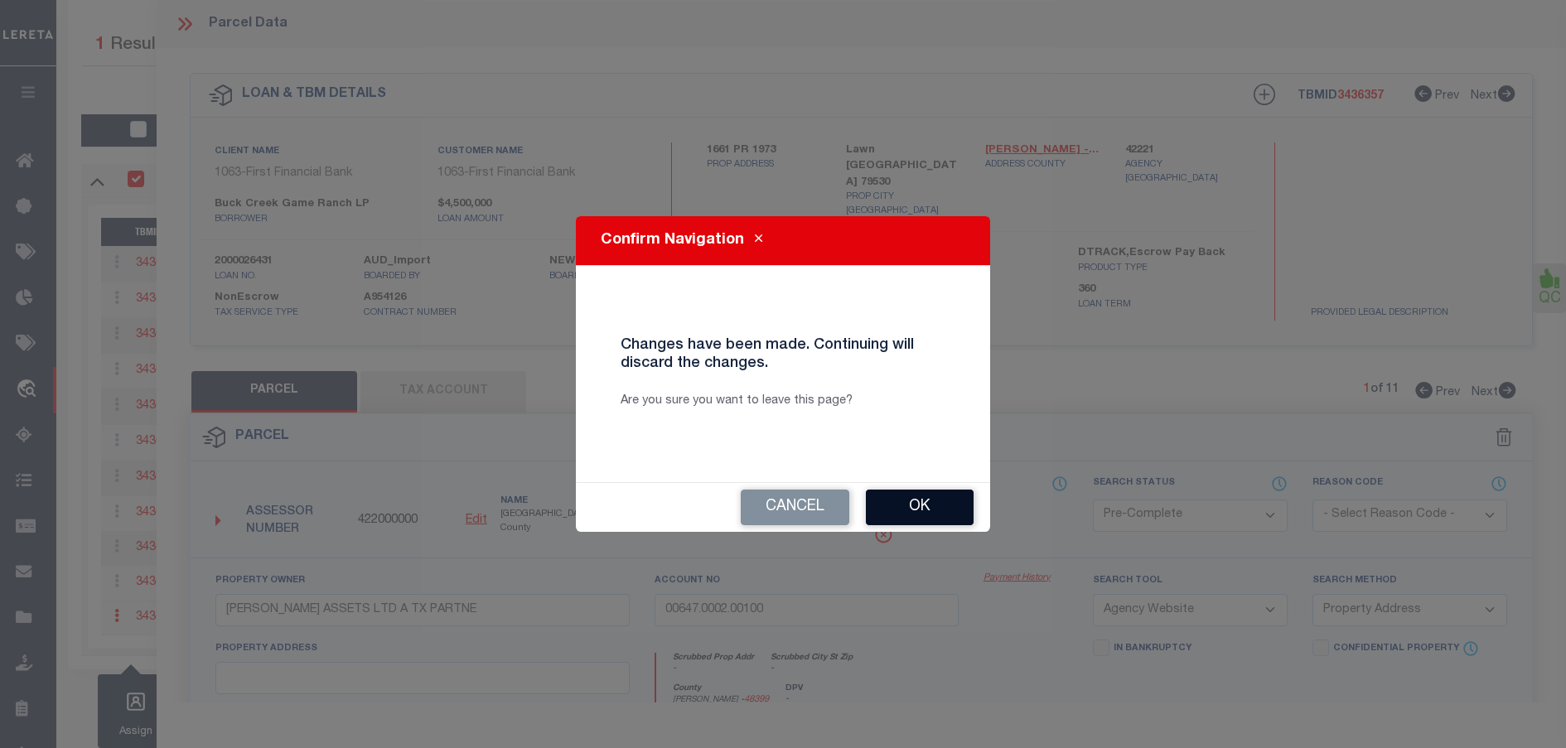
click at [925, 512] on button "Ok" at bounding box center [920, 508] width 108 height 36
select select "QC"
select select
type textarea "duplicate payee"
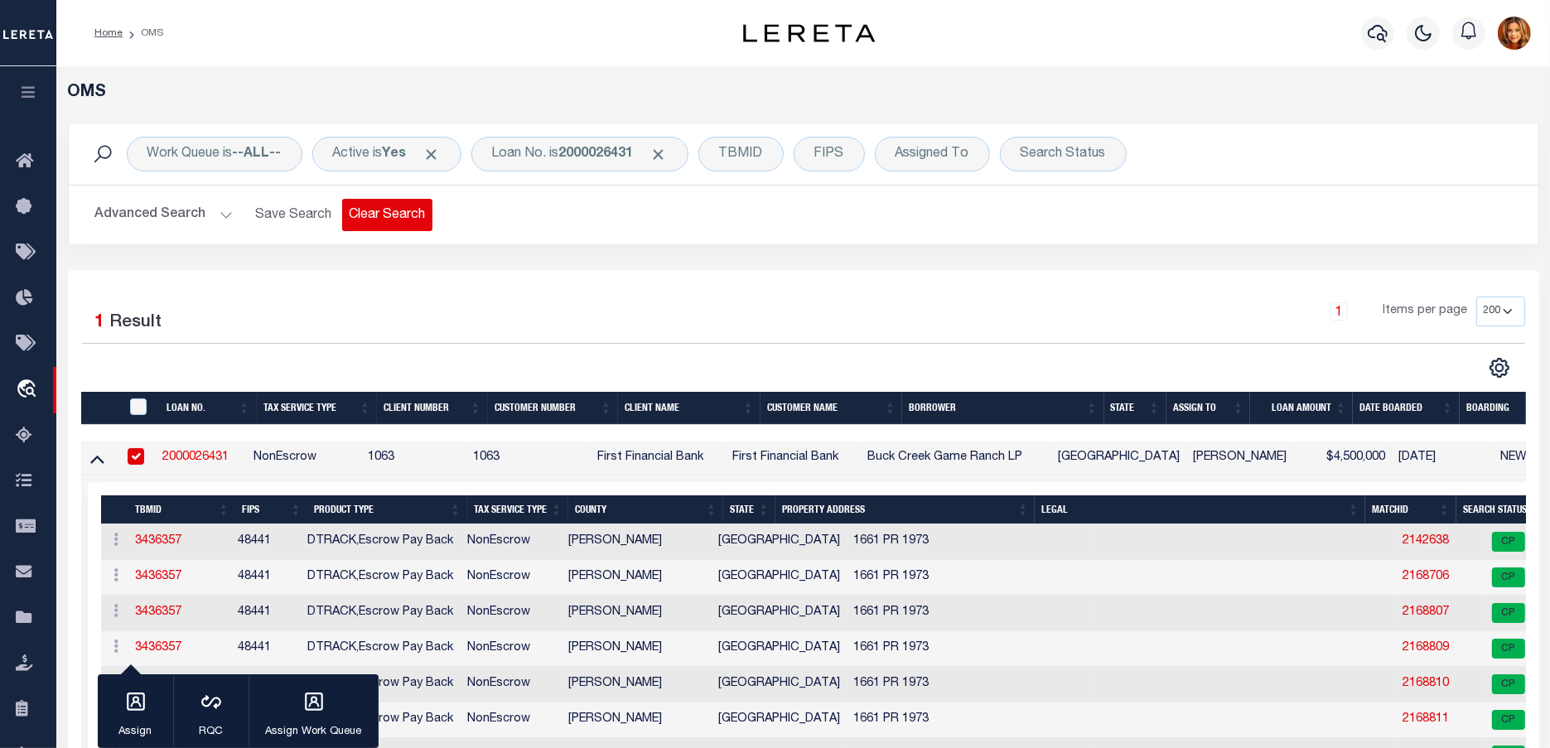
click at [361, 225] on button "Clear Search" at bounding box center [387, 215] width 90 height 32
select select
click at [138, 216] on button "Advanced Search" at bounding box center [164, 215] width 138 height 32
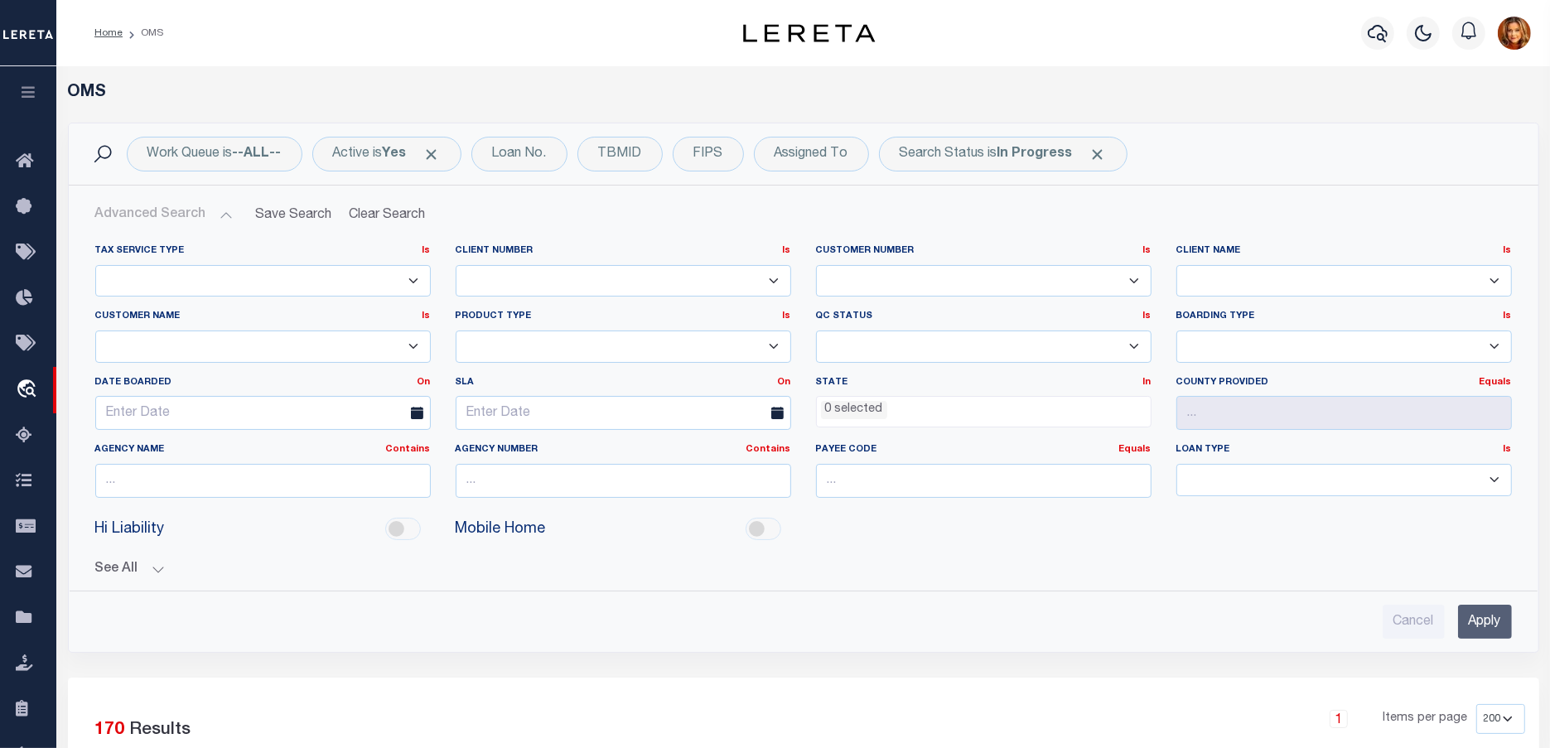
click at [886, 415] on ul "0 selected" at bounding box center [984, 408] width 334 height 22
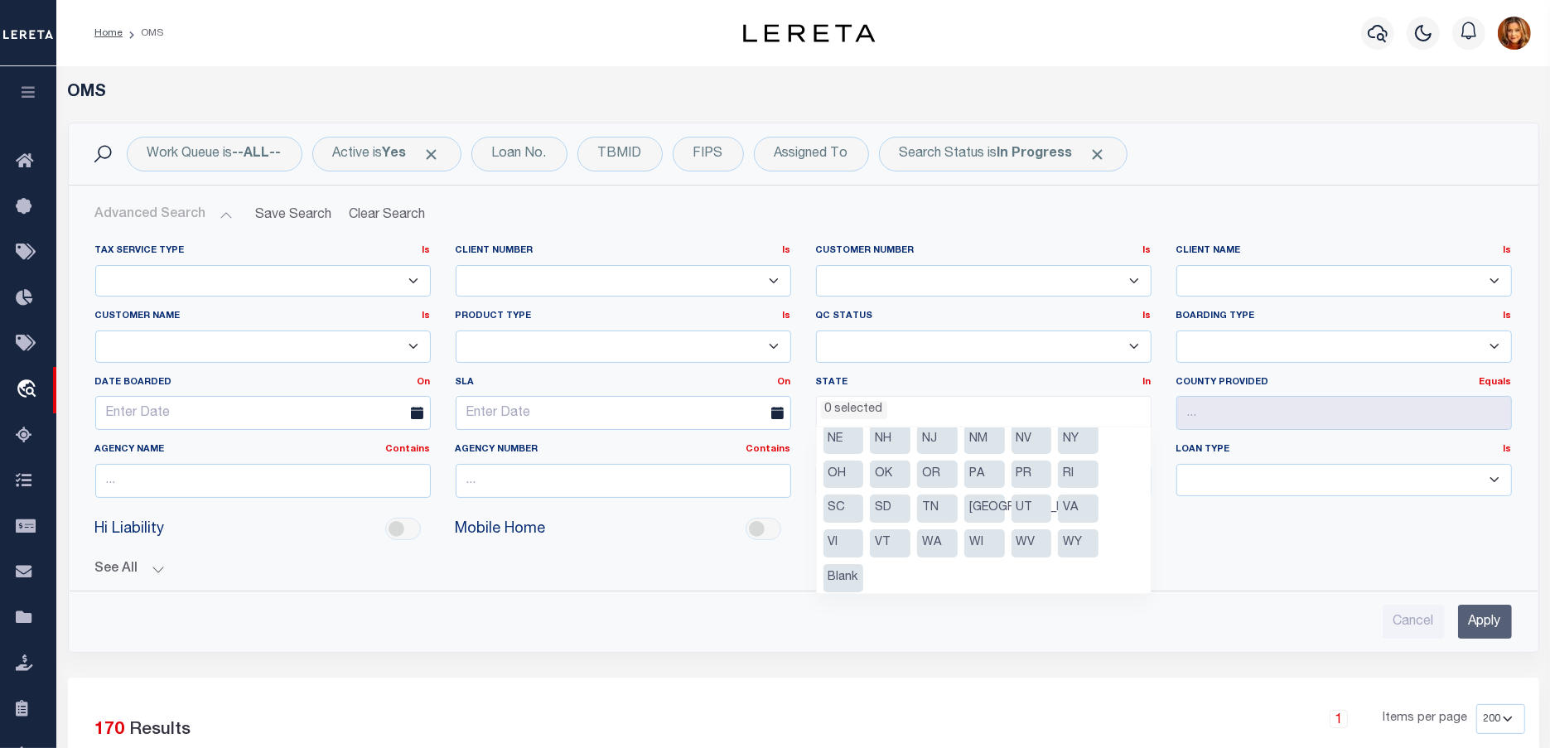
scroll to position [151, 0]
